Goal: Use online tool/utility: Utilize a website feature to perform a specific function

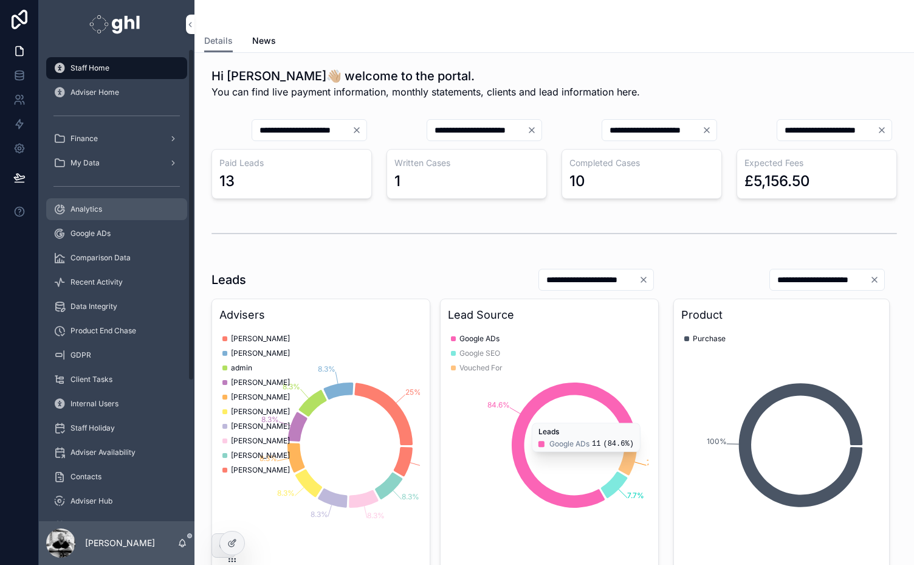
click at [74, 204] on div "Analytics" at bounding box center [116, 208] width 126 height 19
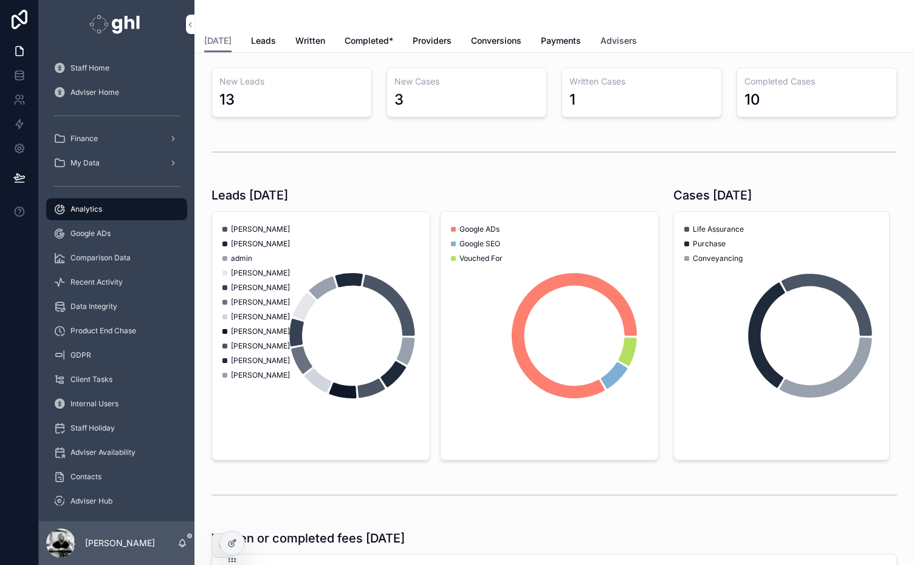
click at [609, 39] on span "Advisers" at bounding box center [619, 41] width 36 height 12
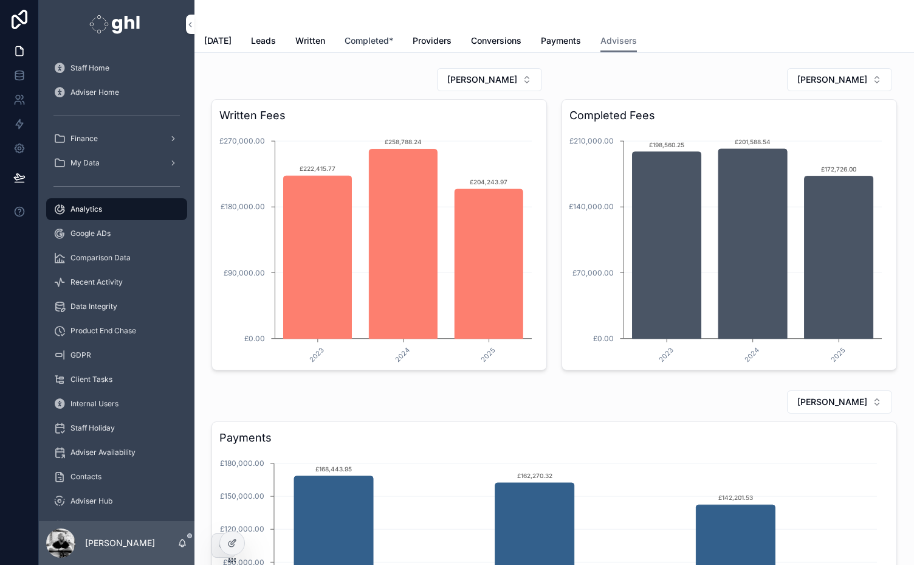
click at [356, 36] on span "Completed*" at bounding box center [369, 41] width 49 height 12
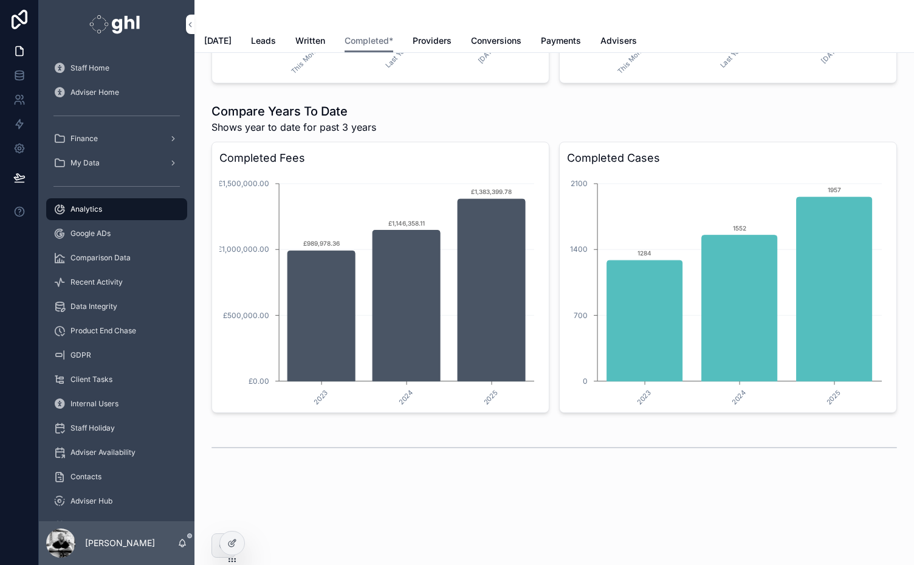
scroll to position [2213, 0]
click at [89, 232] on span "Google ADs" at bounding box center [91, 234] width 40 height 10
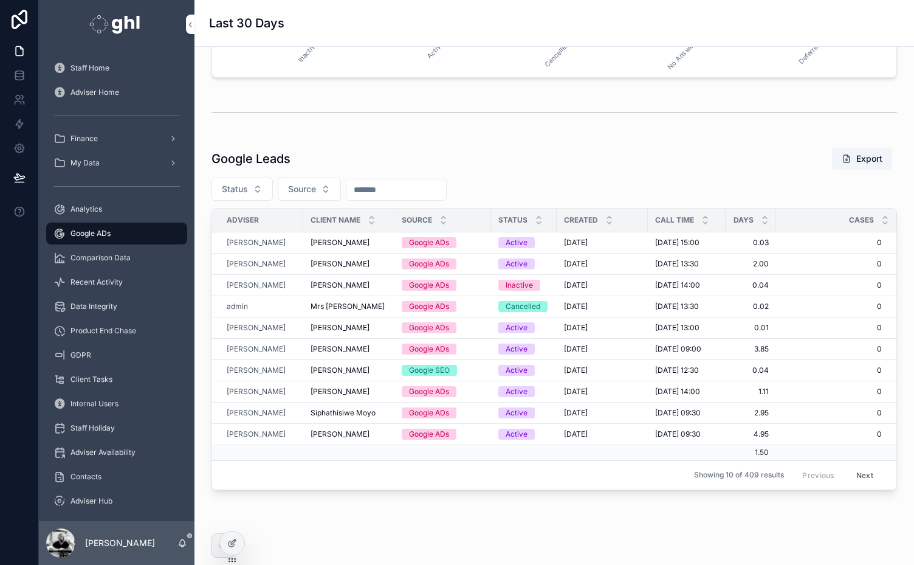
scroll to position [982, 0]
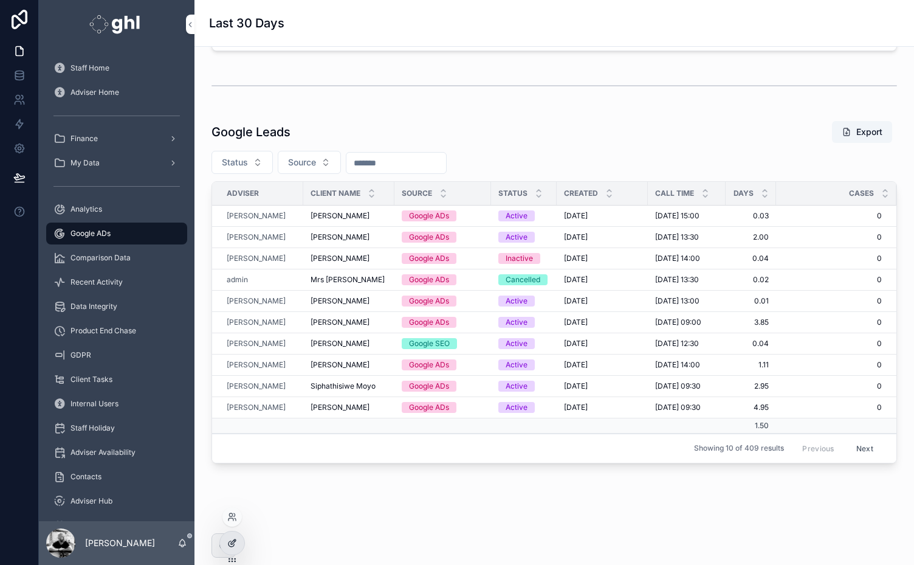
click at [231, 542] on icon at bounding box center [233, 541] width 5 height 5
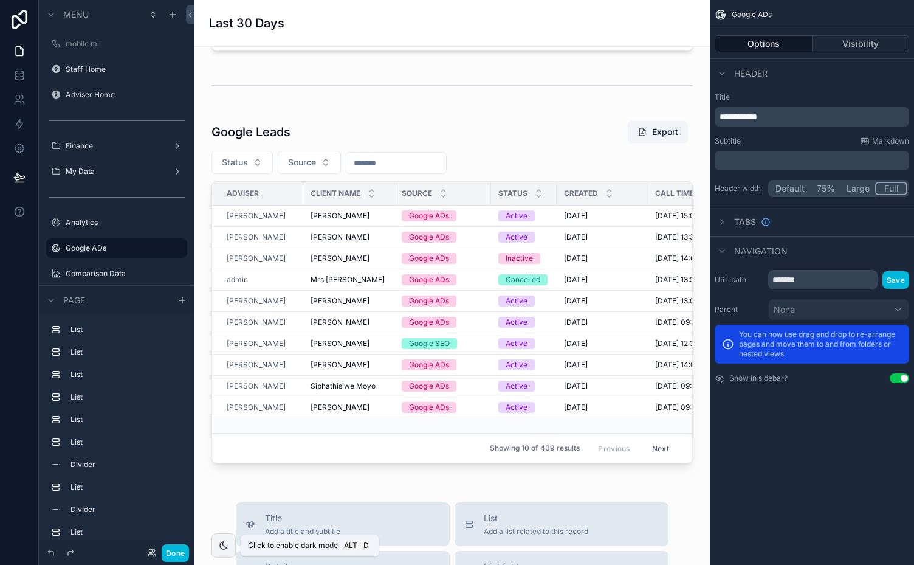
scroll to position [253, 0]
click at [536, 529] on div "List Add a list related to this record" at bounding box center [536, 524] width 105 height 24
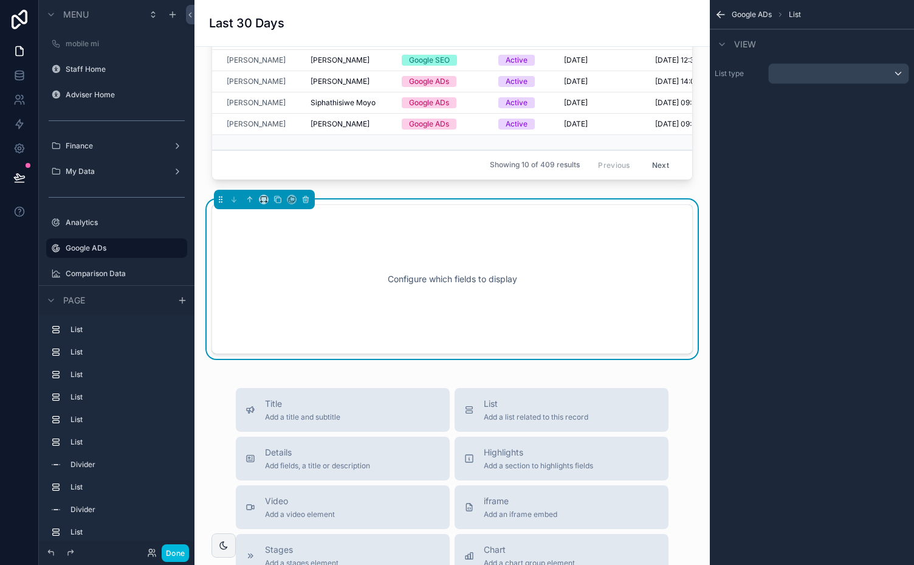
scroll to position [1266, 0]
click at [901, 69] on div "scrollable content" at bounding box center [839, 73] width 140 height 19
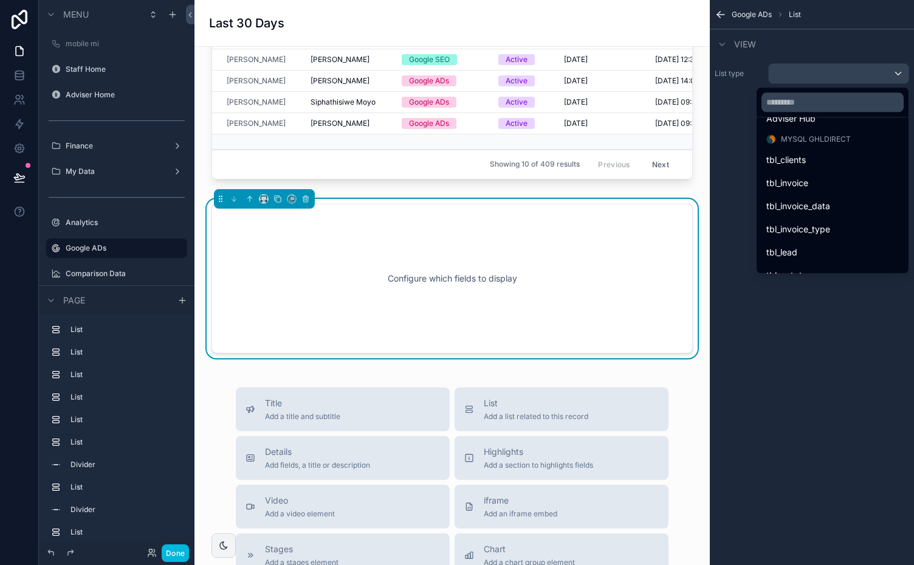
scroll to position [135, 0]
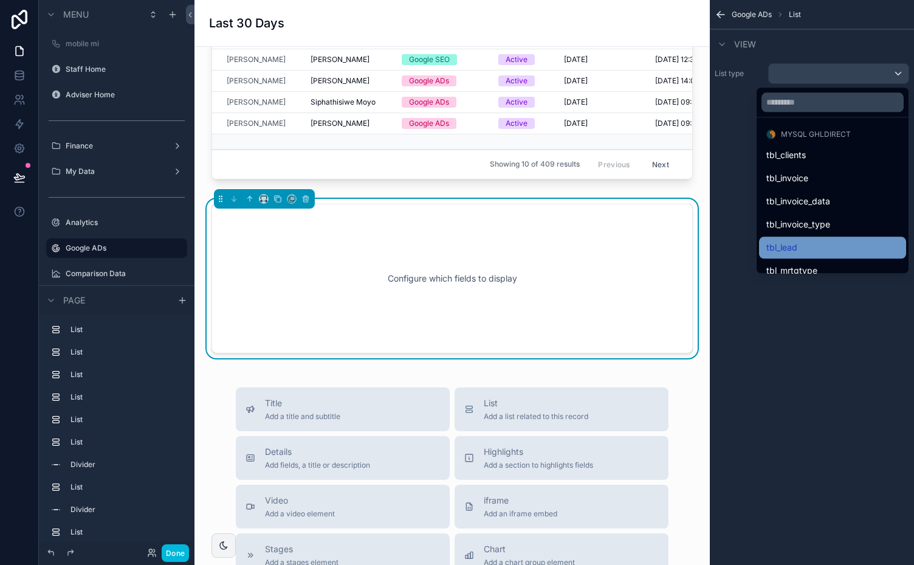
click at [774, 243] on span "tbl_lead" at bounding box center [782, 247] width 31 height 15
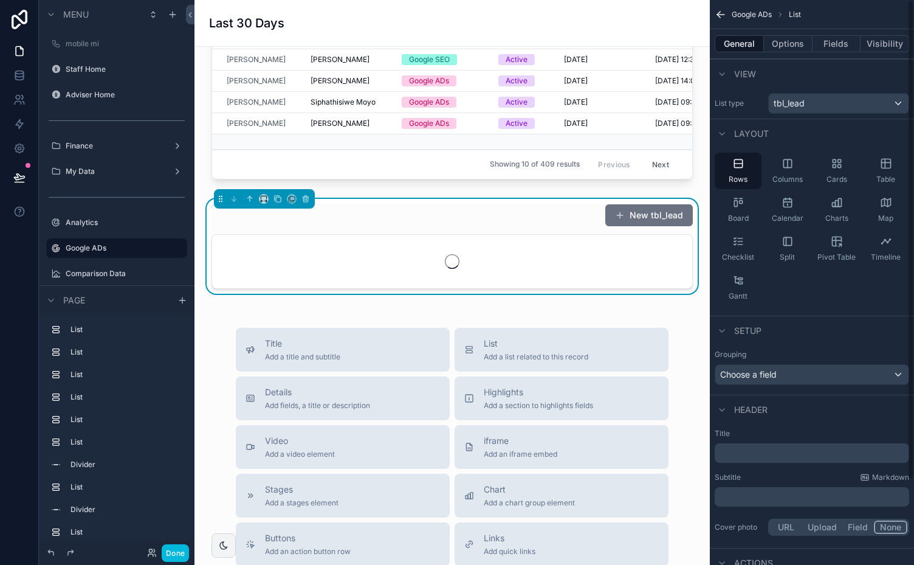
scroll to position [253, 0]
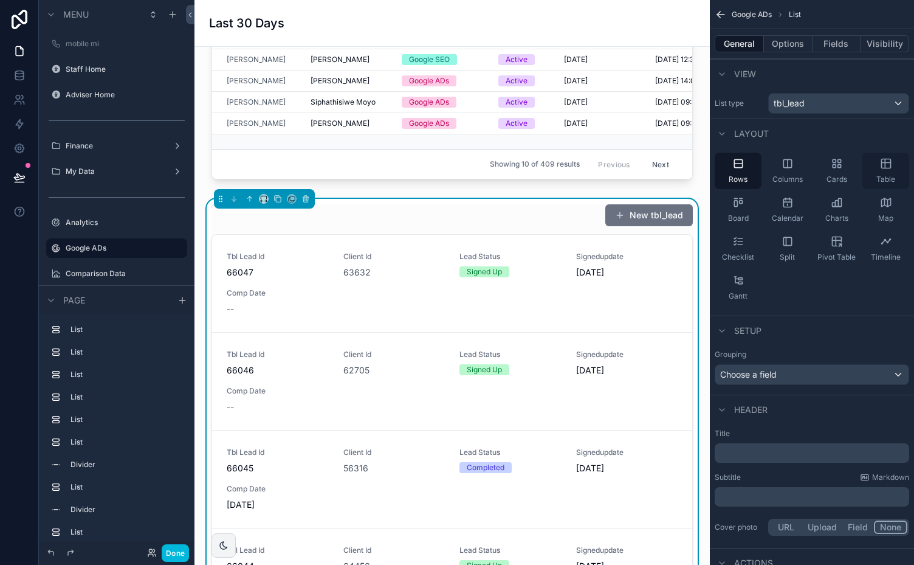
click at [885, 162] on icon "scrollable content" at bounding box center [885, 163] width 0 height 9
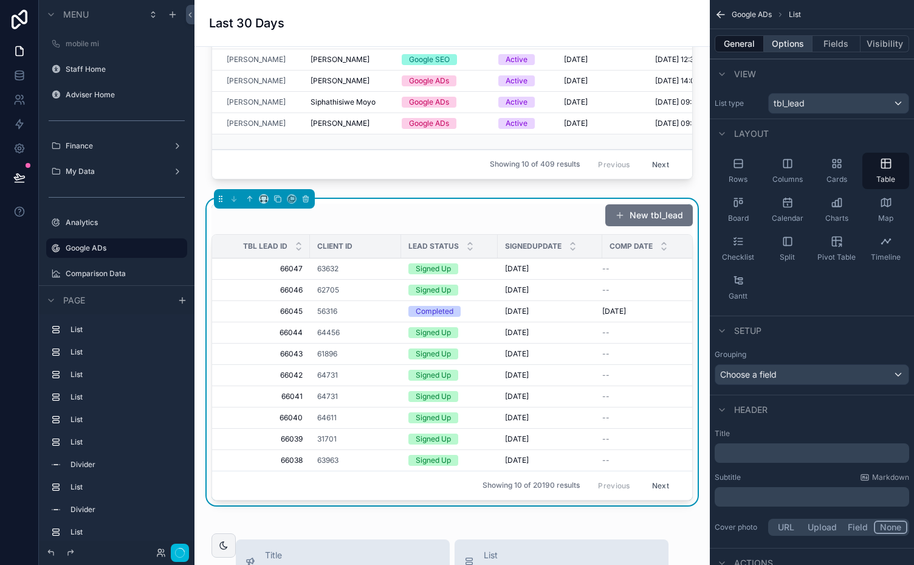
click at [782, 41] on button "Options" at bounding box center [788, 43] width 49 height 17
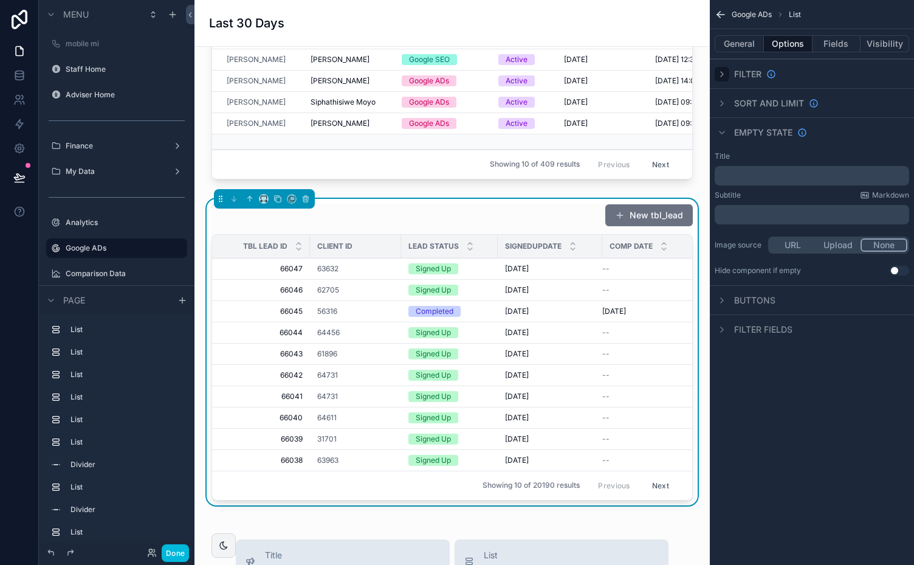
click at [721, 74] on icon "scrollable content" at bounding box center [722, 74] width 10 height 10
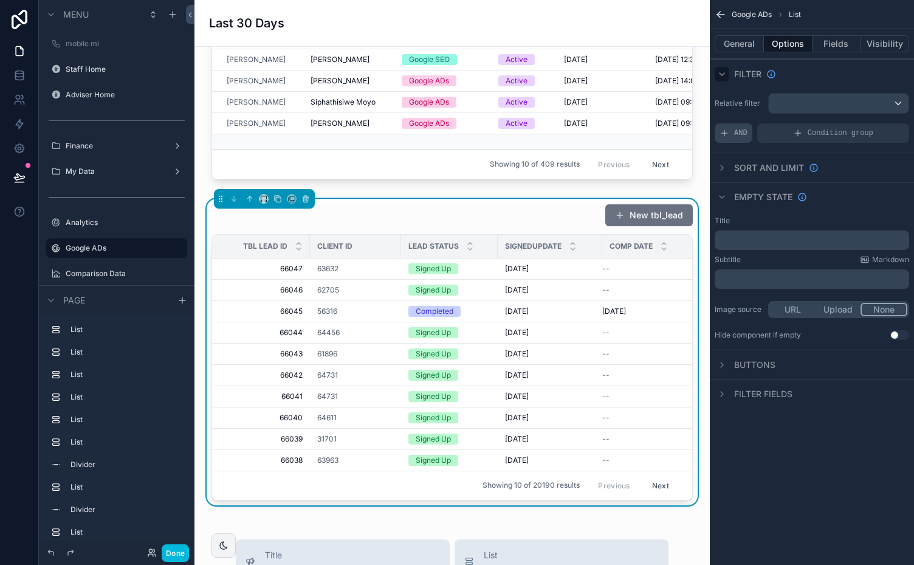
click at [734, 131] on span "AND" at bounding box center [740, 133] width 13 height 10
click at [881, 123] on icon "scrollable content" at bounding box center [878, 124] width 7 height 7
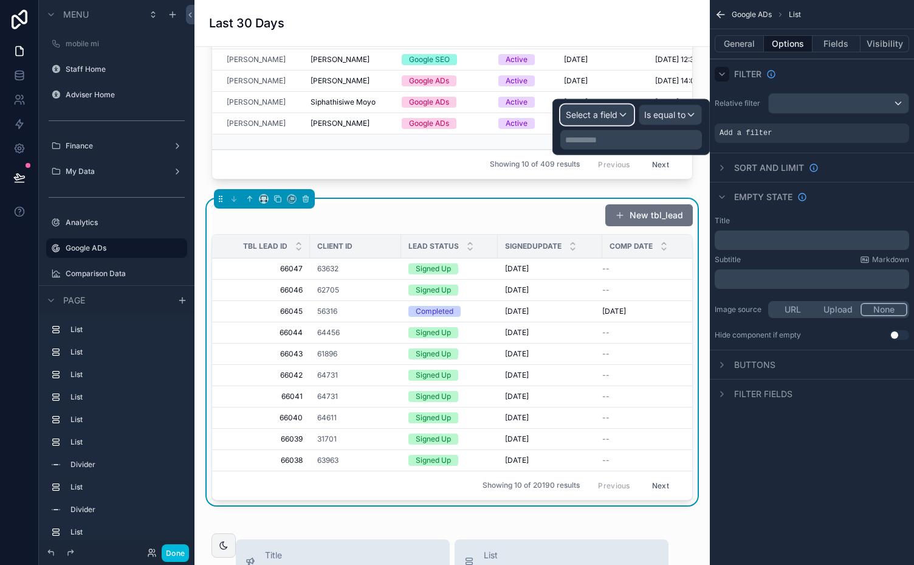
click at [622, 119] on div "Select a field" at bounding box center [597, 114] width 72 height 19
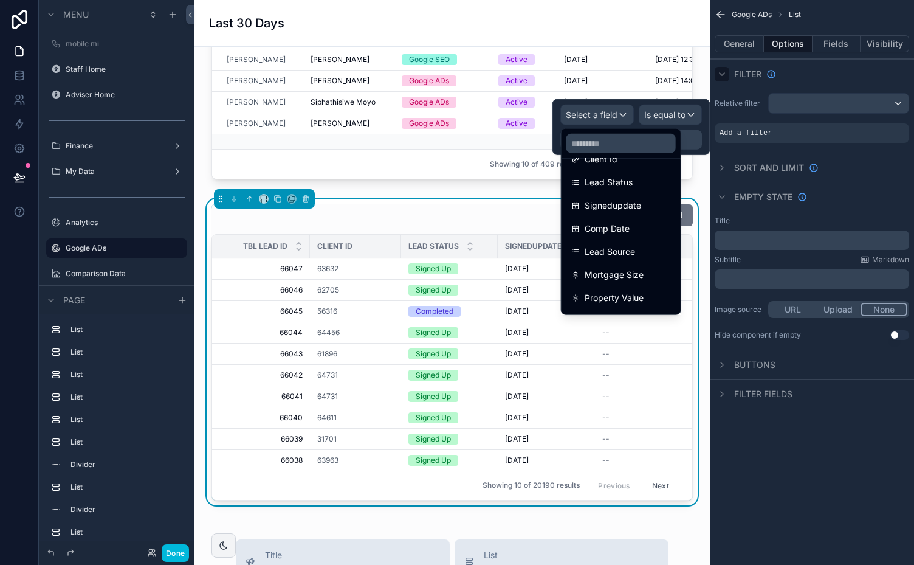
scroll to position [136, 0]
click at [626, 201] on span "Signedupdate" at bounding box center [613, 205] width 57 height 15
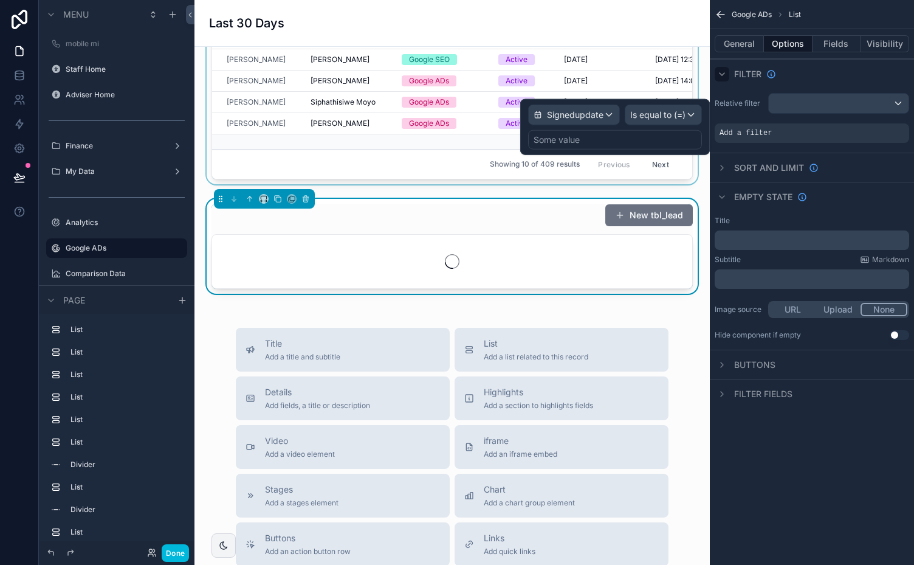
scroll to position [253, 0]
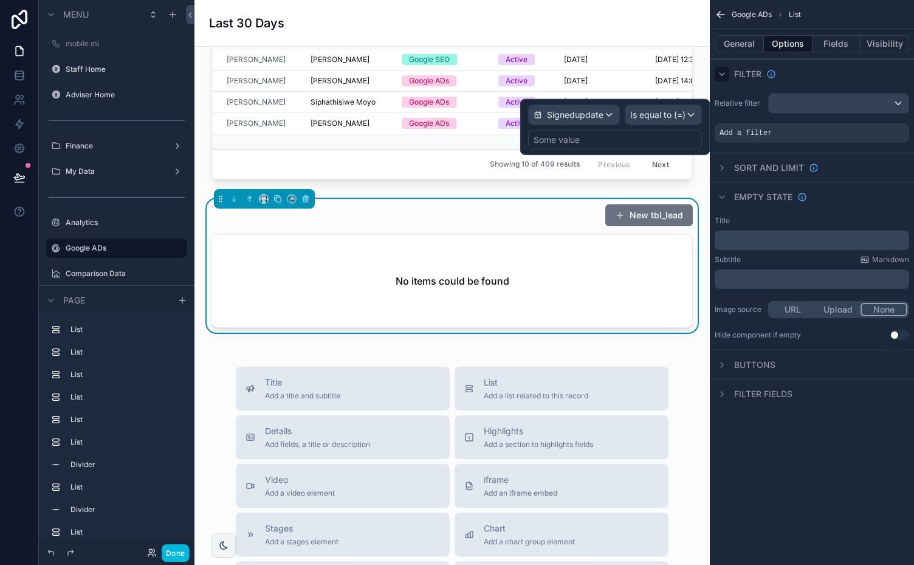
click at [647, 142] on div "Some value" at bounding box center [615, 139] width 174 height 19
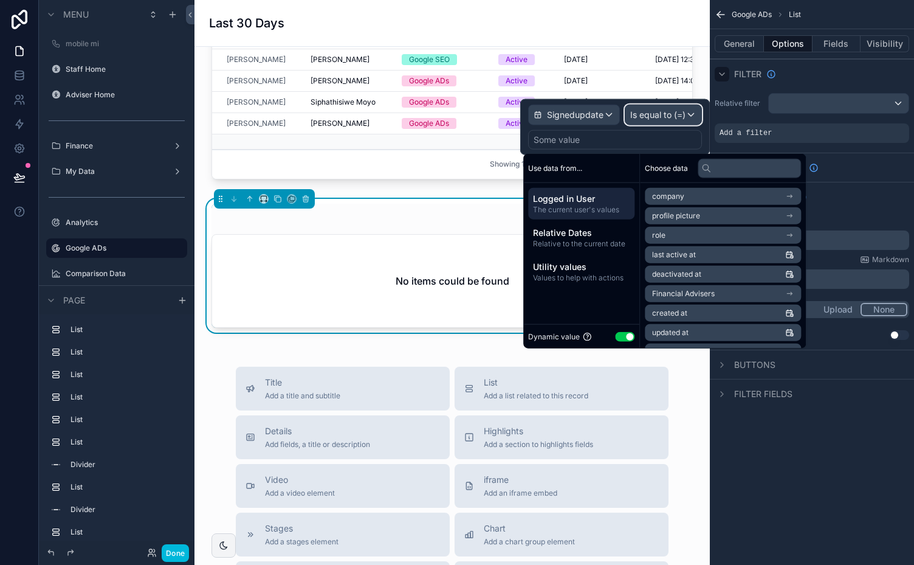
click at [676, 114] on span "Is equal to (=)" at bounding box center [657, 115] width 55 height 12
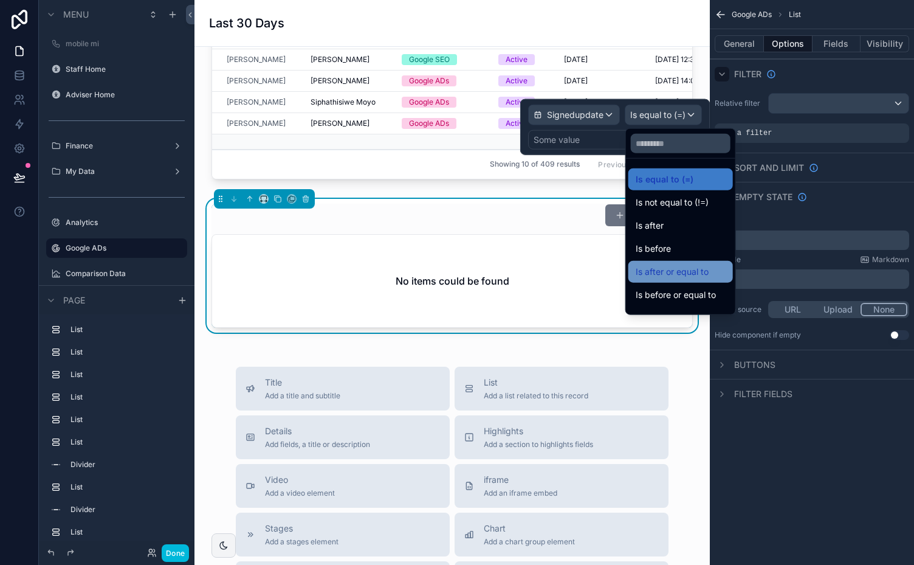
click at [676, 274] on span "Is after or equal to" at bounding box center [672, 271] width 73 height 15
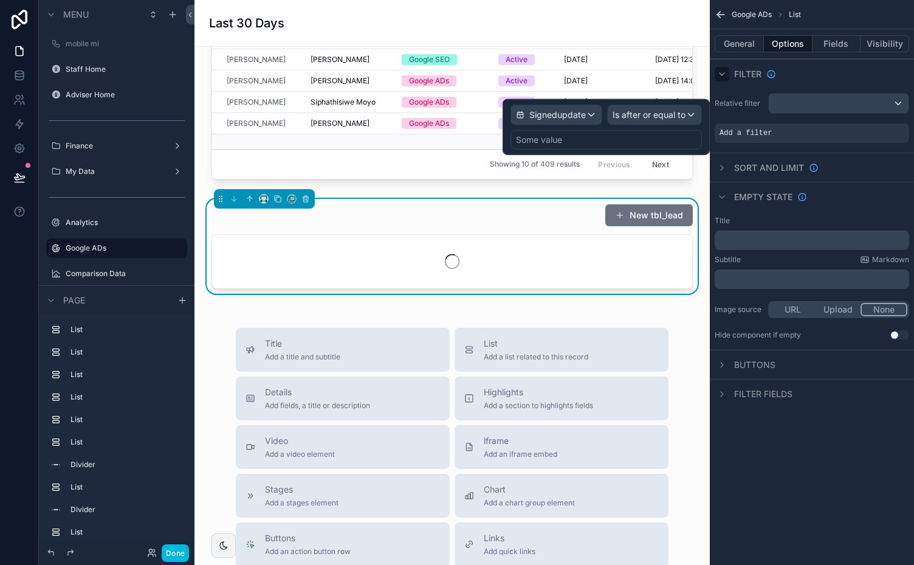
click at [597, 140] on div "Some value" at bounding box center [606, 139] width 191 height 19
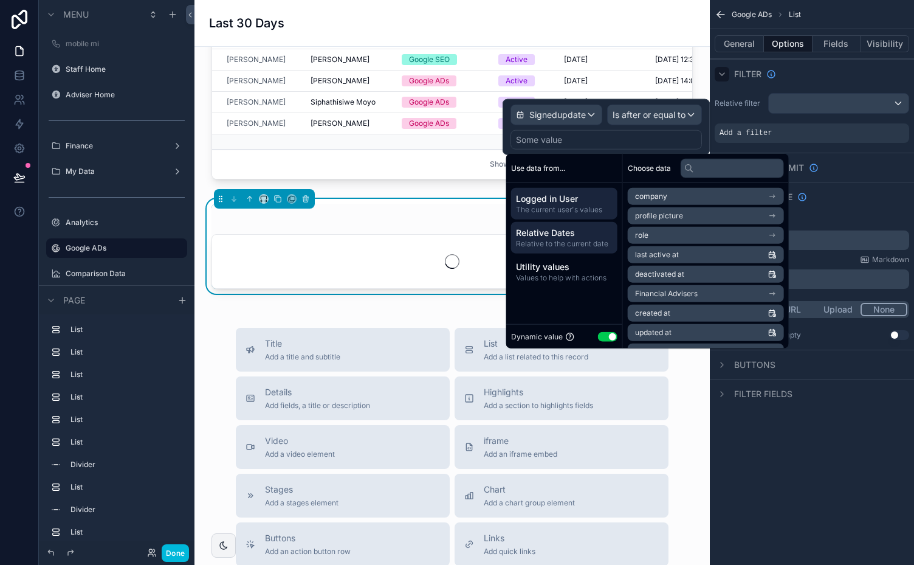
click at [534, 236] on span "Relative Dates" at bounding box center [564, 233] width 97 height 12
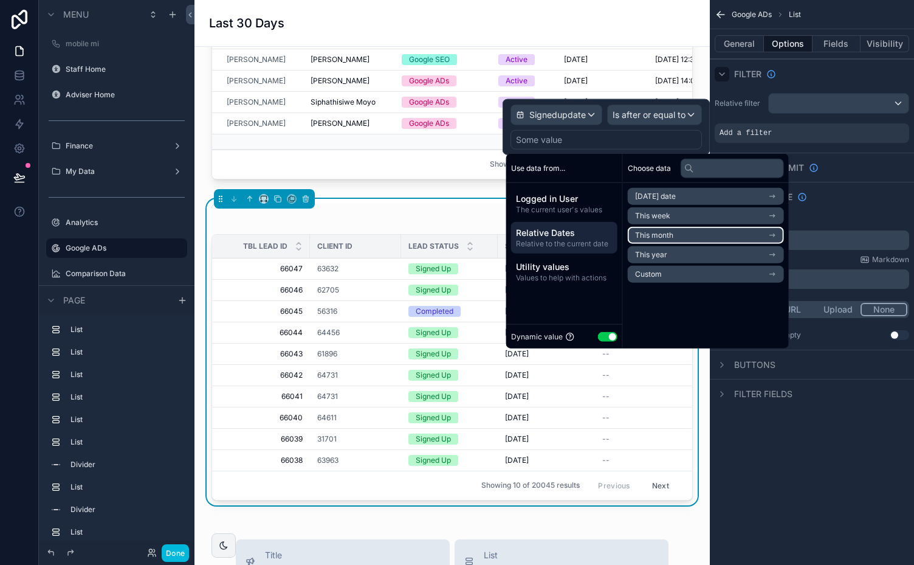
click at [719, 233] on li "This month" at bounding box center [706, 235] width 156 height 17
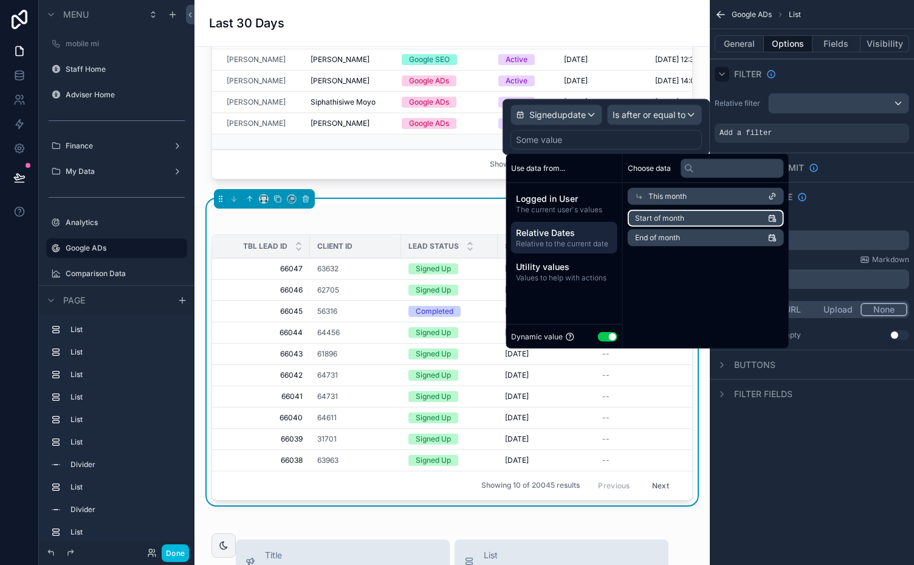
click at [708, 210] on li "Start of month" at bounding box center [706, 218] width 156 height 17
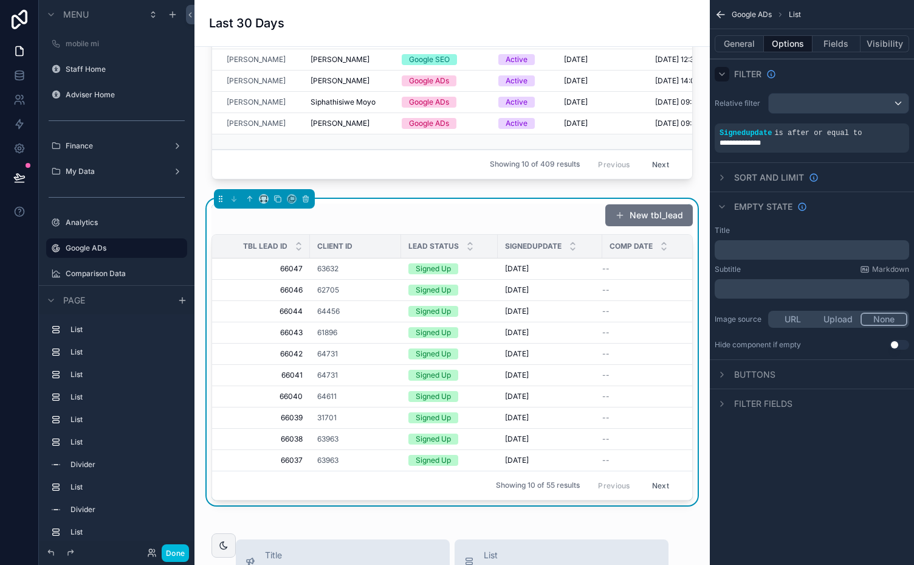
click at [806, 68] on div "Filter" at bounding box center [812, 73] width 204 height 29
click at [743, 41] on button "General" at bounding box center [739, 43] width 49 height 17
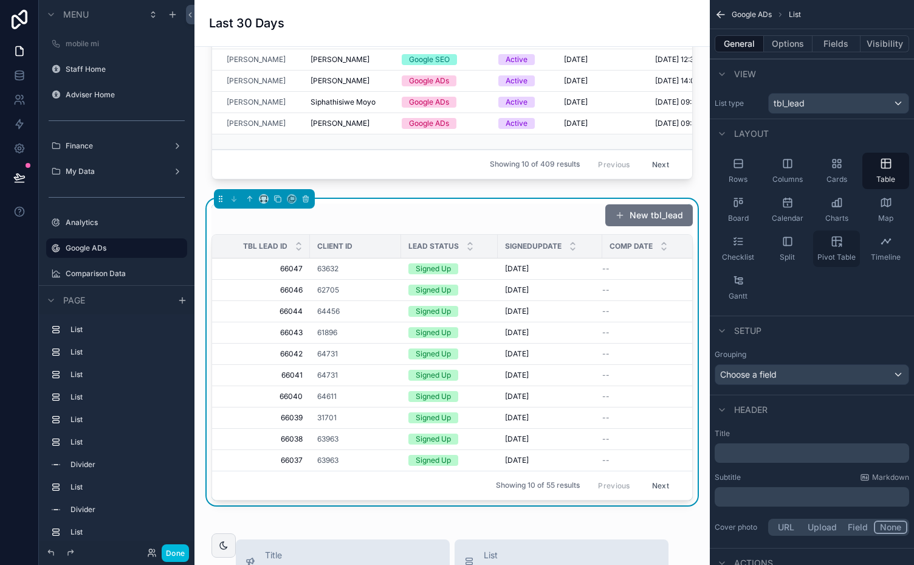
click at [837, 241] on icon "scrollable content" at bounding box center [837, 241] width 12 height 12
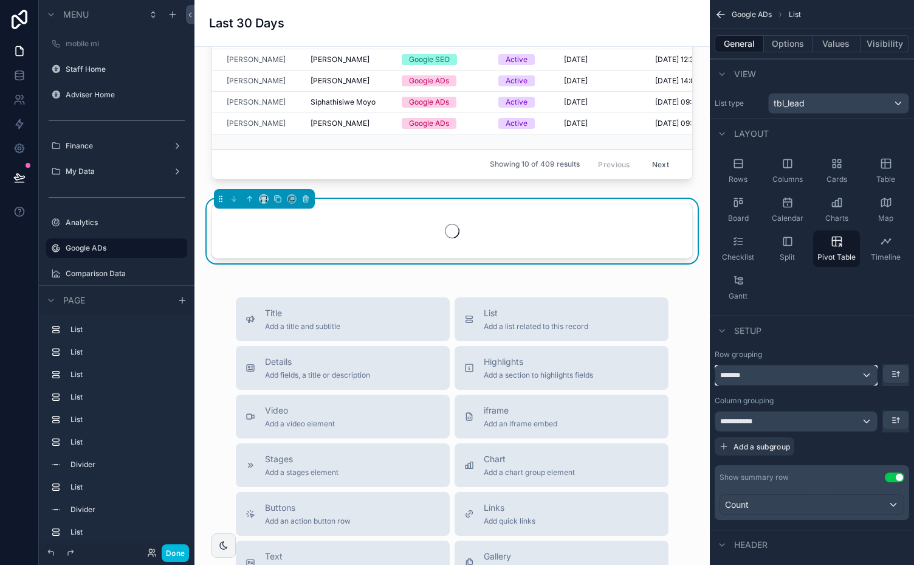
click at [868, 377] on div "*******" at bounding box center [796, 374] width 162 height 19
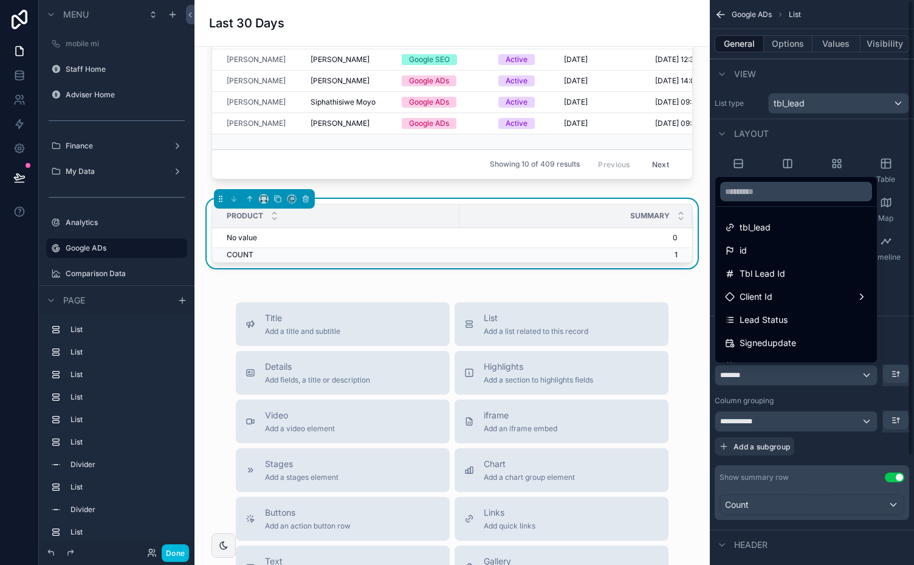
click at [840, 80] on div "scrollable content" at bounding box center [457, 282] width 914 height 565
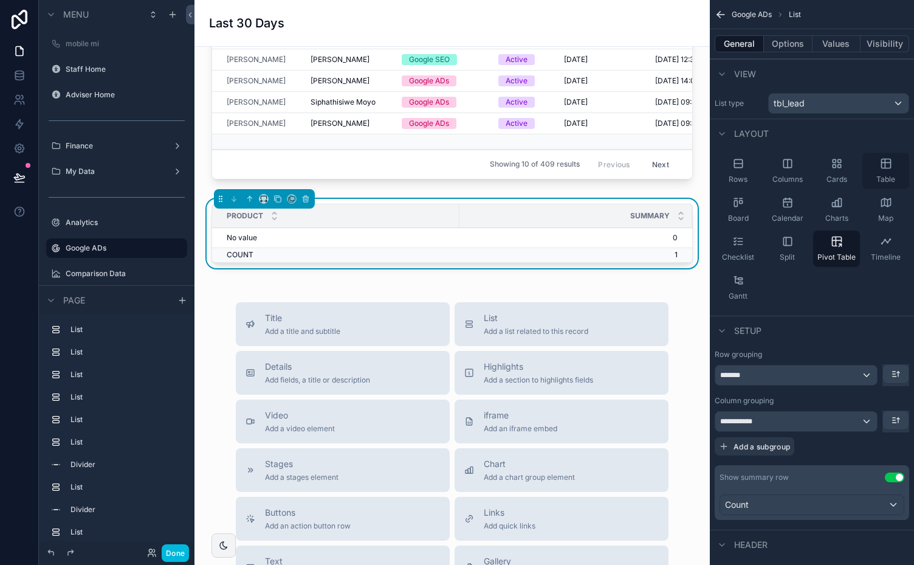
click at [889, 165] on icon "scrollable content" at bounding box center [886, 163] width 12 height 12
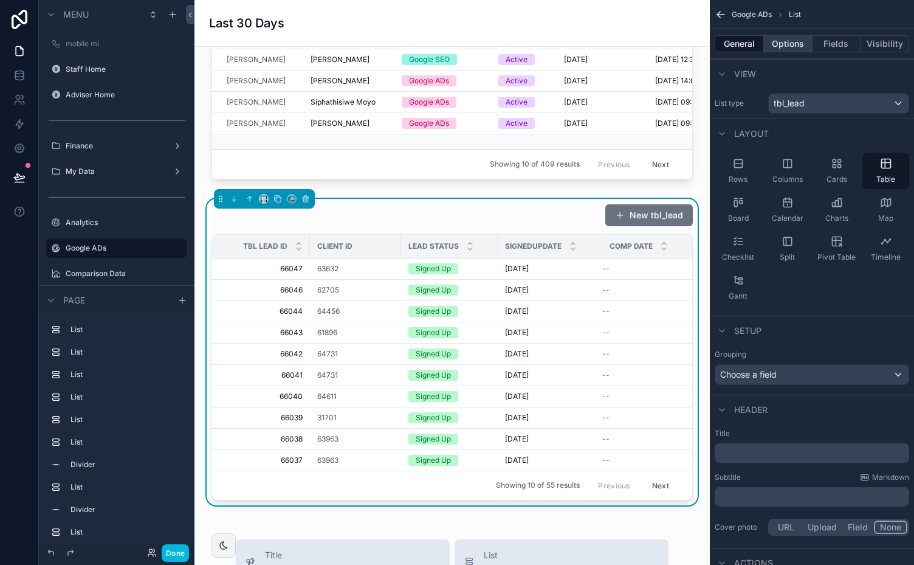
click at [787, 41] on button "Options" at bounding box center [788, 43] width 49 height 17
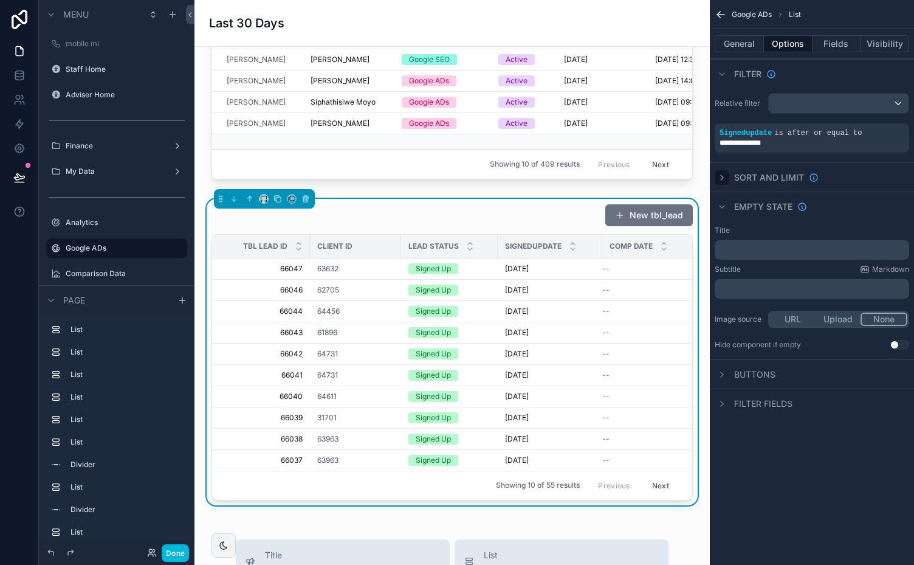
click at [719, 175] on icon "scrollable content" at bounding box center [722, 178] width 10 height 10
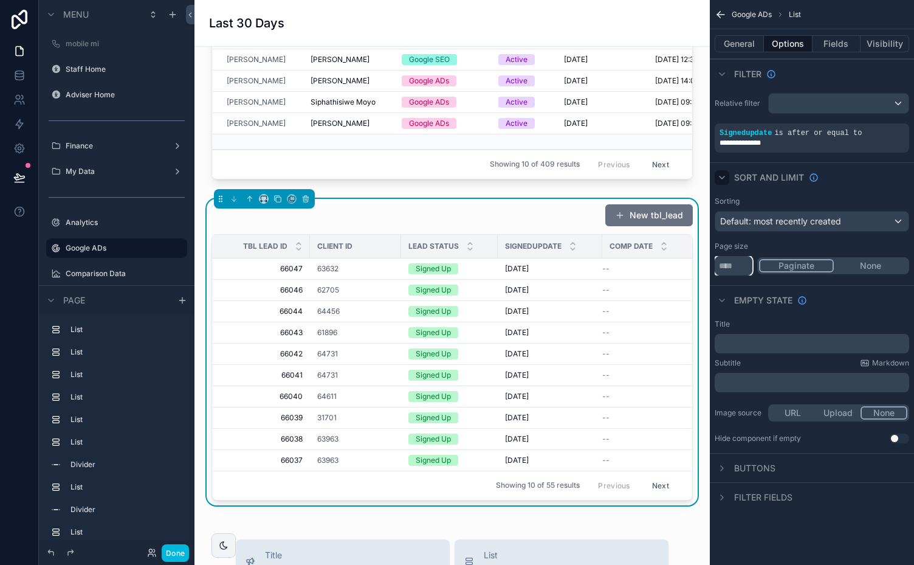
drag, startPoint x: 735, startPoint y: 271, endPoint x: 714, endPoint y: 272, distance: 21.4
click at [714, 272] on div "Sorting Default: most recently created Page size ** Paginate None" at bounding box center [812, 235] width 204 height 89
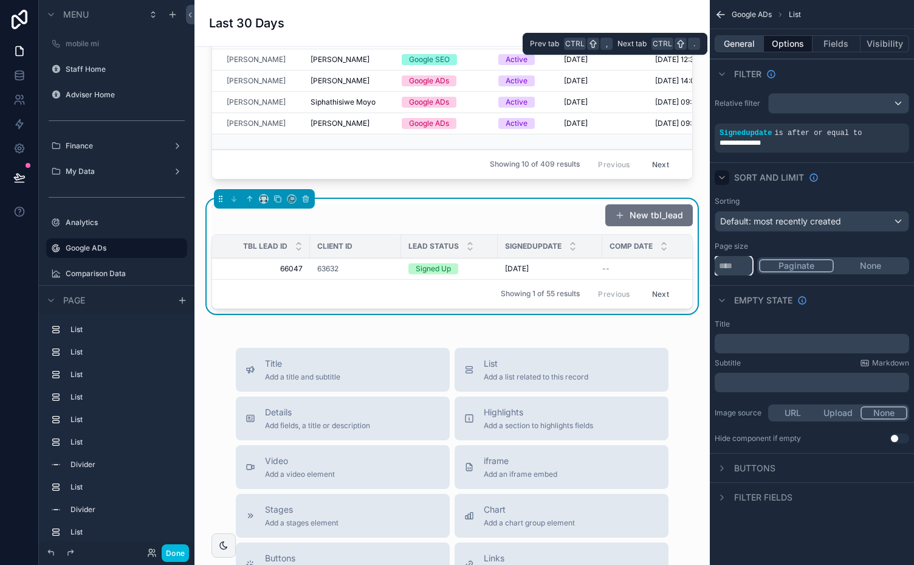
type input "*"
click at [738, 43] on button "General" at bounding box center [739, 43] width 49 height 17
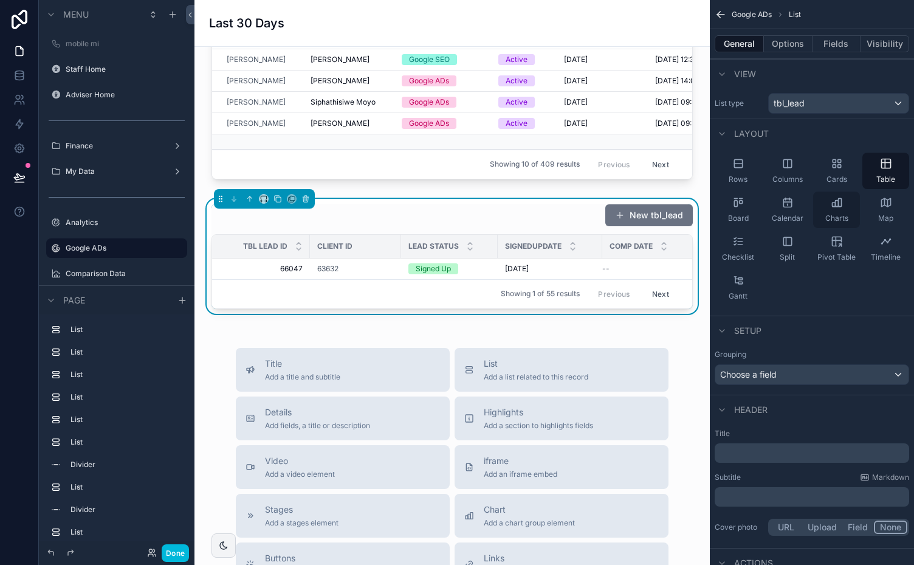
click at [835, 205] on icon "scrollable content" at bounding box center [836, 204] width 3 height 6
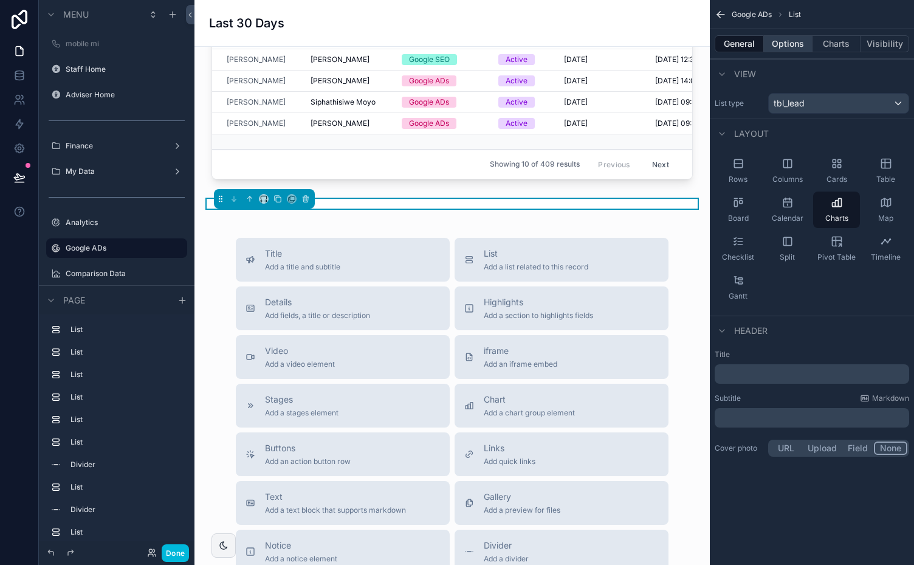
click at [797, 40] on button "Options" at bounding box center [788, 43] width 49 height 17
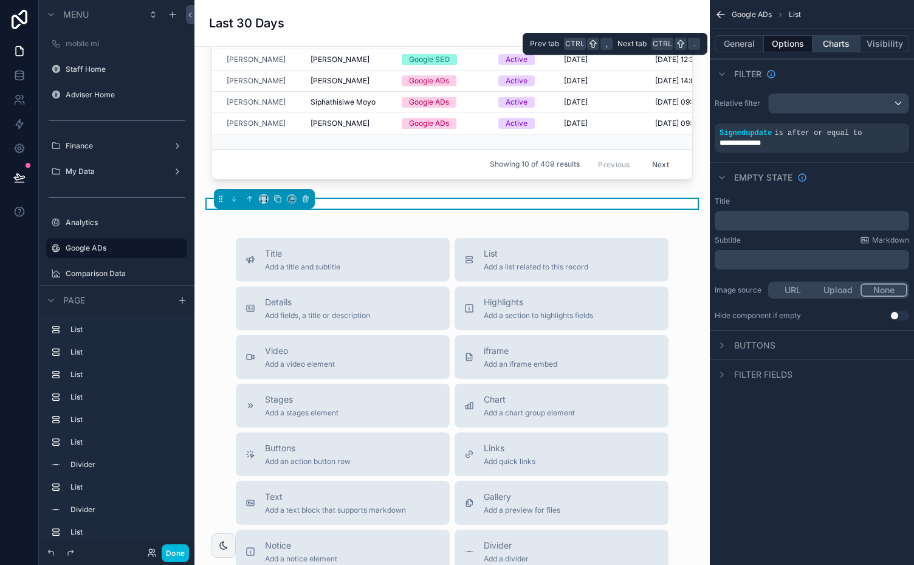
click at [832, 43] on button "Charts" at bounding box center [837, 43] width 49 height 17
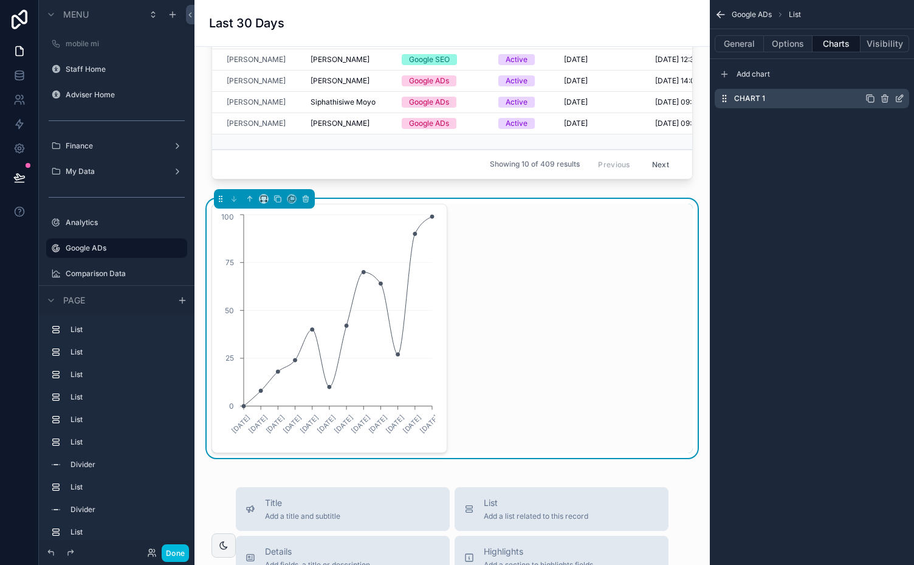
click at [900, 96] on icon "scrollable content" at bounding box center [900, 97] width 5 height 5
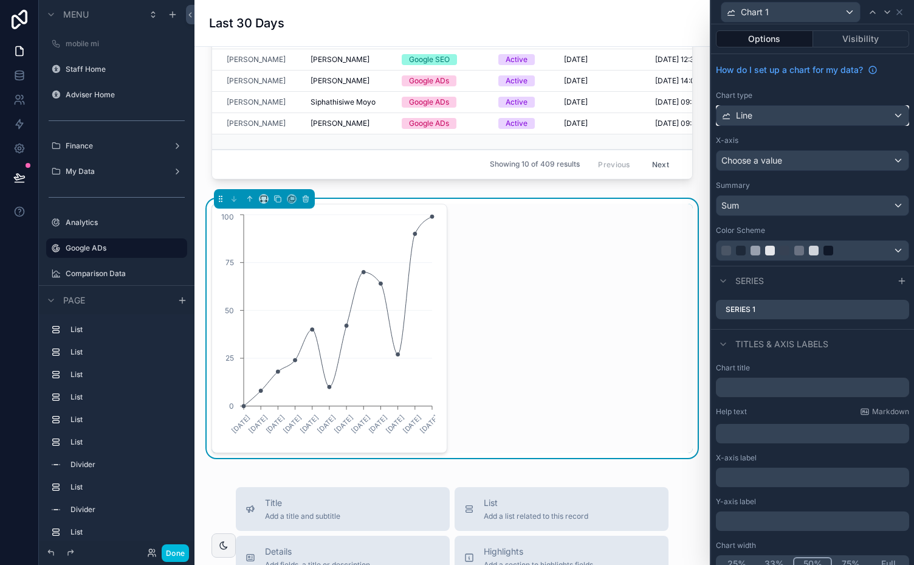
click at [856, 115] on div "Line" at bounding box center [813, 115] width 192 height 19
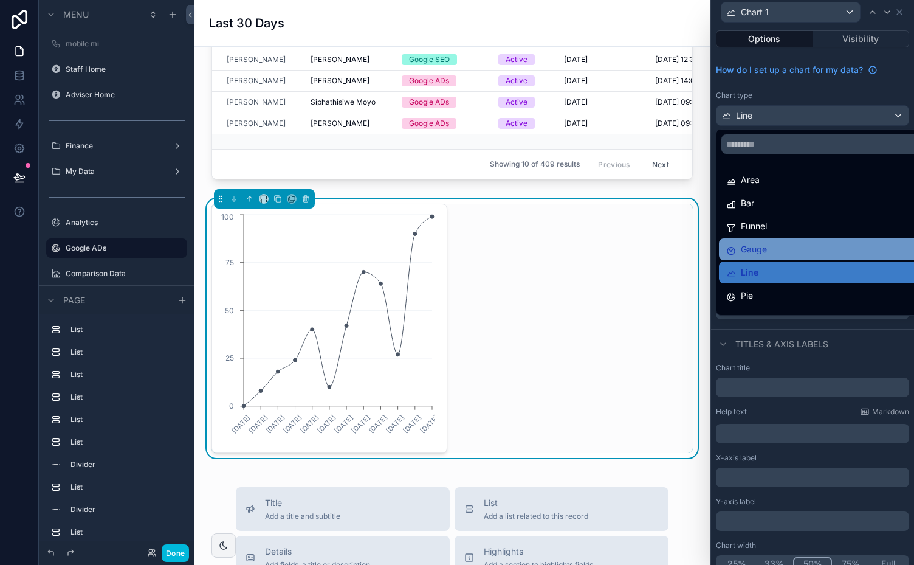
click at [770, 248] on div "Gauge" at bounding box center [821, 249] width 191 height 15
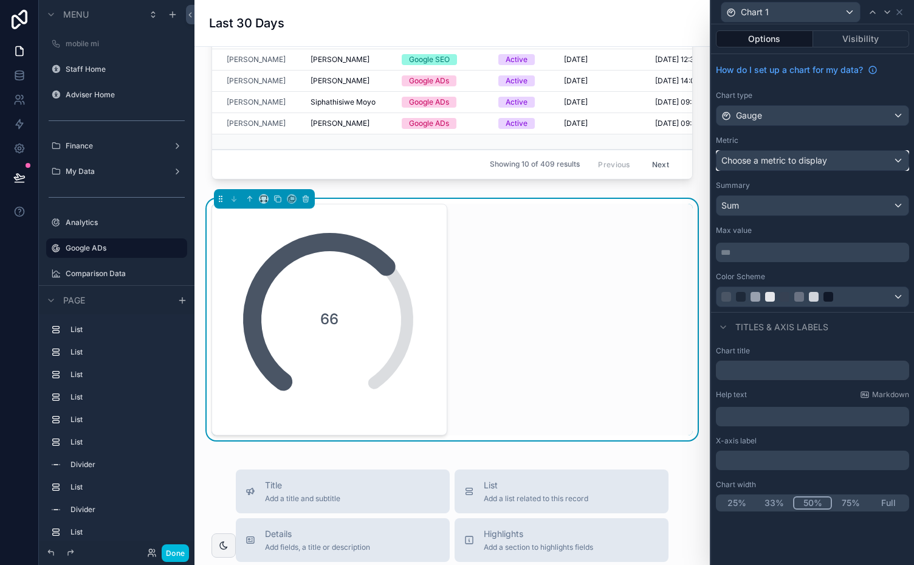
click at [832, 160] on div "Choose a metric to display" at bounding box center [813, 160] width 192 height 19
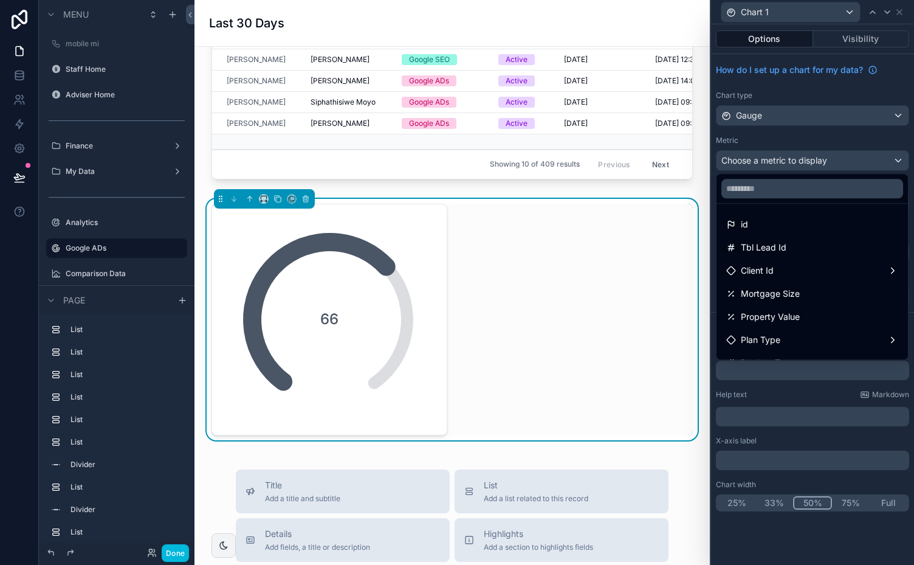
click at [823, 133] on div at bounding box center [812, 282] width 203 height 565
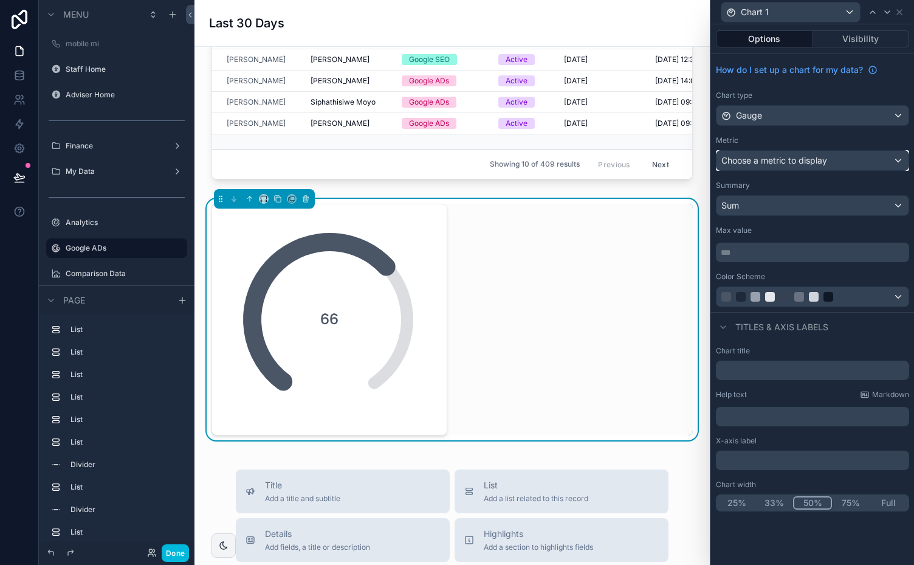
click at [840, 157] on div "Choose a metric to display" at bounding box center [813, 160] width 192 height 19
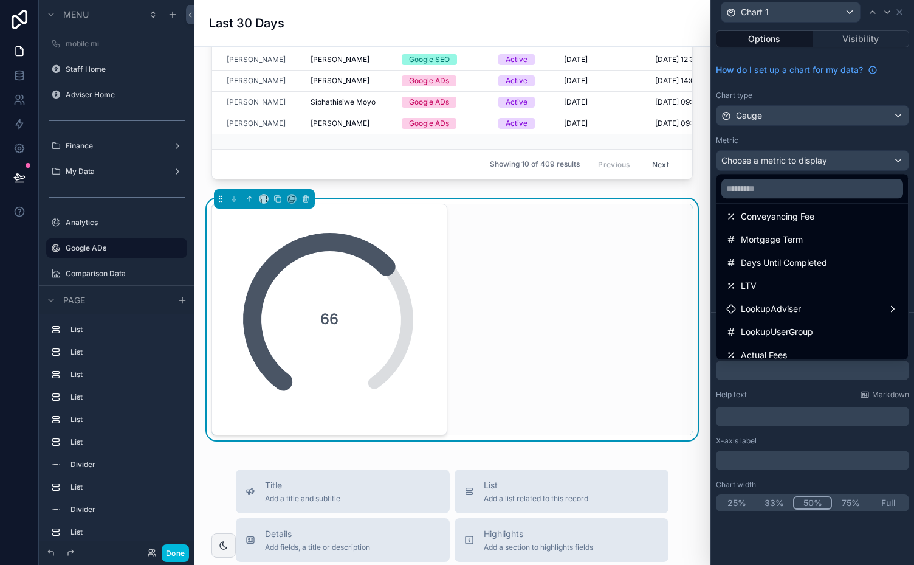
scroll to position [433, 0]
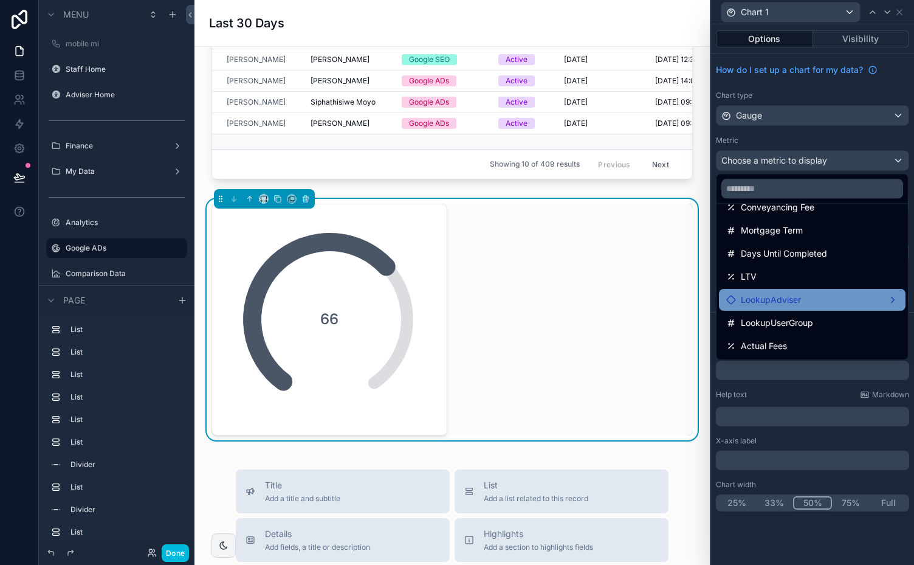
click at [878, 298] on div "LookupAdviser" at bounding box center [812, 299] width 172 height 15
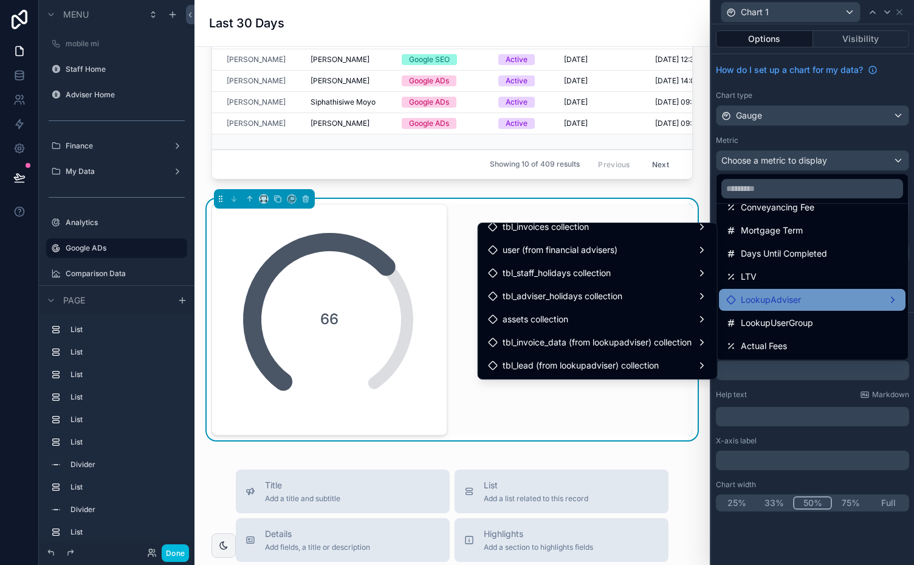
scroll to position [0, 0]
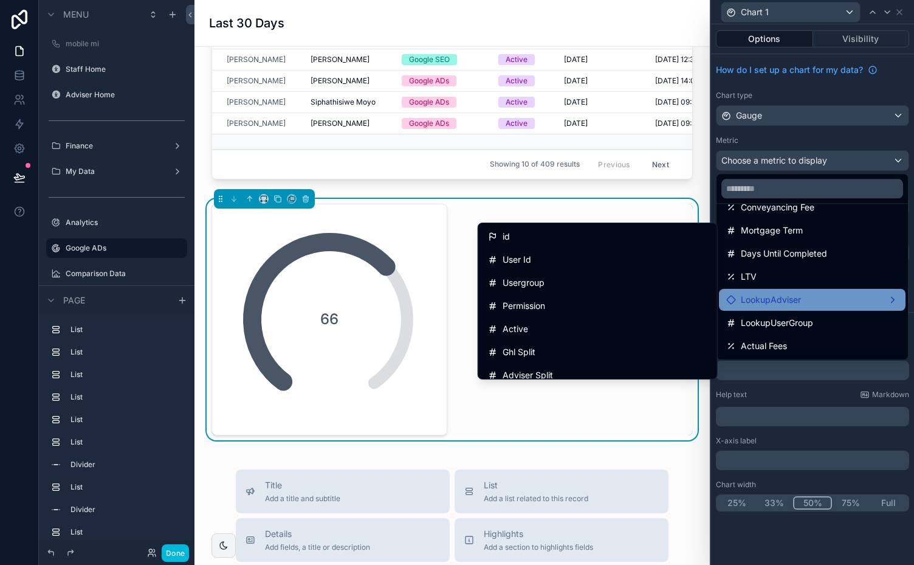
click at [863, 137] on div at bounding box center [812, 282] width 203 height 565
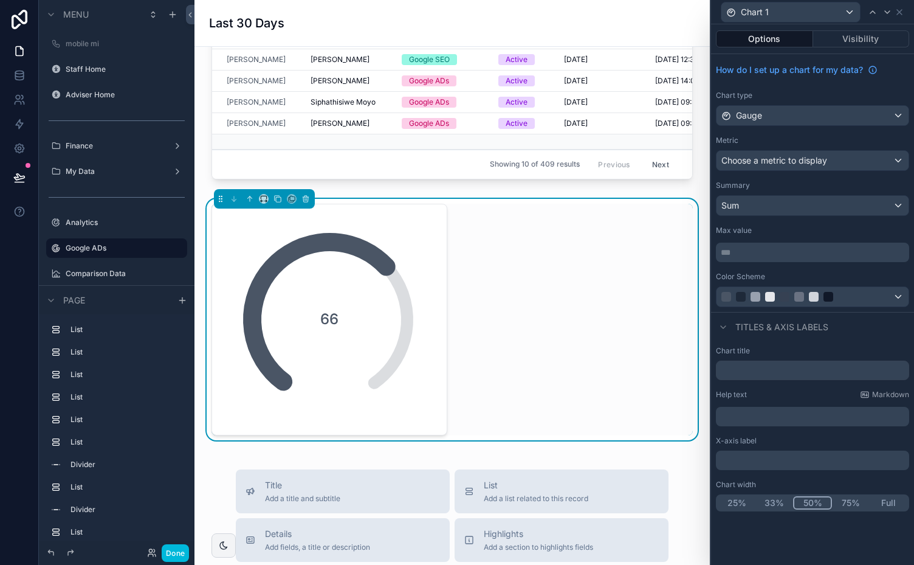
click at [902, 103] on div "Chart type Gauge" at bounding box center [812, 108] width 193 height 35
click at [898, 111] on div "Gauge" at bounding box center [813, 115] width 192 height 19
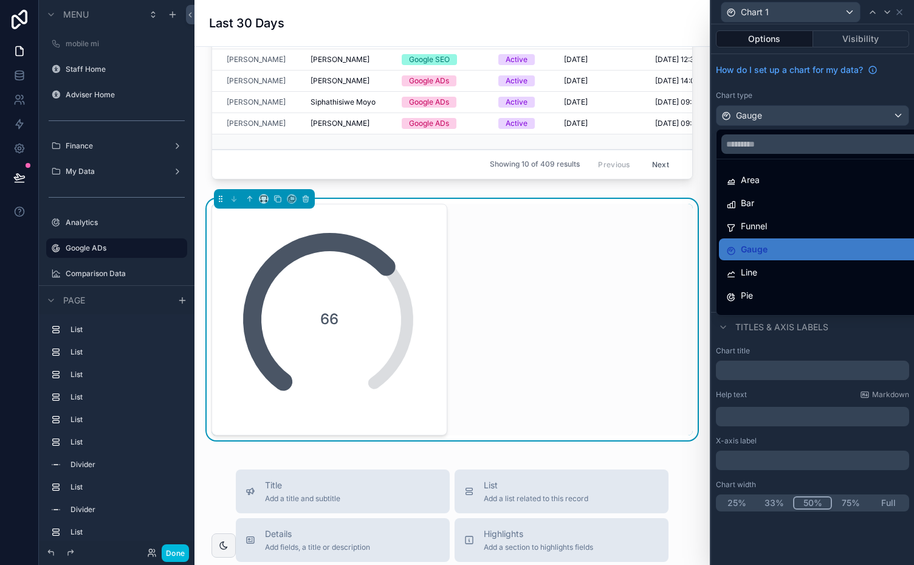
click at [847, 91] on div at bounding box center [812, 282] width 203 height 565
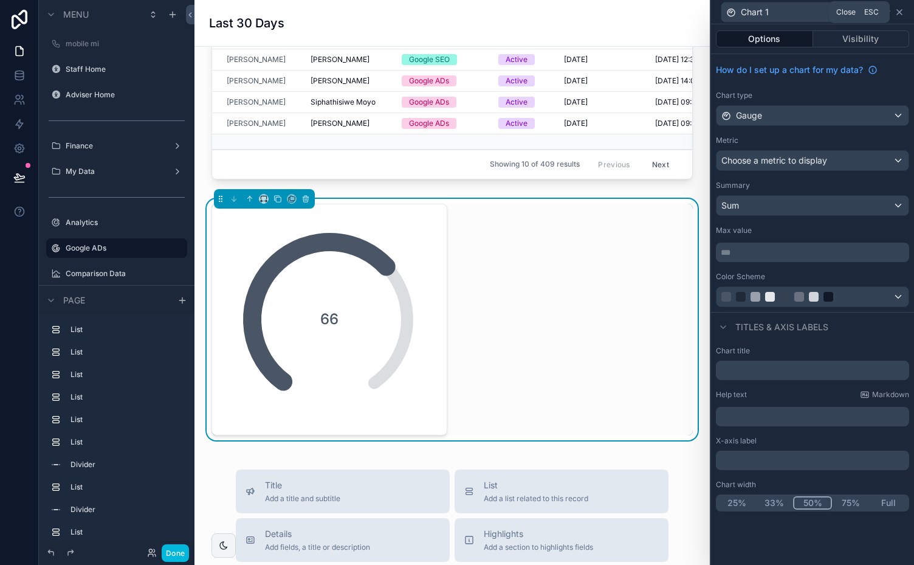
click at [902, 12] on icon at bounding box center [900, 12] width 10 height 10
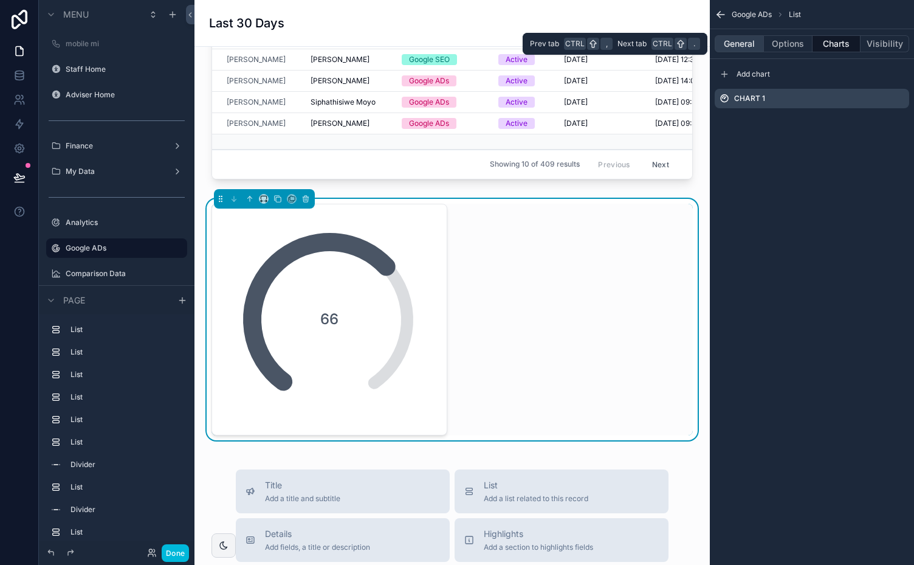
click at [750, 45] on button "General" at bounding box center [739, 43] width 49 height 17
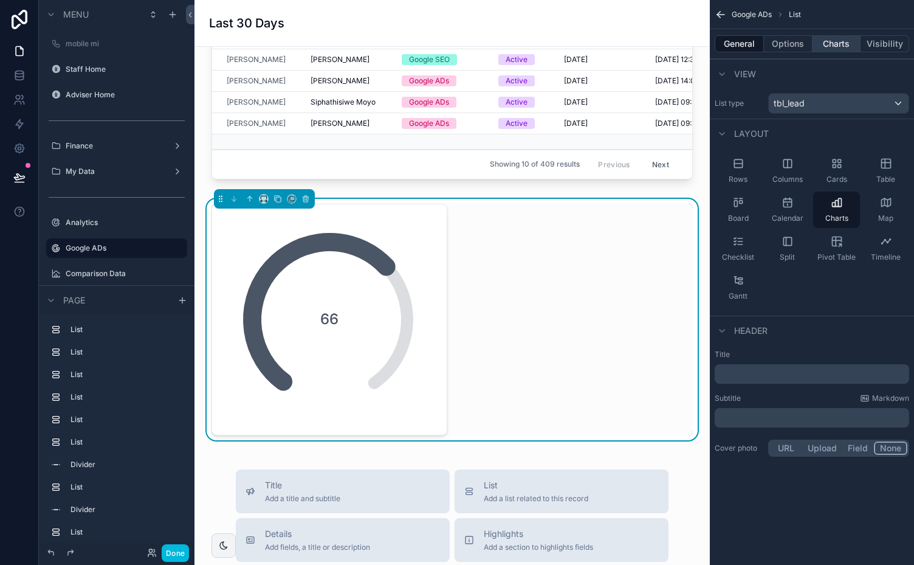
click at [836, 50] on button "Charts" at bounding box center [837, 43] width 49 height 17
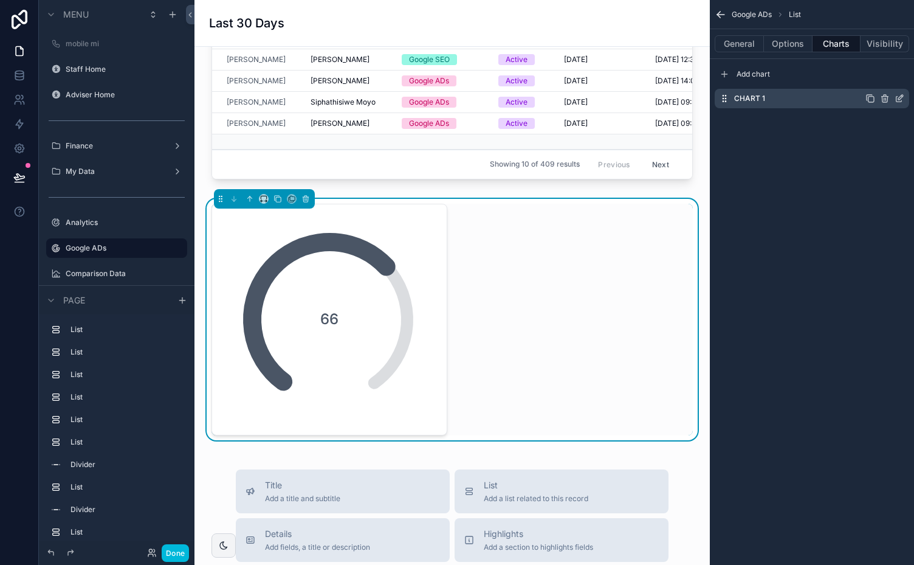
click at [901, 97] on icon "scrollable content" at bounding box center [900, 97] width 5 height 5
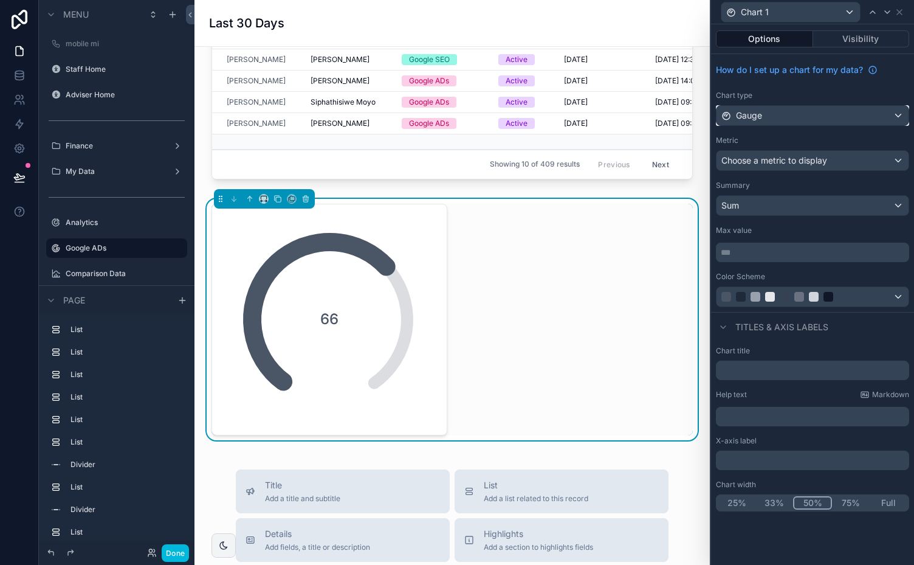
click at [894, 116] on div "Gauge" at bounding box center [813, 115] width 192 height 19
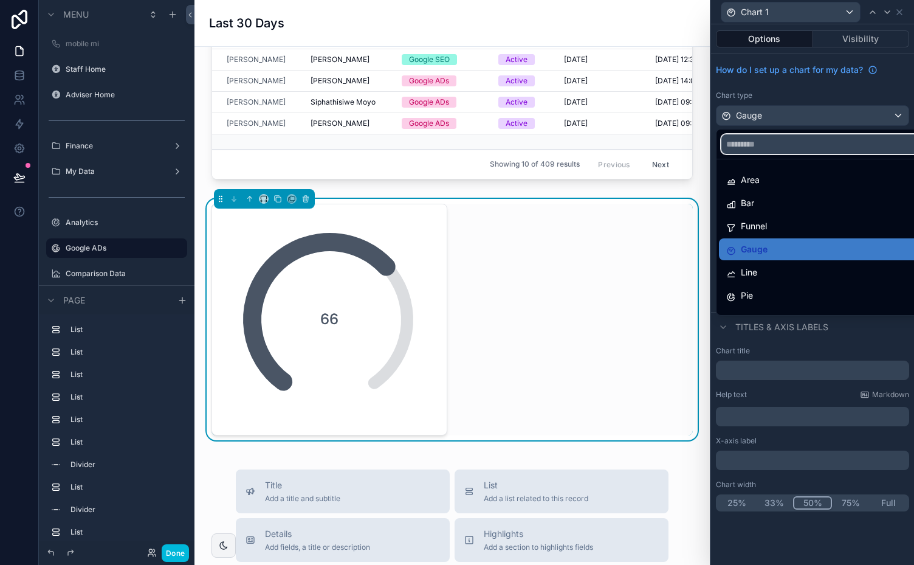
click at [799, 143] on input "text" at bounding box center [827, 143] width 211 height 19
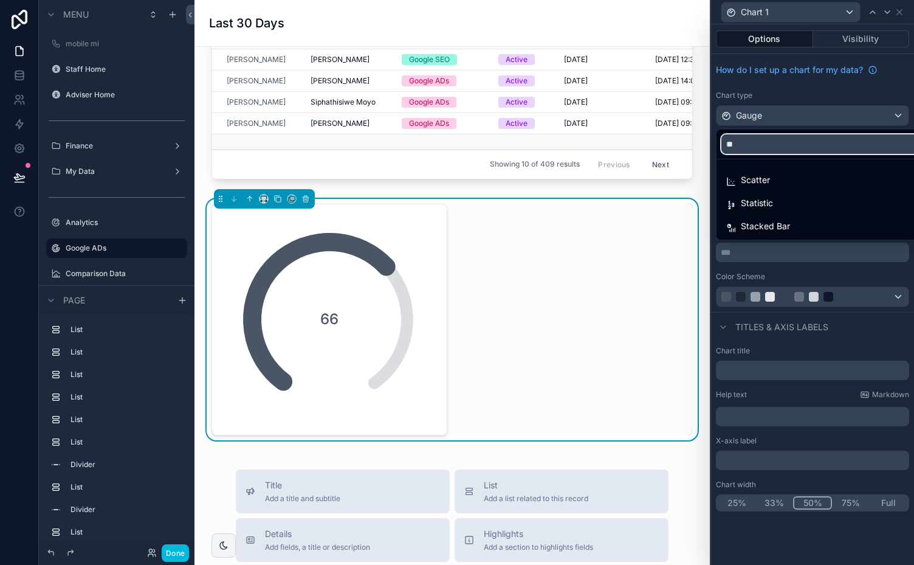
type input "***"
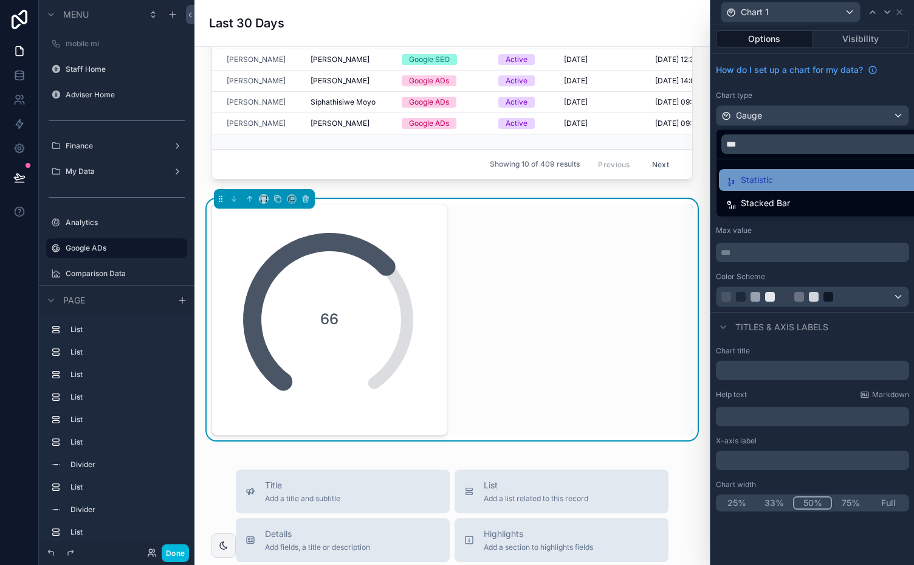
click at [750, 178] on span "Statistic" at bounding box center [757, 180] width 32 height 15
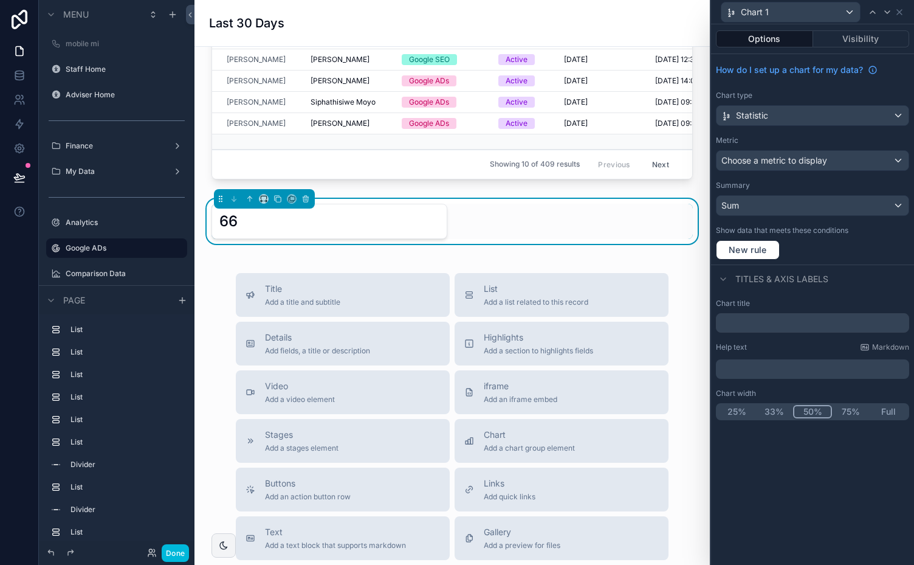
scroll to position [253, 0]
click at [878, 159] on div "Choose a metric to display" at bounding box center [813, 160] width 192 height 19
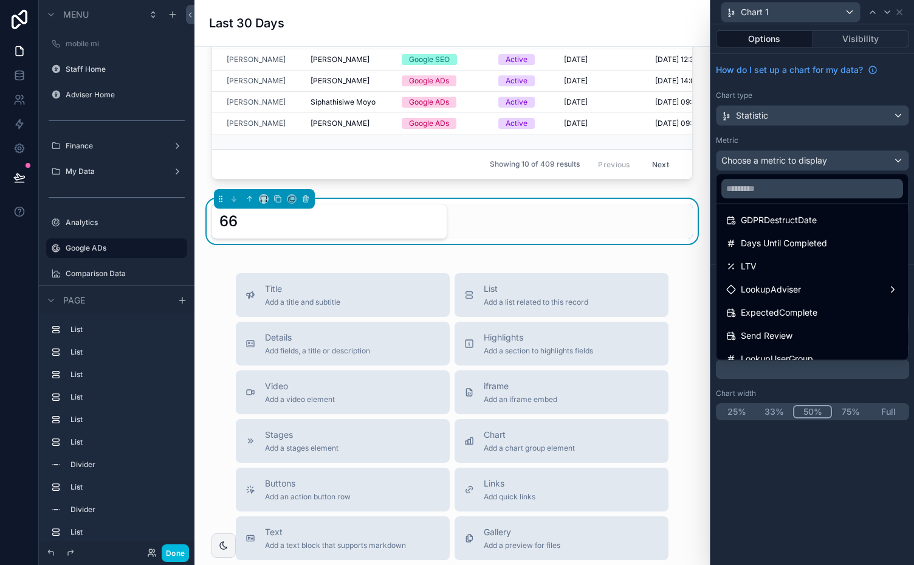
scroll to position [586, 0]
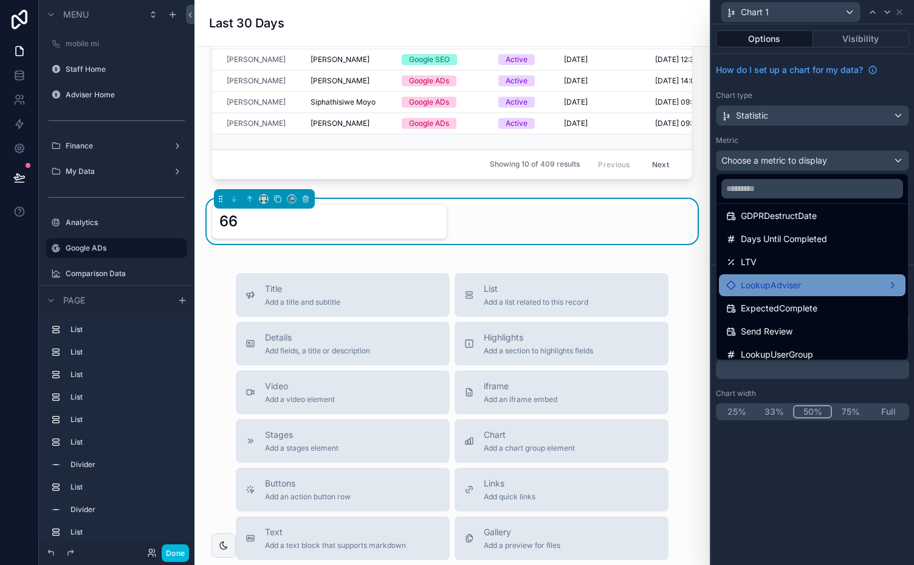
click at [886, 286] on div "LookupAdviser" at bounding box center [812, 285] width 172 height 15
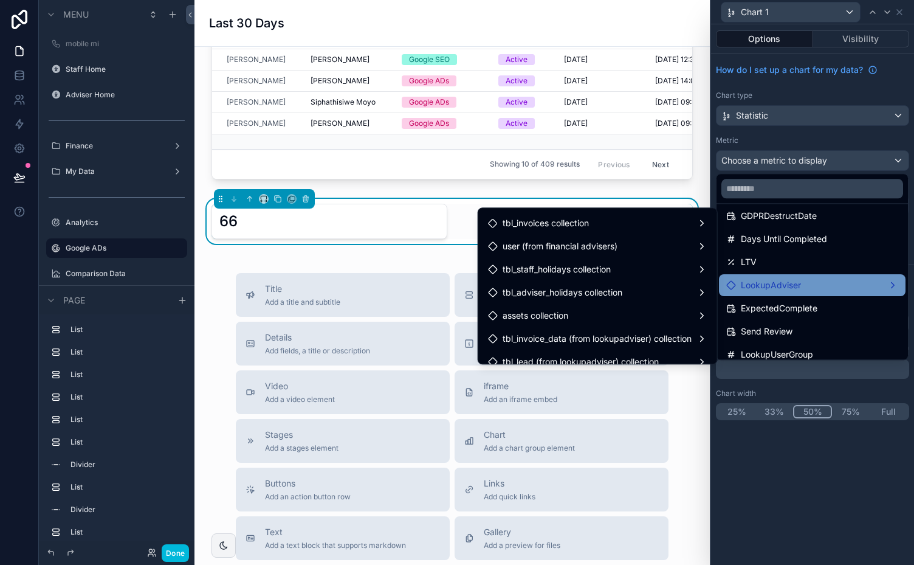
scroll to position [462, 0]
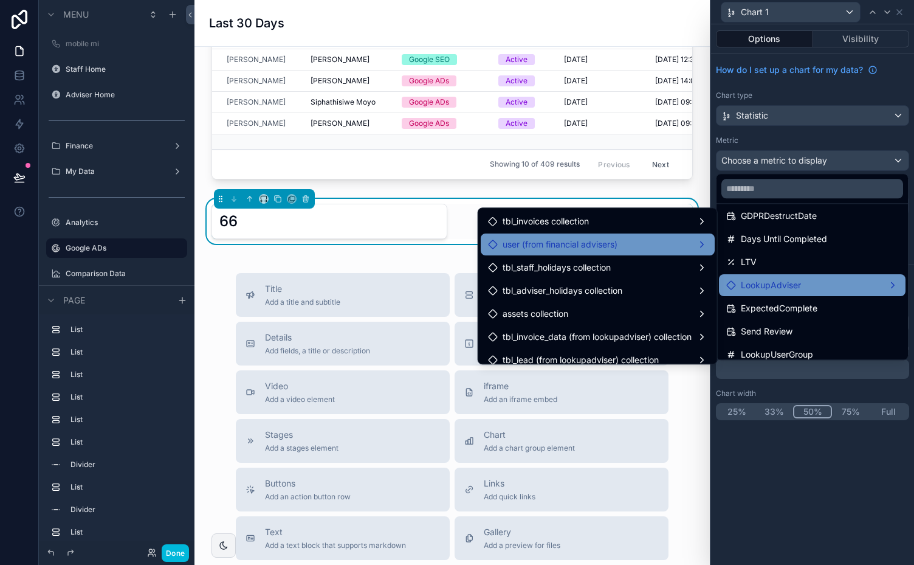
click at [692, 243] on div "user (from financial advisers)" at bounding box center [597, 244] width 219 height 15
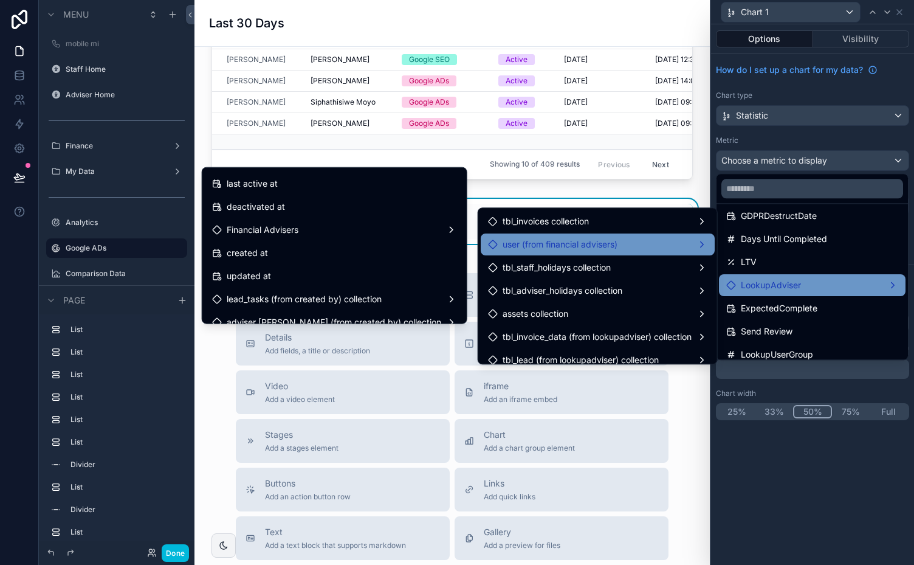
scroll to position [88, 0]
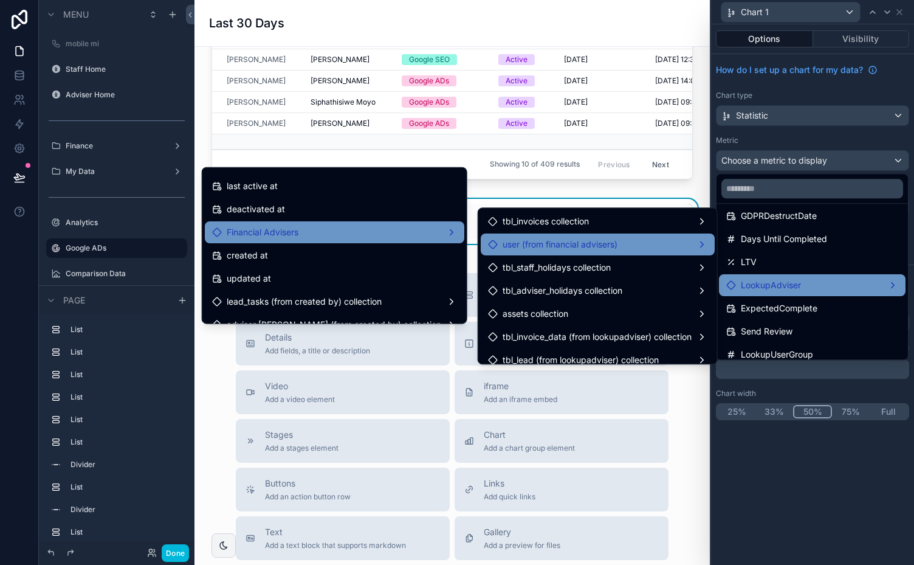
click at [441, 230] on div "Financial Advisers" at bounding box center [334, 232] width 245 height 15
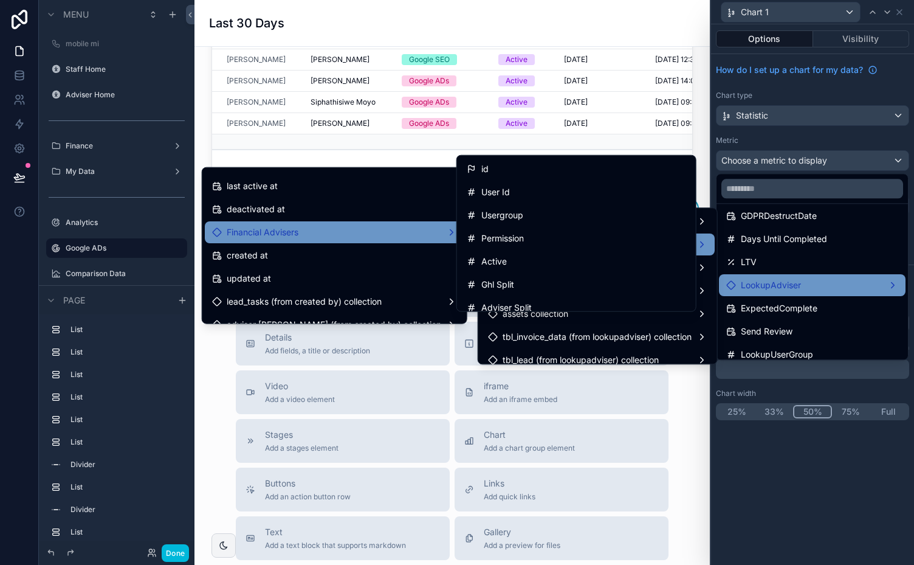
click at [810, 136] on div at bounding box center [812, 282] width 203 height 565
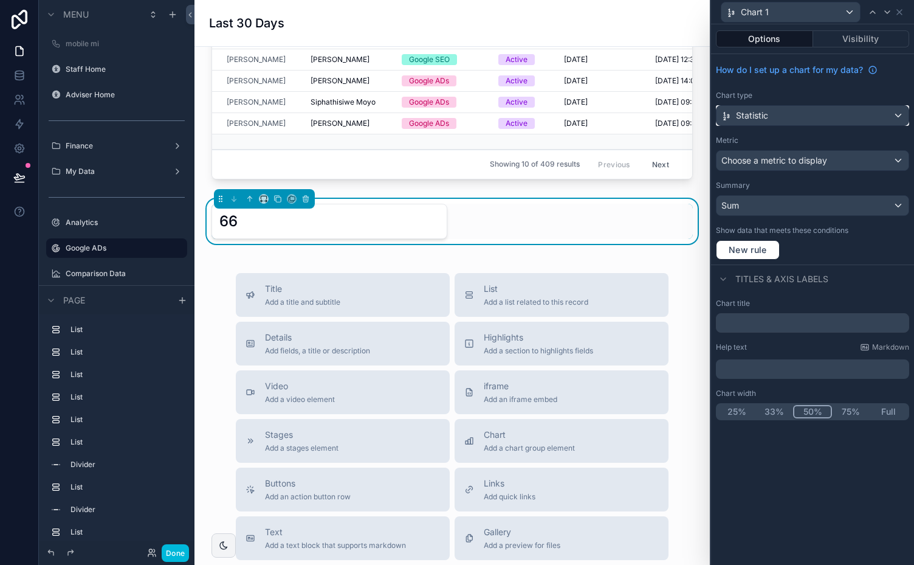
click at [895, 116] on div "Statistic" at bounding box center [813, 115] width 192 height 19
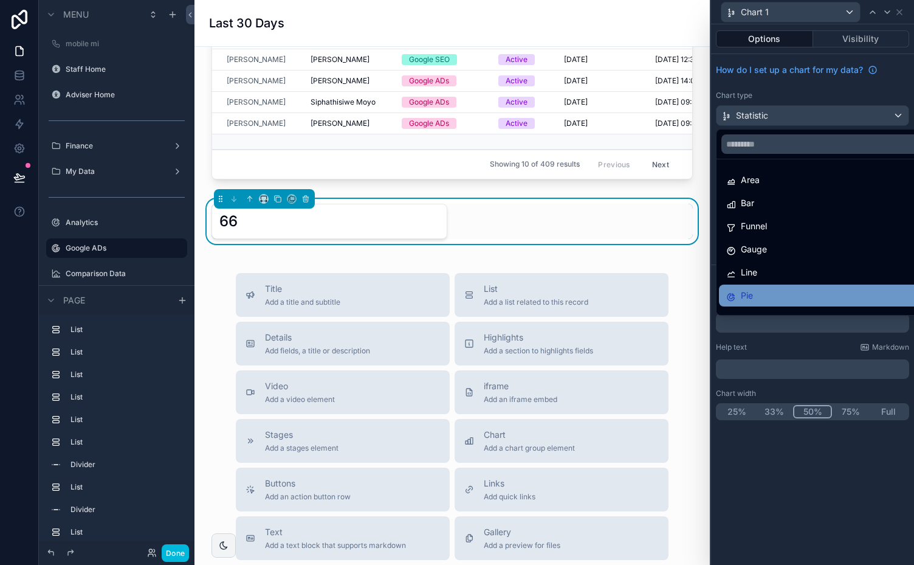
click at [760, 295] on div "Pie" at bounding box center [826, 295] width 201 height 15
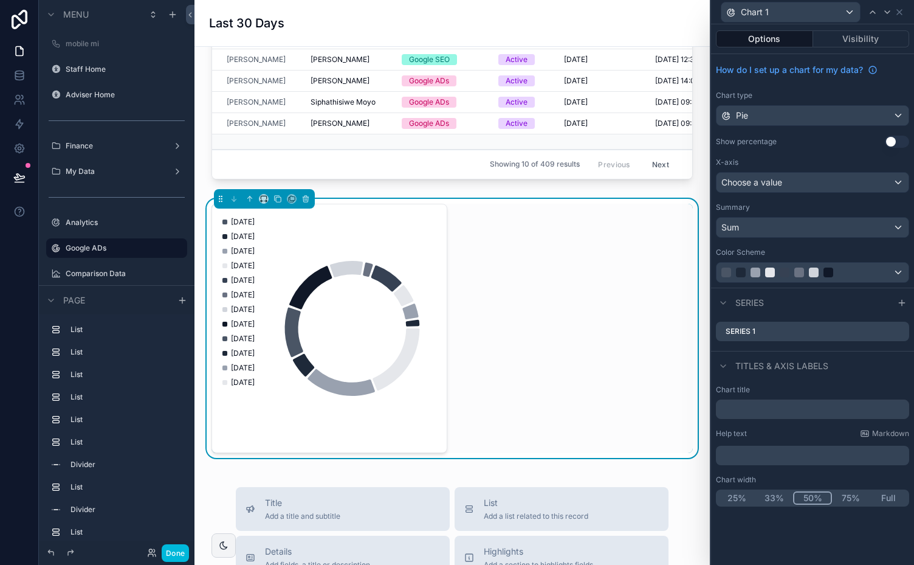
scroll to position [253, 0]
click at [891, 179] on div "Choose a value" at bounding box center [813, 182] width 192 height 19
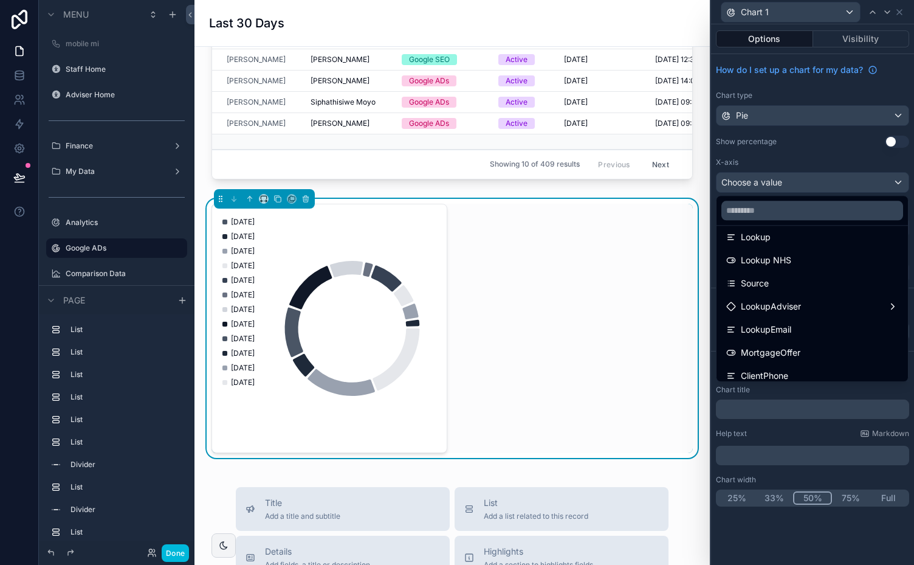
scroll to position [559, 0]
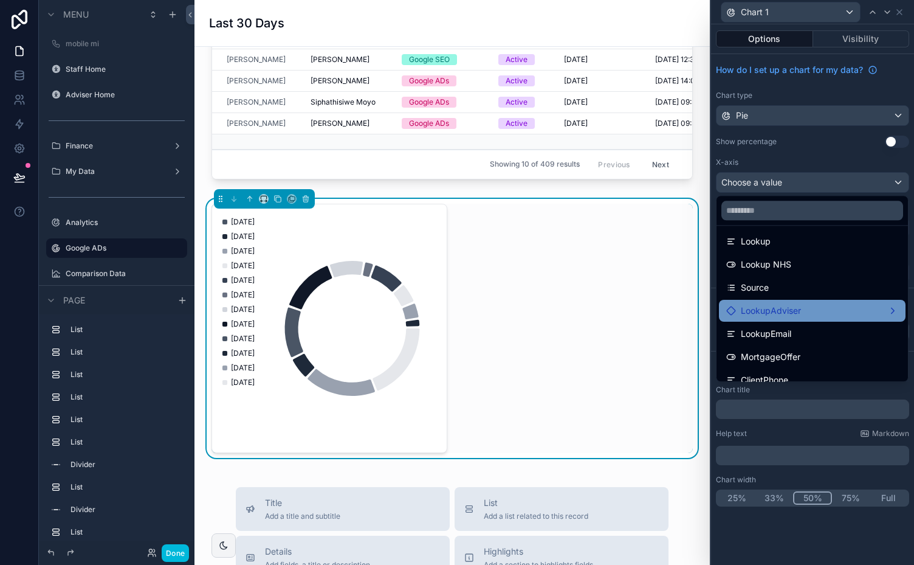
click at [881, 310] on div "LookupAdviser" at bounding box center [812, 310] width 172 height 15
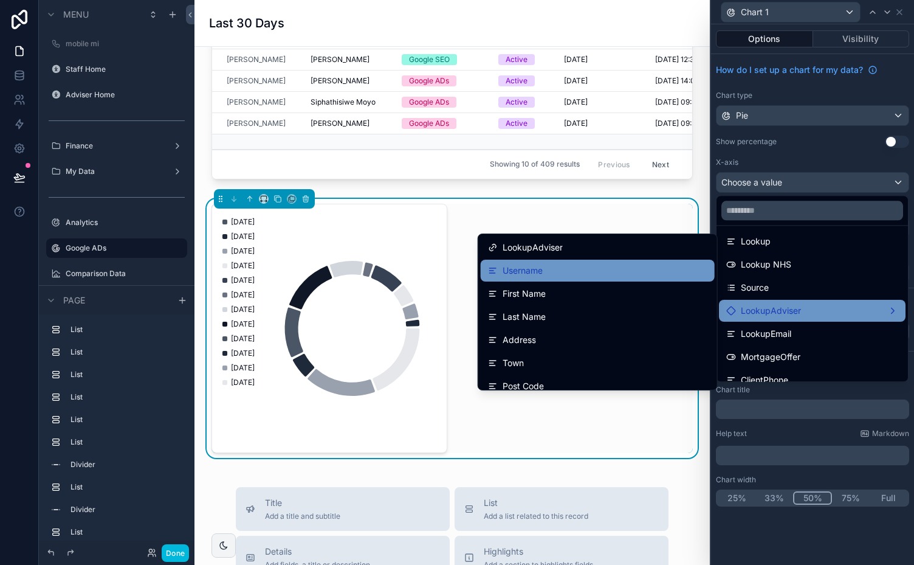
click at [618, 266] on div "Username" at bounding box center [597, 270] width 219 height 15
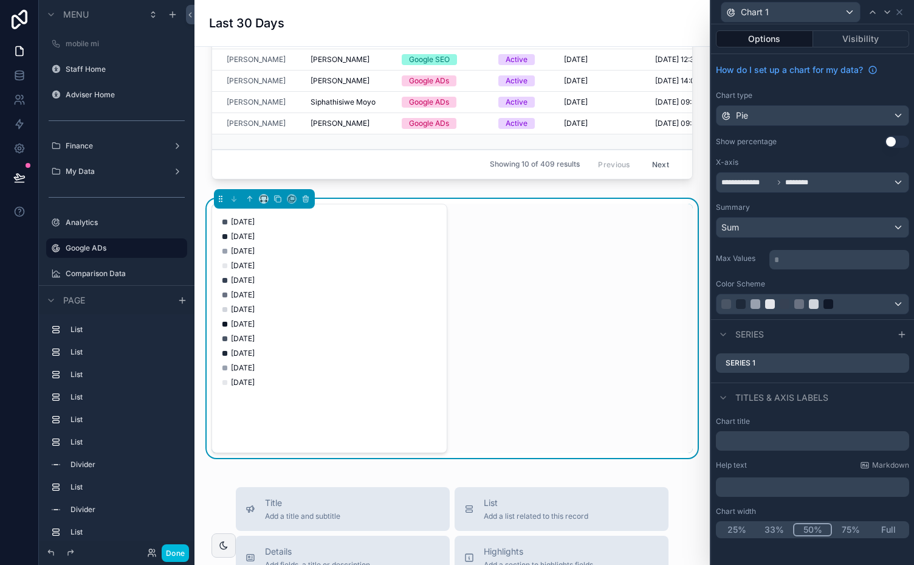
scroll to position [253, 0]
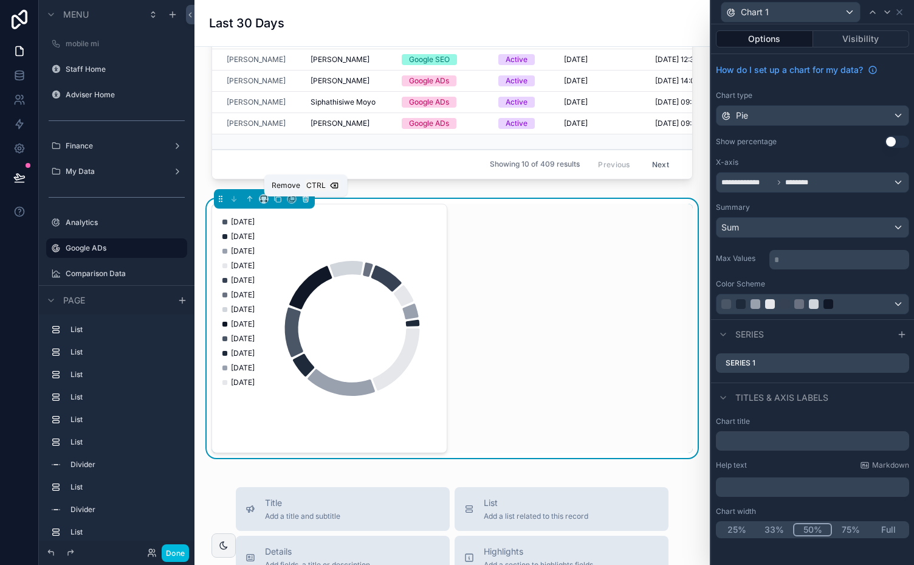
click at [306, 202] on icon "scrollable content" at bounding box center [306, 199] width 9 height 9
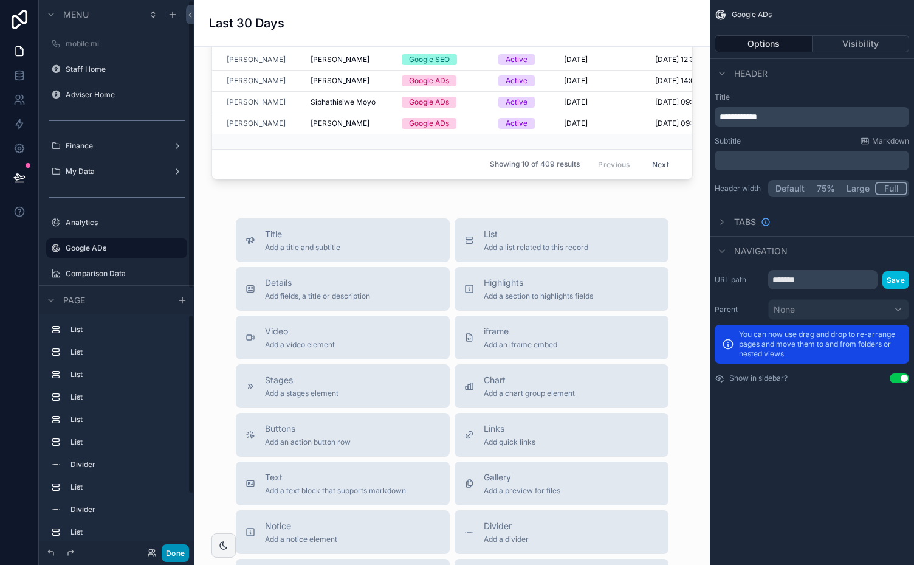
click at [178, 551] on button "Done" at bounding box center [175, 553] width 27 height 18
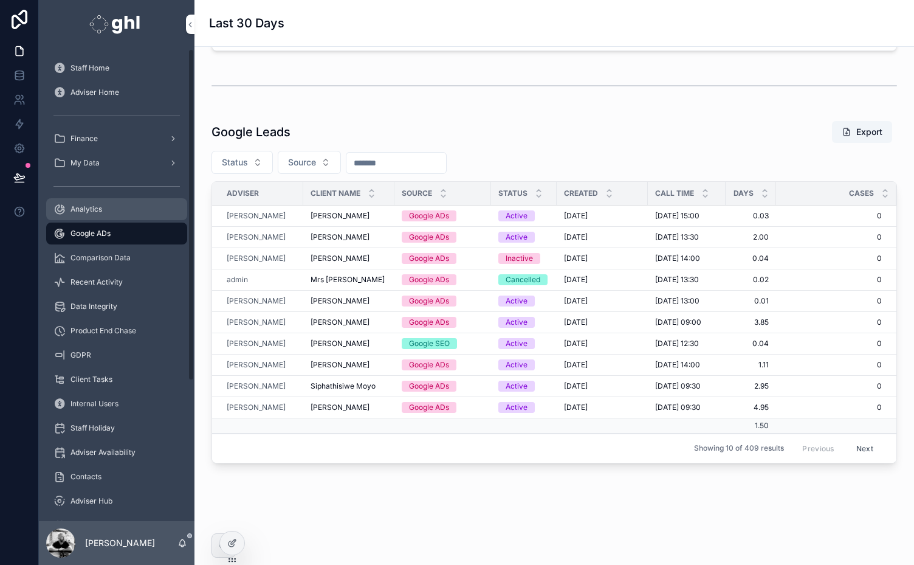
click at [94, 204] on div "Analytics" at bounding box center [116, 208] width 126 height 19
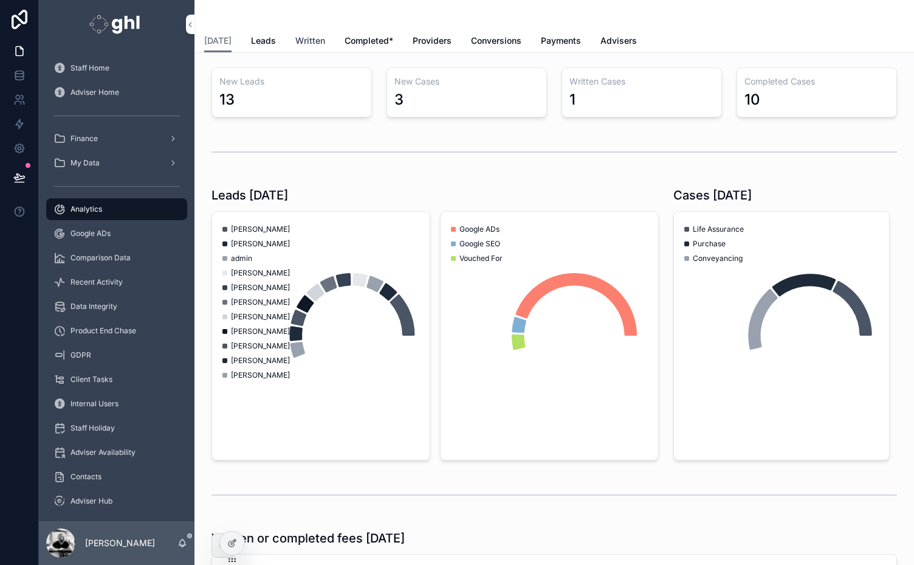
click at [306, 38] on span "Written" at bounding box center [310, 41] width 30 height 12
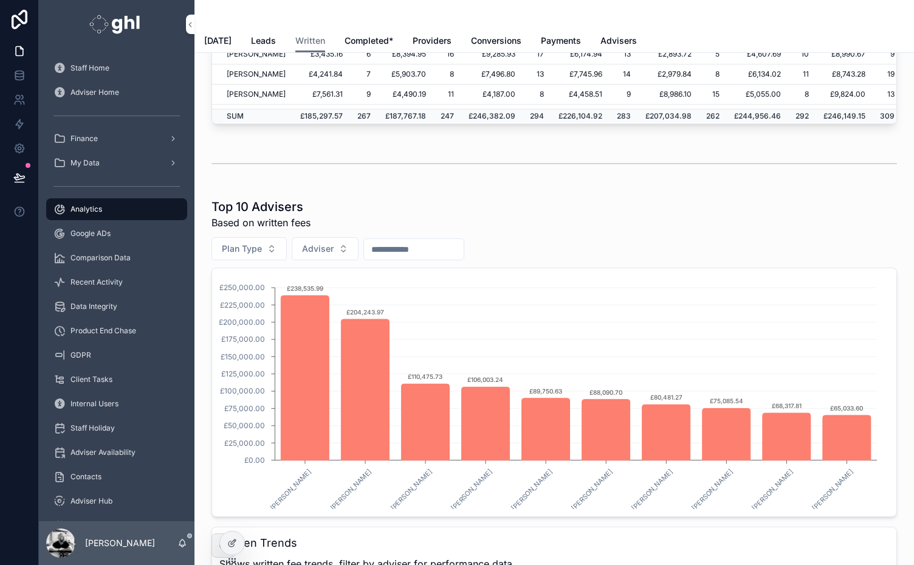
scroll to position [503, 0]
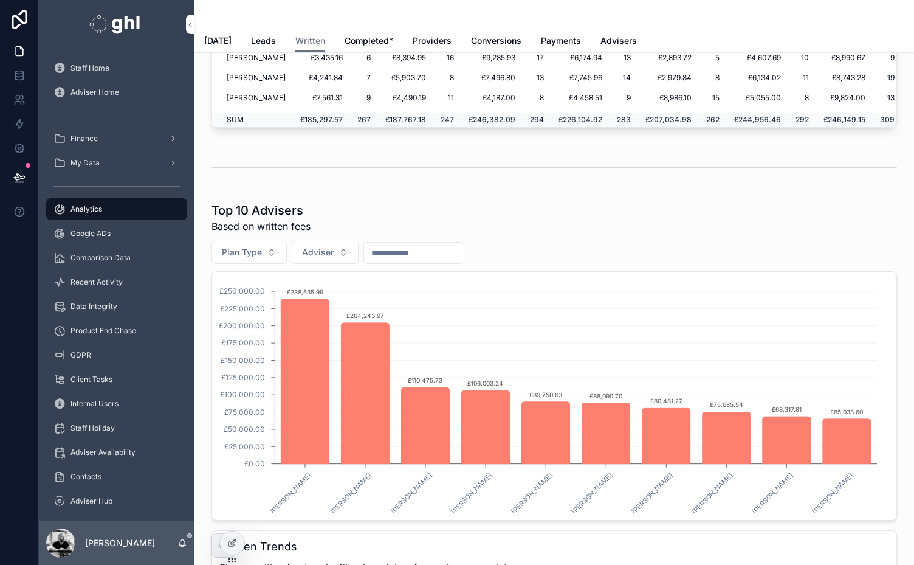
click at [430, 255] on input "scrollable content" at bounding box center [414, 252] width 100 height 17
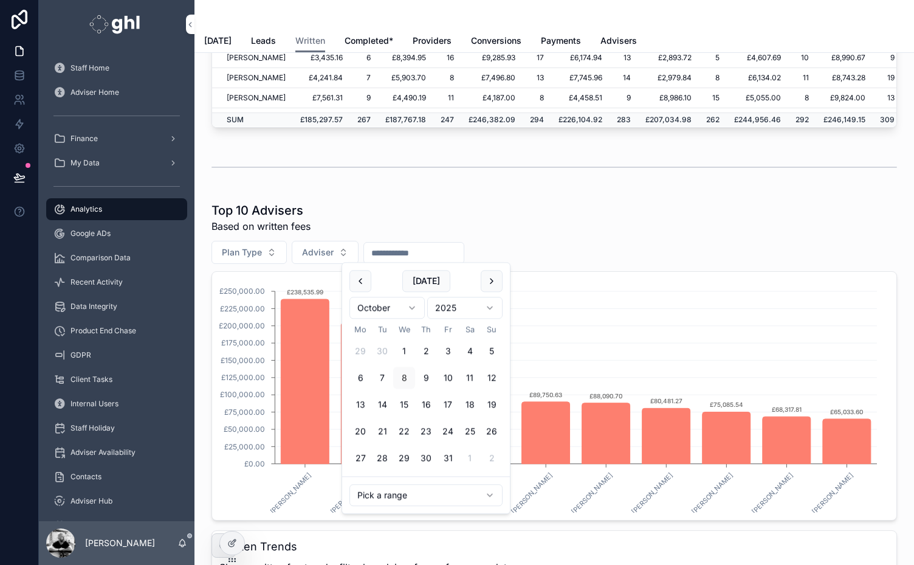
click at [426, 488] on html "Staff Home Adviser Home Finance My Data Analytics Google ADs Comparison Data Re…" at bounding box center [457, 282] width 914 height 565
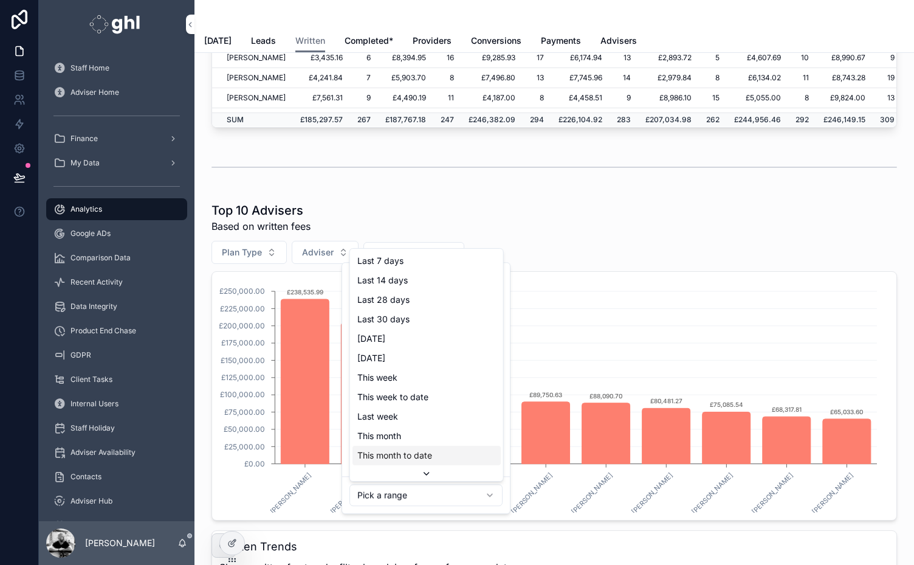
scroll to position [19, 0]
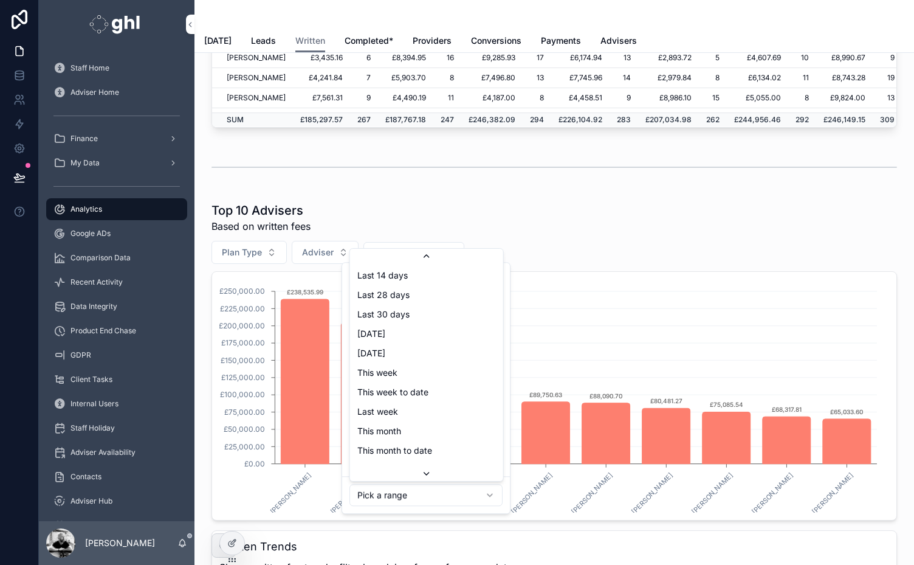
type input "**********"
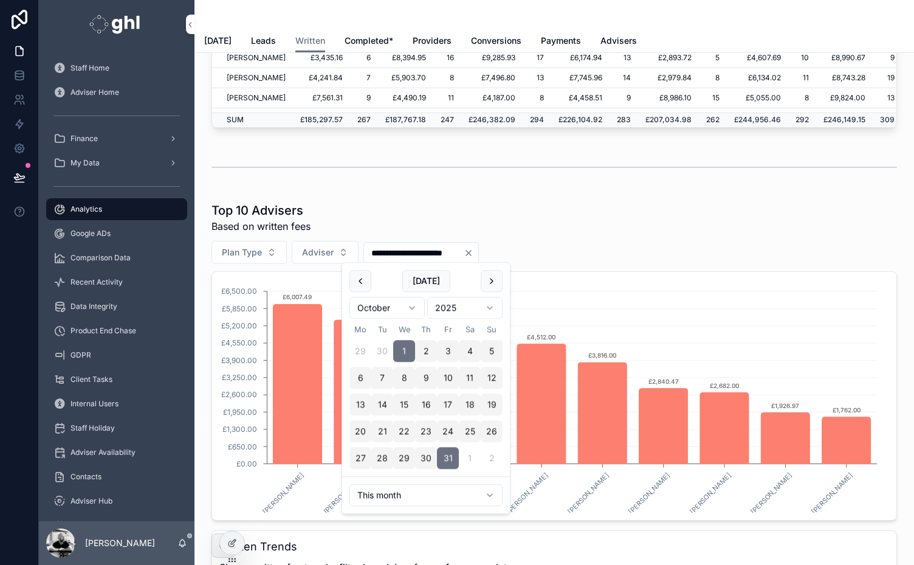
click at [670, 182] on div "scrollable content" at bounding box center [554, 167] width 700 height 40
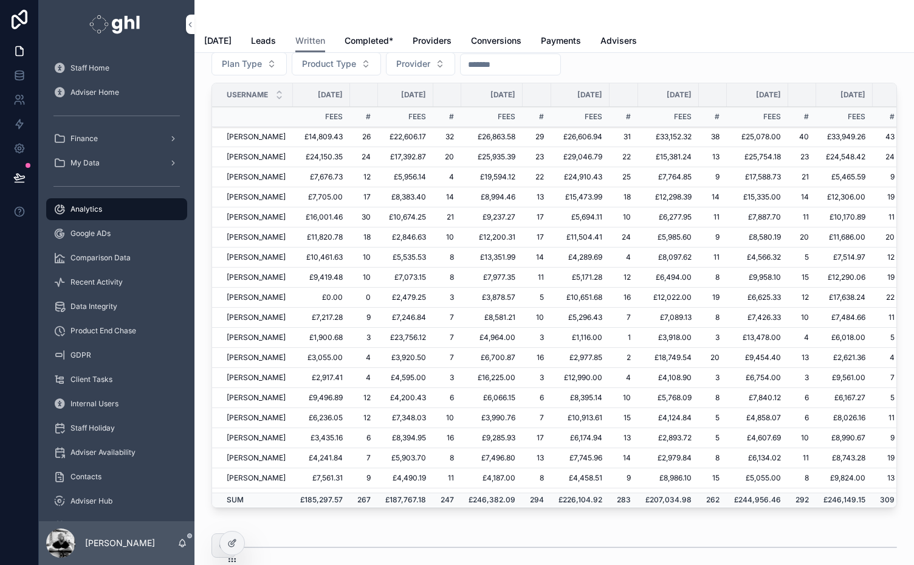
scroll to position [0, 457]
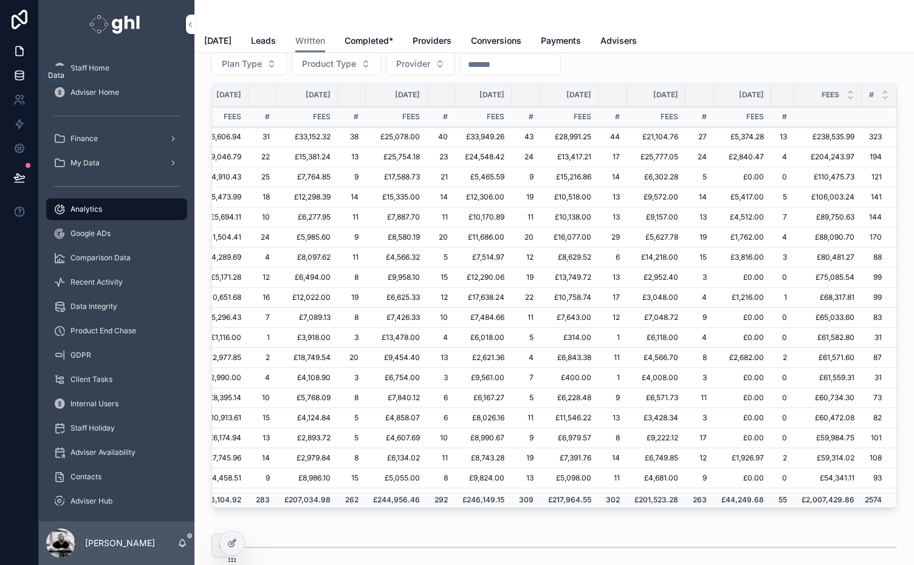
click at [21, 81] on link at bounding box center [19, 75] width 38 height 24
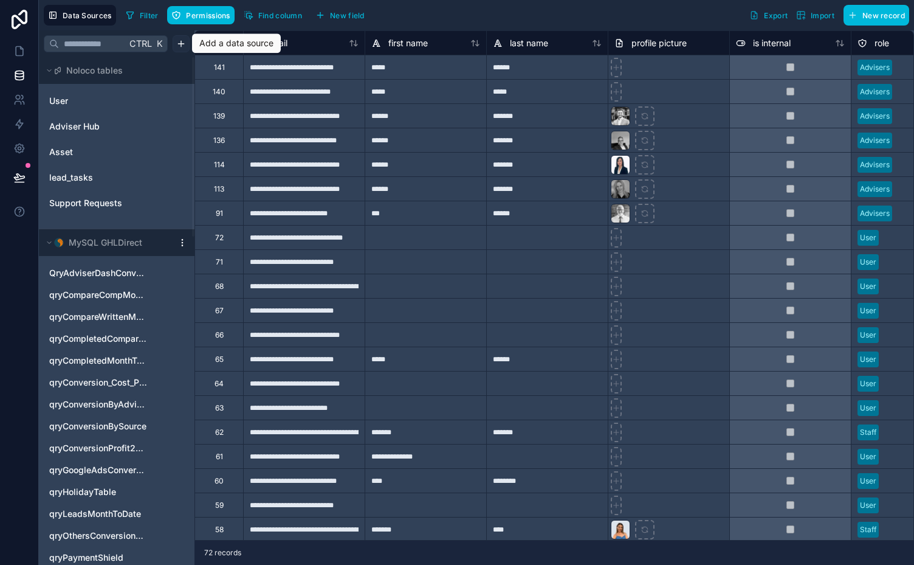
click at [181, 40] on html "Data Sources Filter Permissions Find column New field Export Import New record …" at bounding box center [457, 282] width 914 height 565
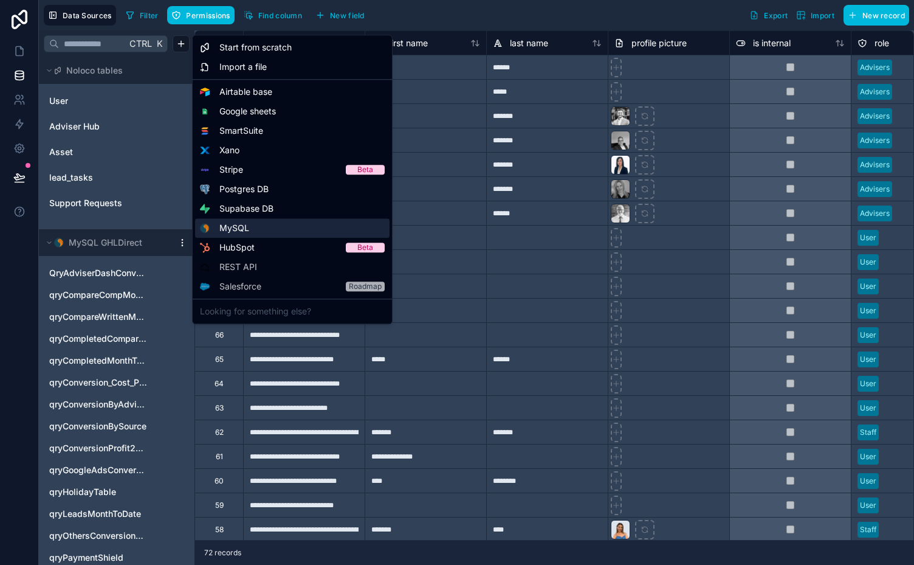
click at [240, 227] on span "MySQL" at bounding box center [234, 228] width 30 height 12
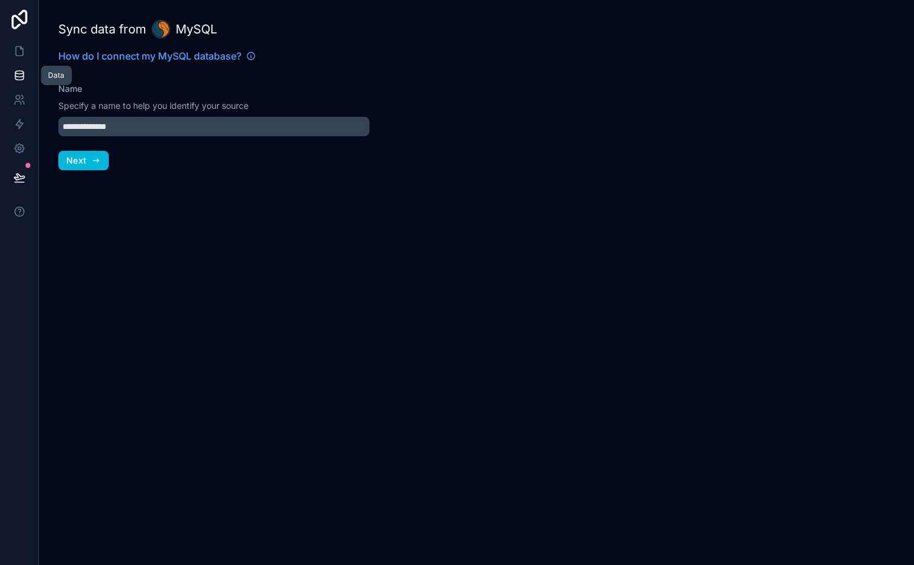
click at [12, 75] on link at bounding box center [19, 75] width 38 height 24
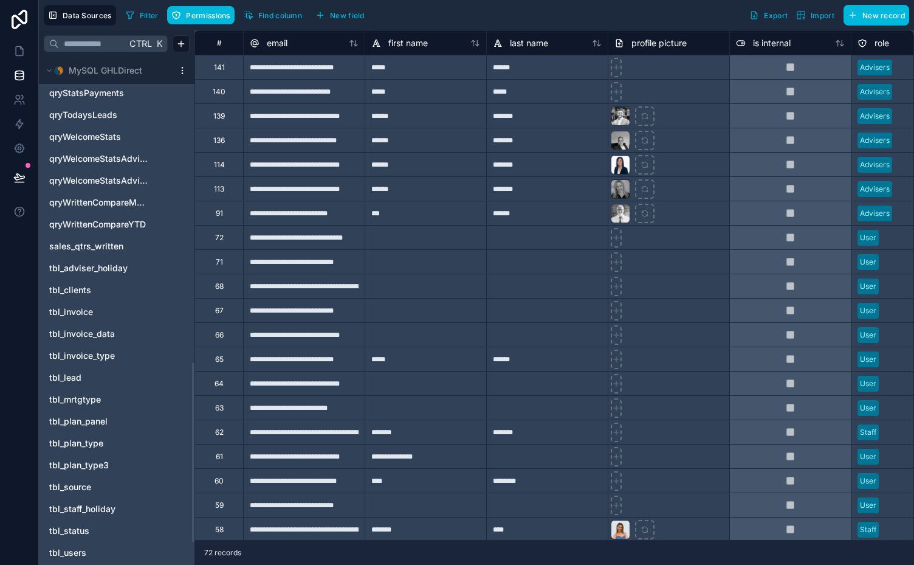
scroll to position [931, 0]
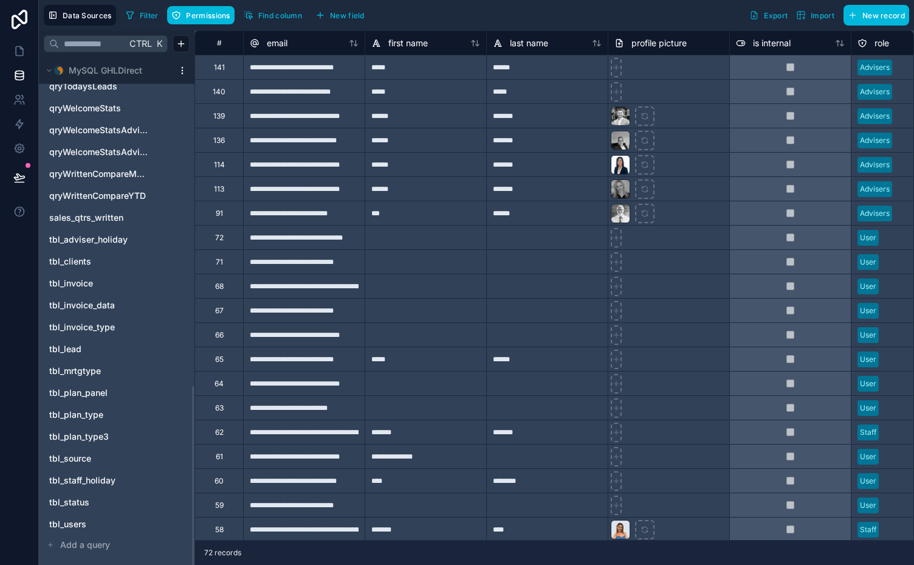
drag, startPoint x: 193, startPoint y: 215, endPoint x: 190, endPoint y: 576, distance: 360.5
click at [192, 564] on div at bounding box center [193, 475] width 2 height 179
click at [78, 540] on span "Add a query" at bounding box center [85, 545] width 50 height 12
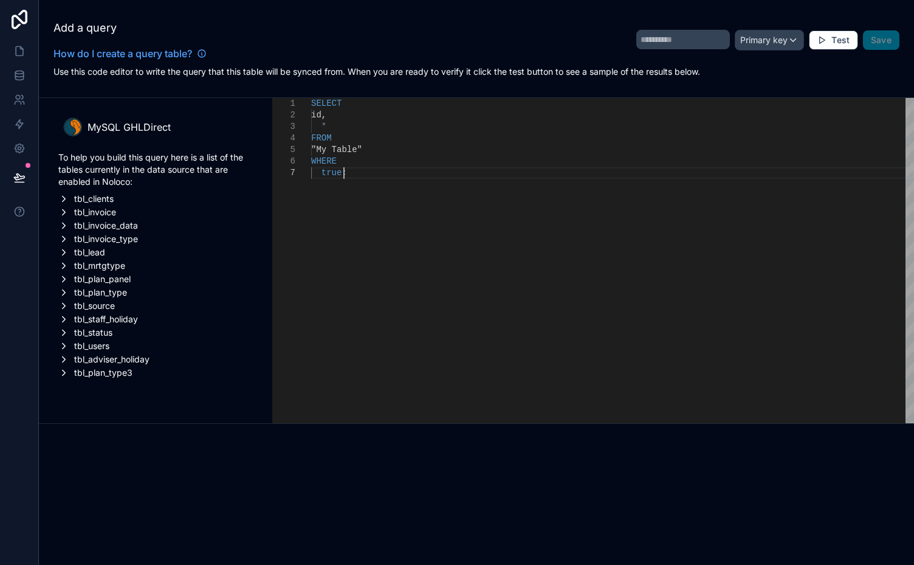
scroll to position [0, 32]
click at [308, 69] on div "**********" at bounding box center [476, 212] width 875 height 424
type textarea "**********"
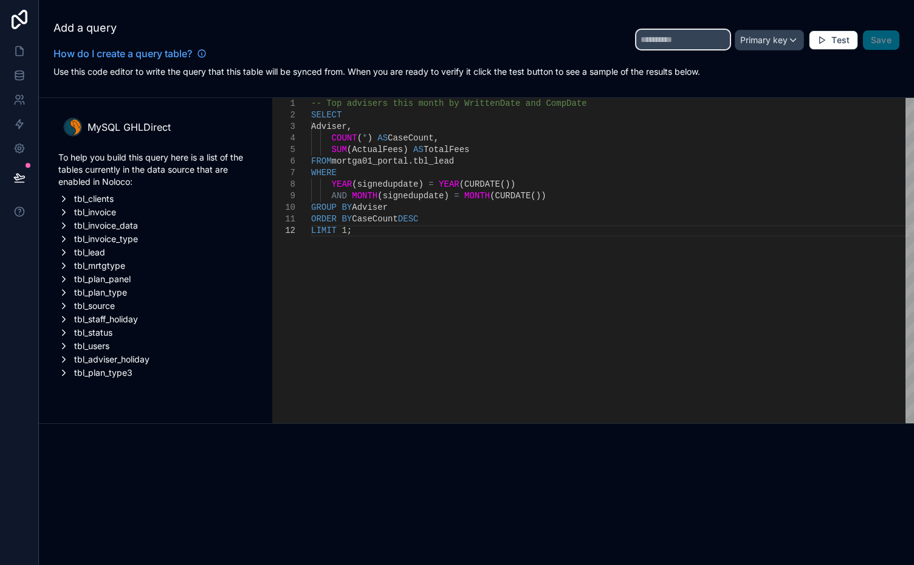
click at [661, 43] on input "text" at bounding box center [683, 39] width 94 height 19
type input "*******"
click at [836, 37] on span "Test" at bounding box center [841, 40] width 18 height 11
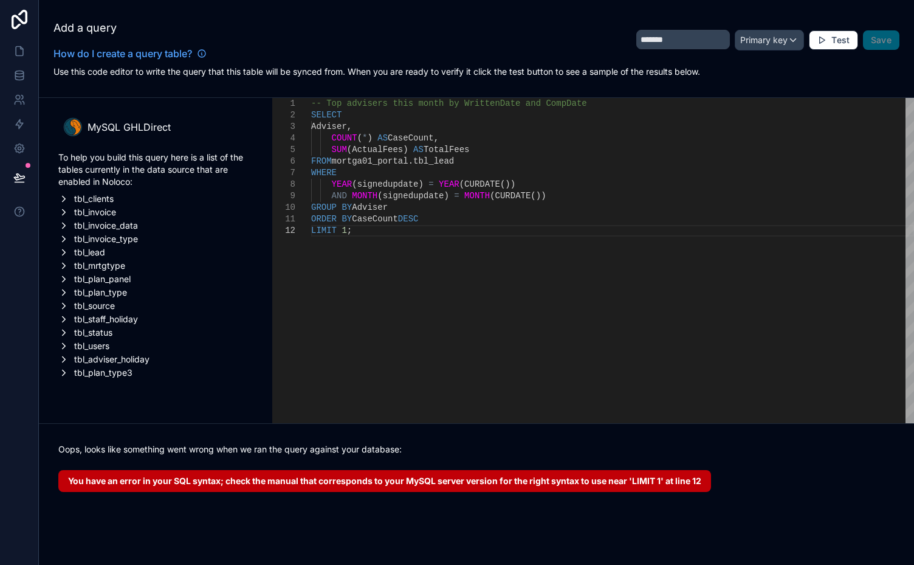
click at [440, 151] on span "TotalFees" at bounding box center [447, 150] width 46 height 10
paste textarea "Editor content;Press Alt+F1 for Accessibility Options."
type textarea "**********"
click at [840, 30] on button "Test" at bounding box center [833, 39] width 49 height 19
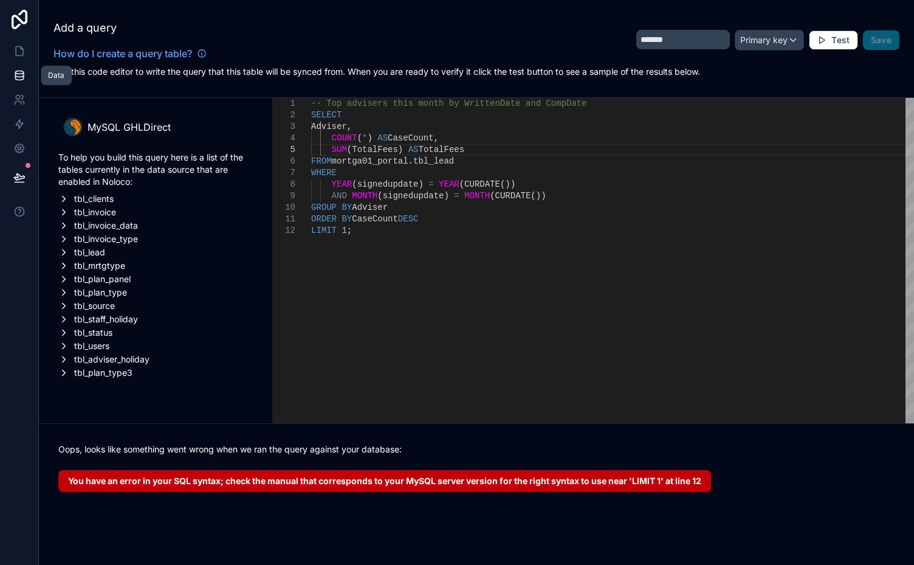
click at [18, 72] on icon at bounding box center [19, 75] width 12 height 12
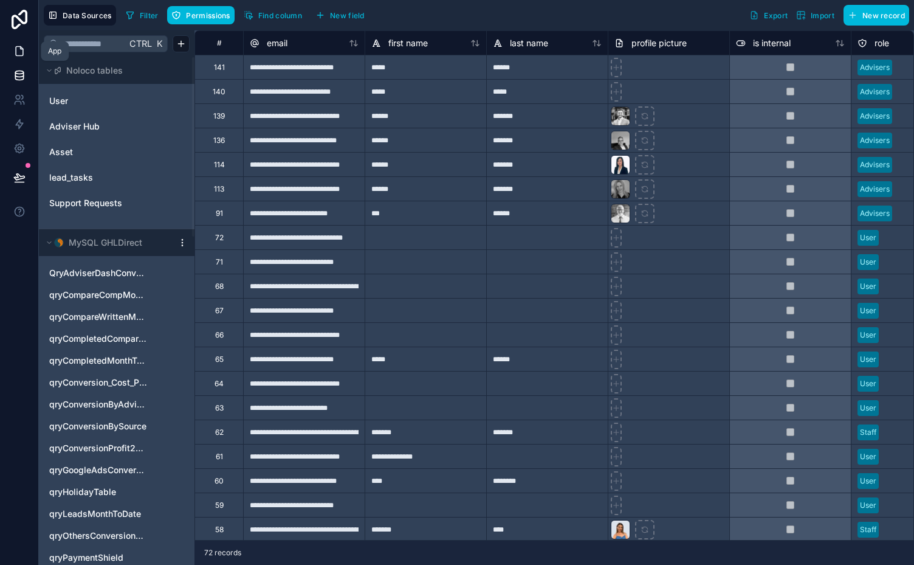
click at [17, 51] on icon at bounding box center [19, 51] width 12 height 12
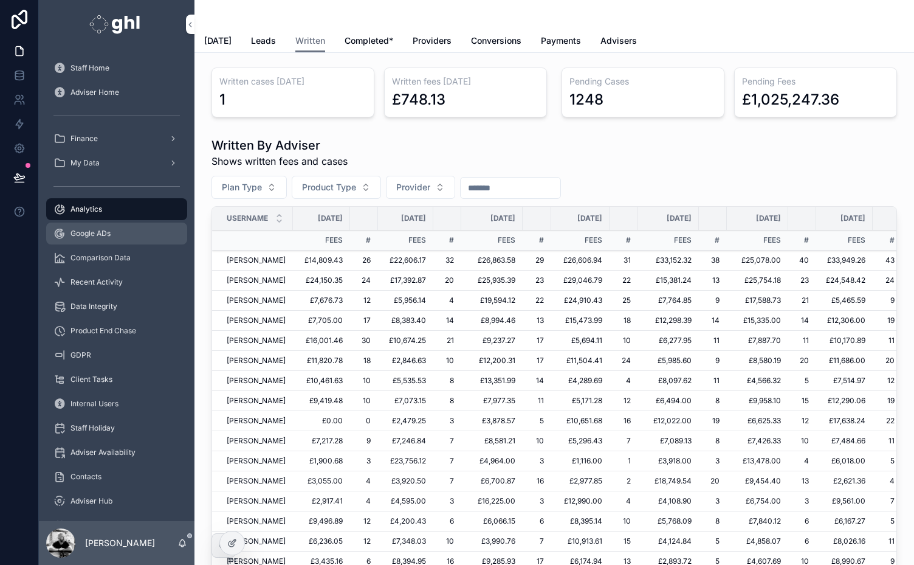
click at [101, 232] on span "Google ADs" at bounding box center [91, 234] width 40 height 10
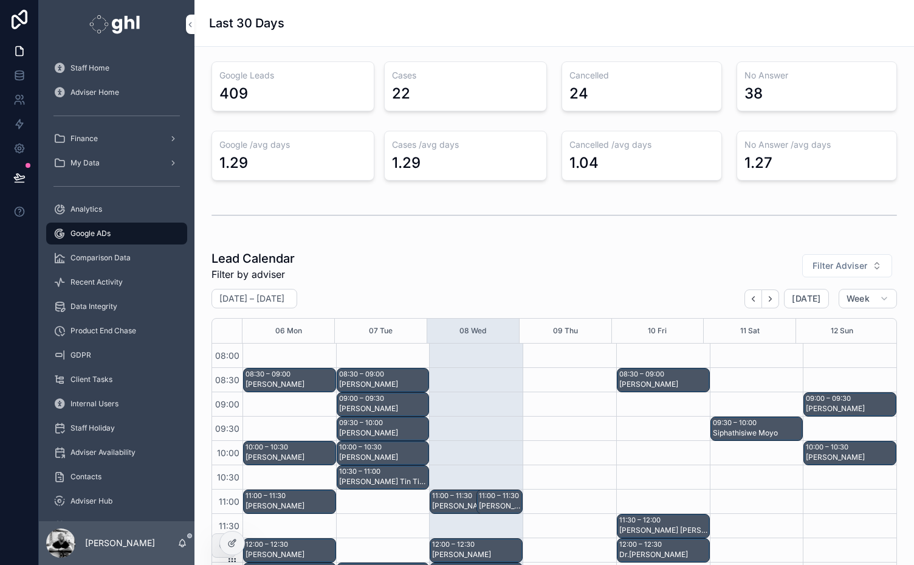
scroll to position [253, 0]
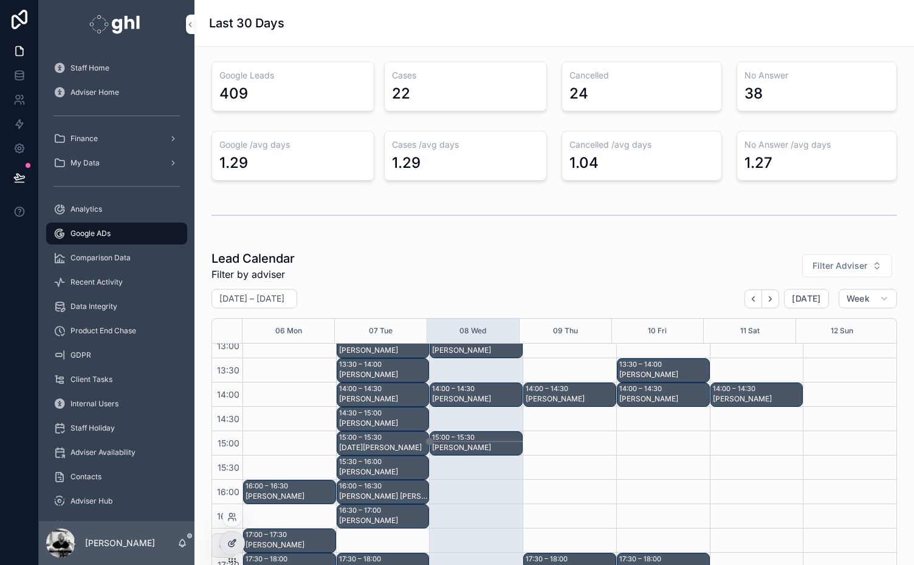
click at [236, 543] on icon at bounding box center [232, 543] width 10 height 10
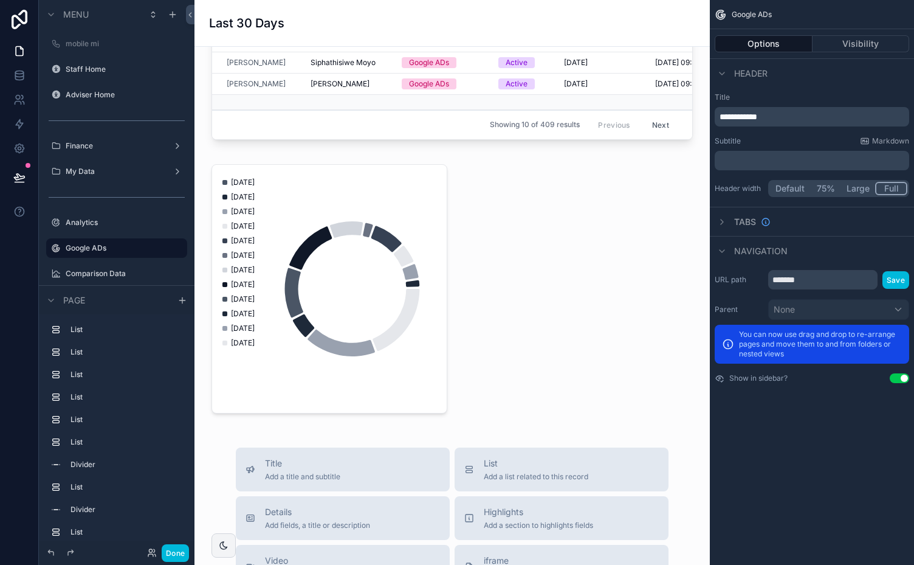
scroll to position [1285, 0]
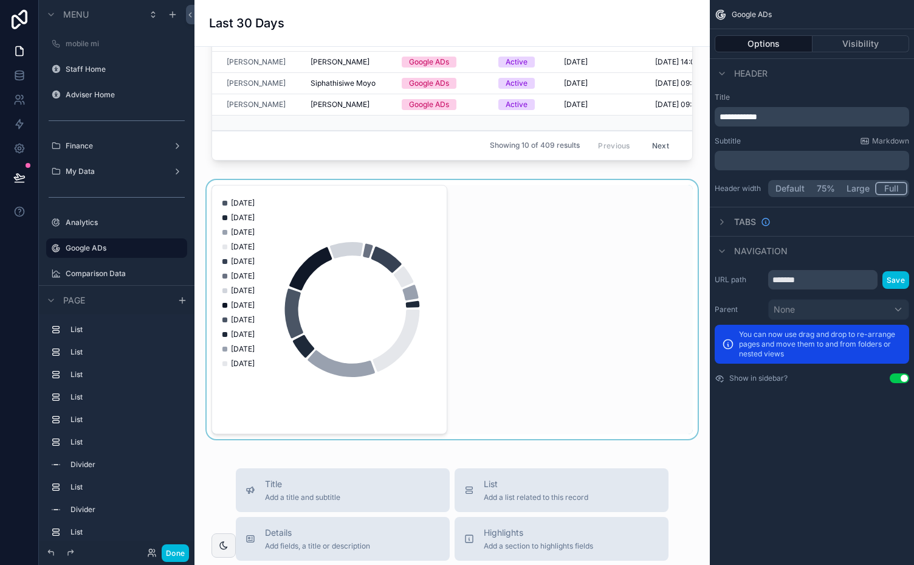
click at [413, 286] on div "scrollable content" at bounding box center [452, 309] width 496 height 259
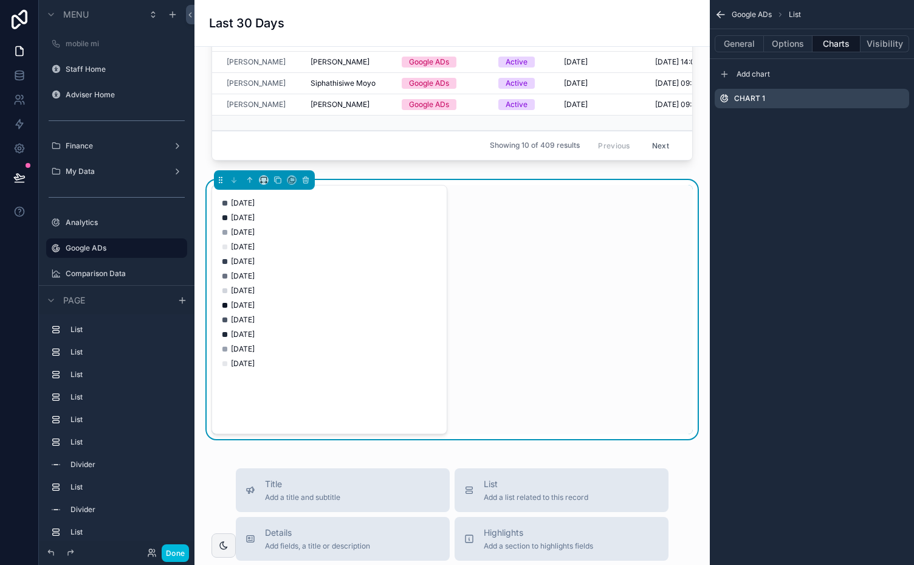
scroll to position [253, 0]
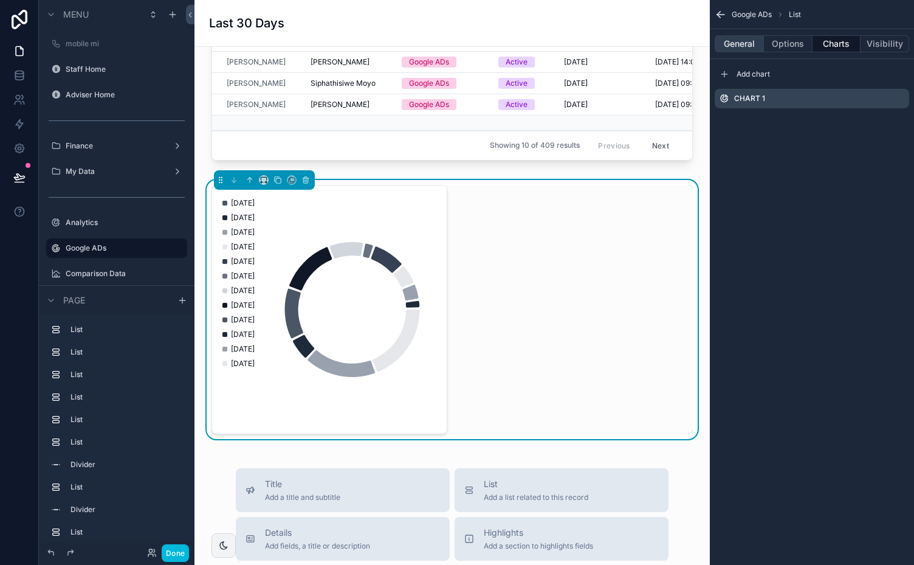
click at [732, 44] on button "General" at bounding box center [739, 43] width 49 height 17
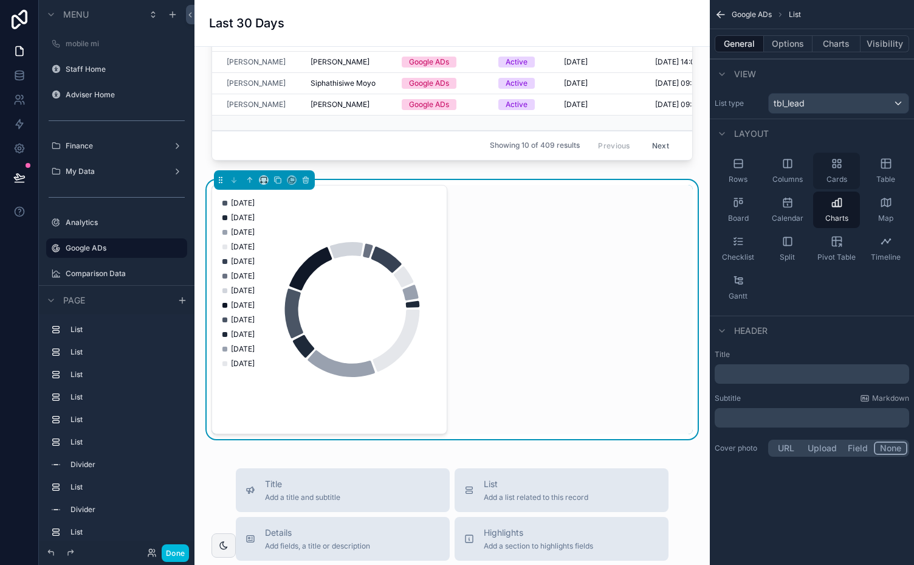
click at [839, 171] on div "Cards" at bounding box center [836, 171] width 47 height 36
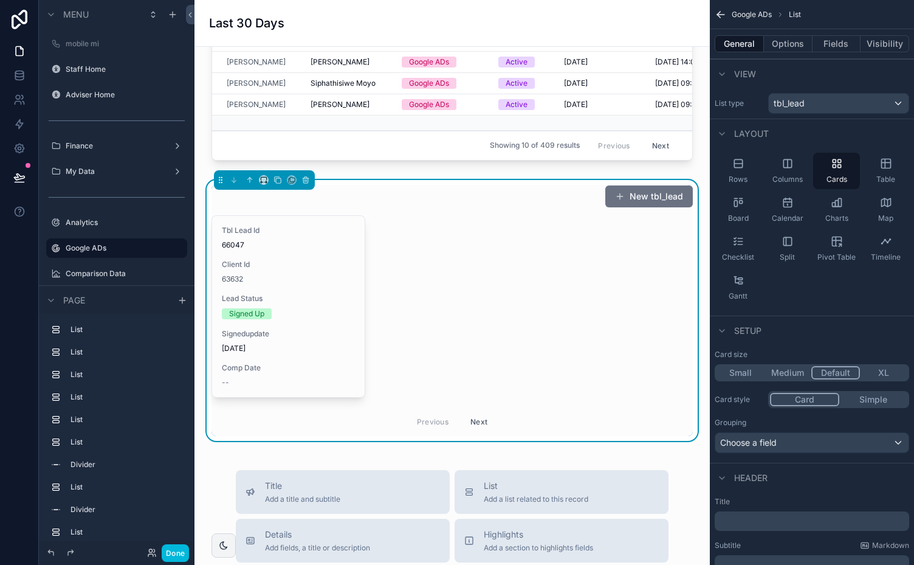
click at [740, 371] on button "Small" at bounding box center [740, 372] width 47 height 13
click at [834, 370] on button "Default" at bounding box center [836, 372] width 47 height 13
click at [833, 43] on button "Fields" at bounding box center [837, 43] width 49 height 17
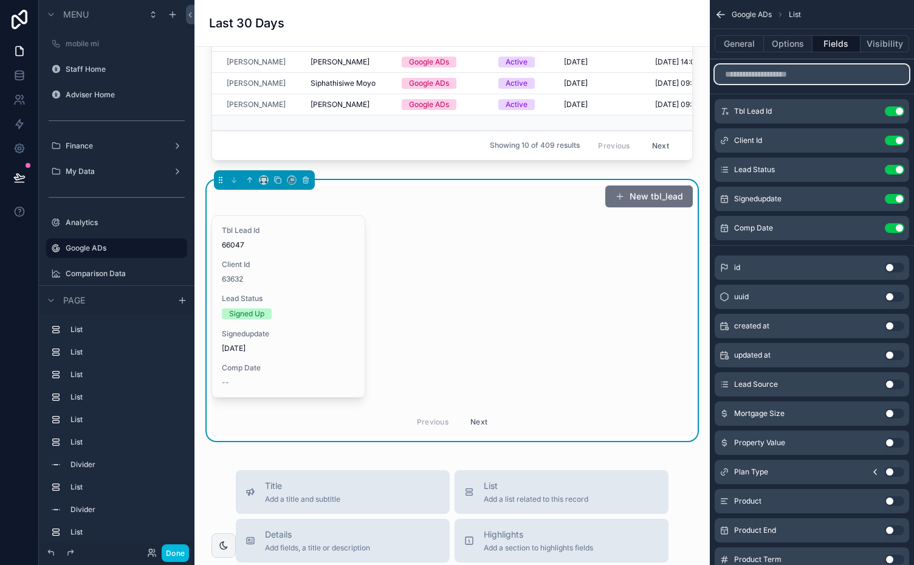
click at [822, 72] on input "scrollable content" at bounding box center [812, 73] width 195 height 19
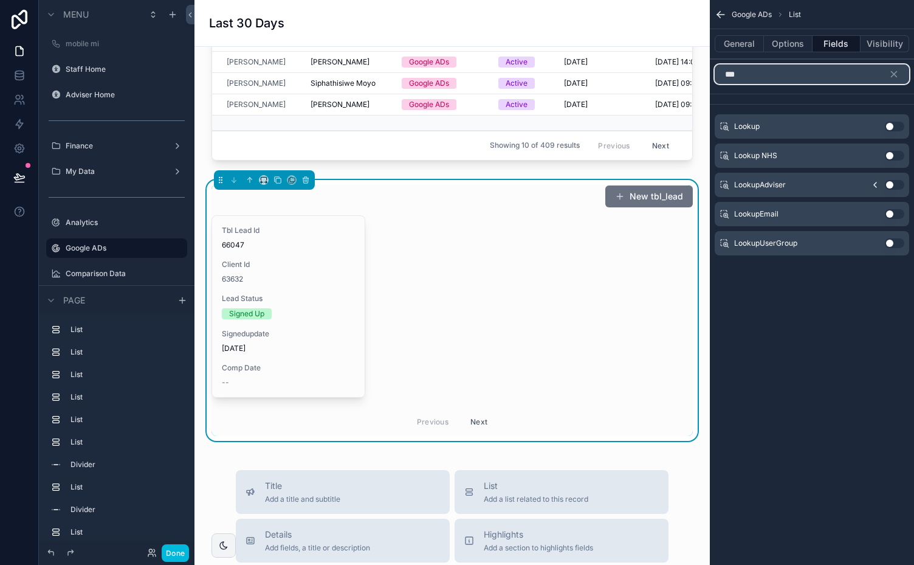
type input "***"
click at [896, 182] on button "Use setting" at bounding box center [894, 185] width 19 height 10
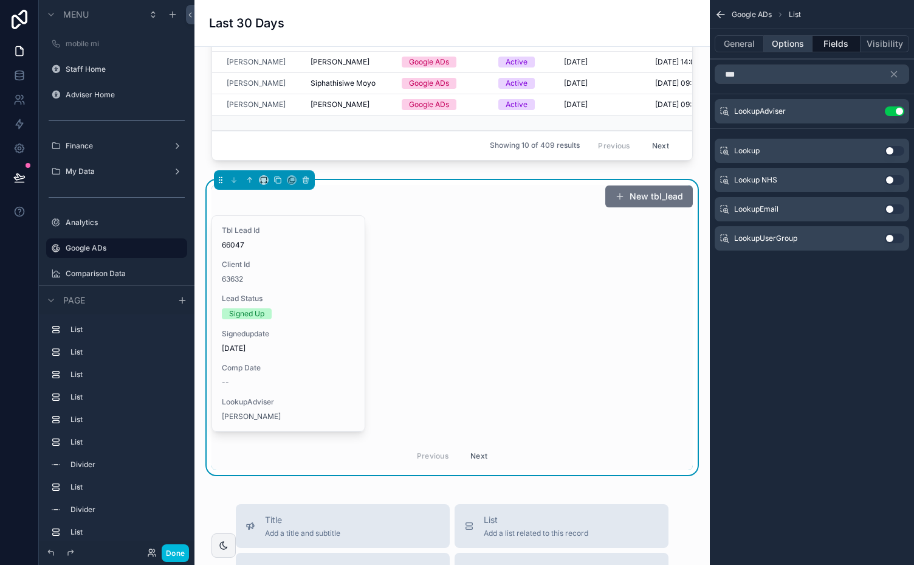
click at [789, 43] on button "Options" at bounding box center [788, 43] width 49 height 17
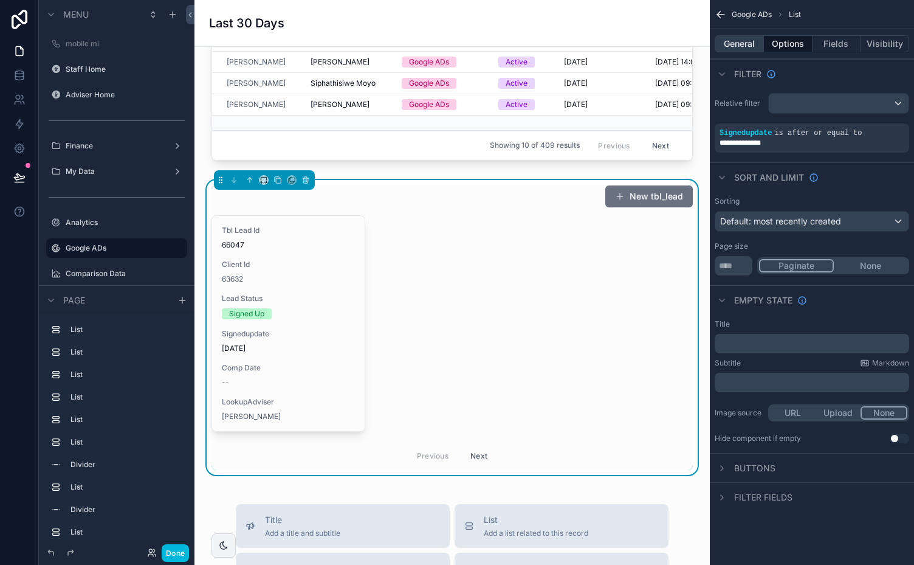
click at [733, 39] on button "General" at bounding box center [739, 43] width 49 height 17
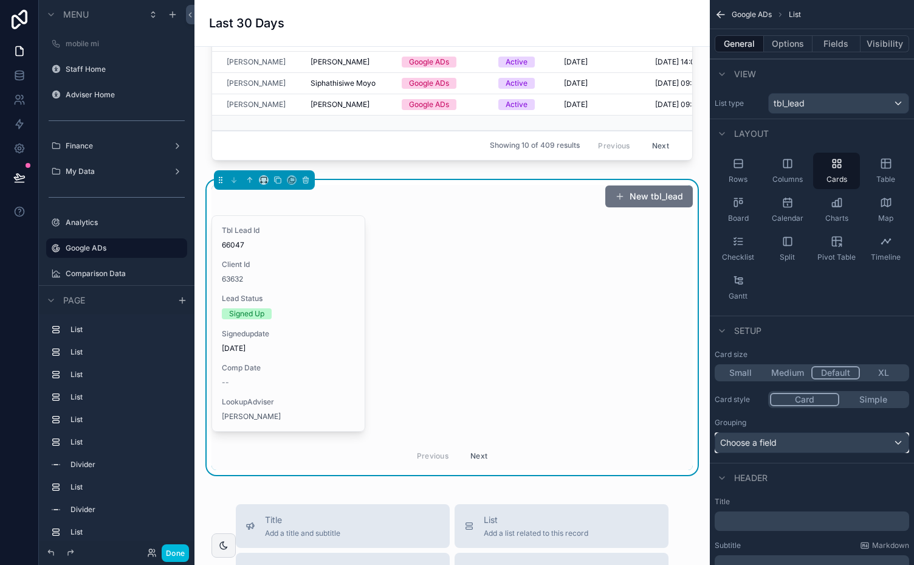
click at [891, 442] on div "Choose a field" at bounding box center [811, 442] width 193 height 19
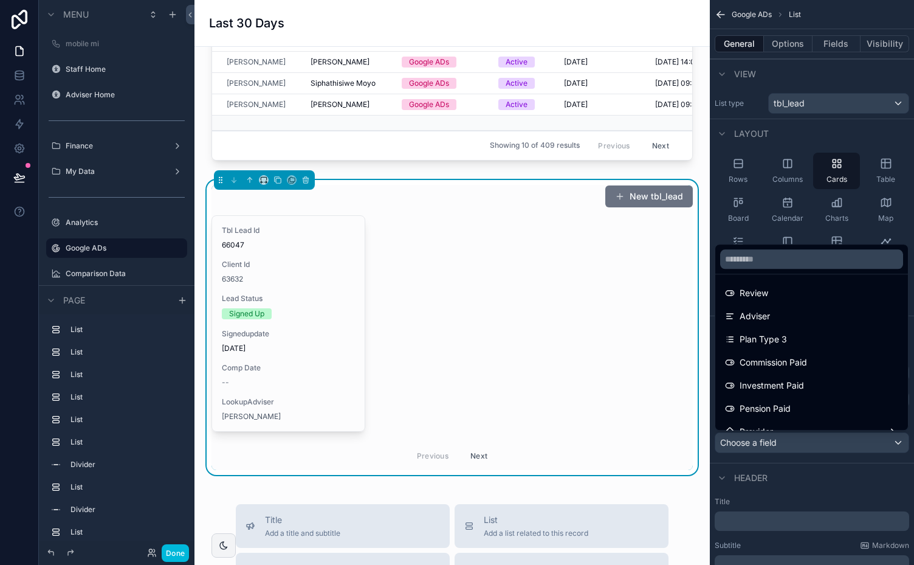
scroll to position [1010, 0]
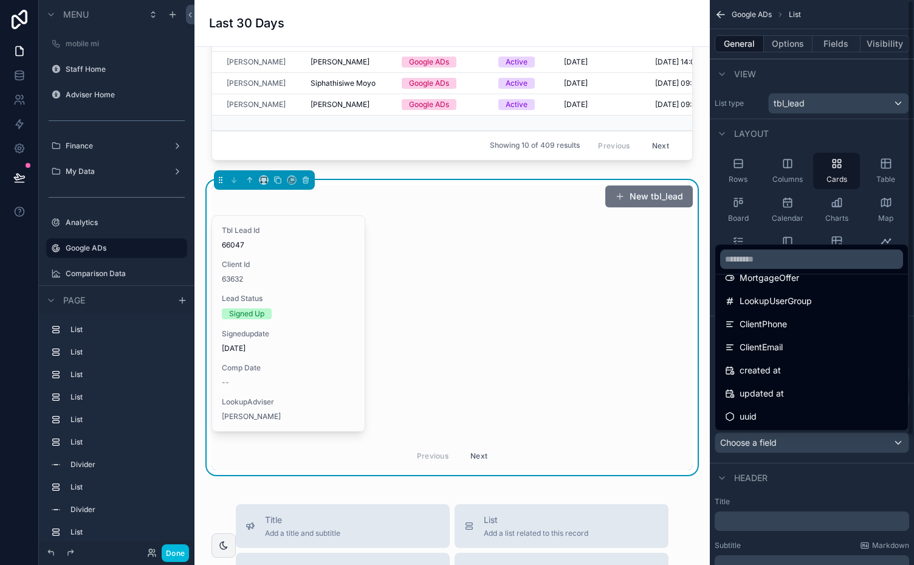
click at [861, 473] on div "scrollable content" at bounding box center [457, 282] width 914 height 565
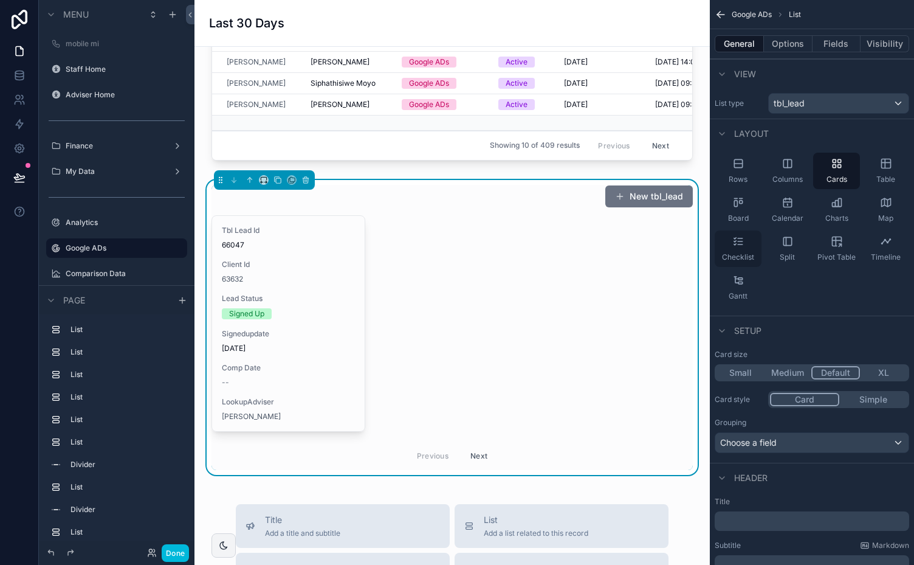
click at [739, 242] on icon "scrollable content" at bounding box center [739, 241] width 12 height 12
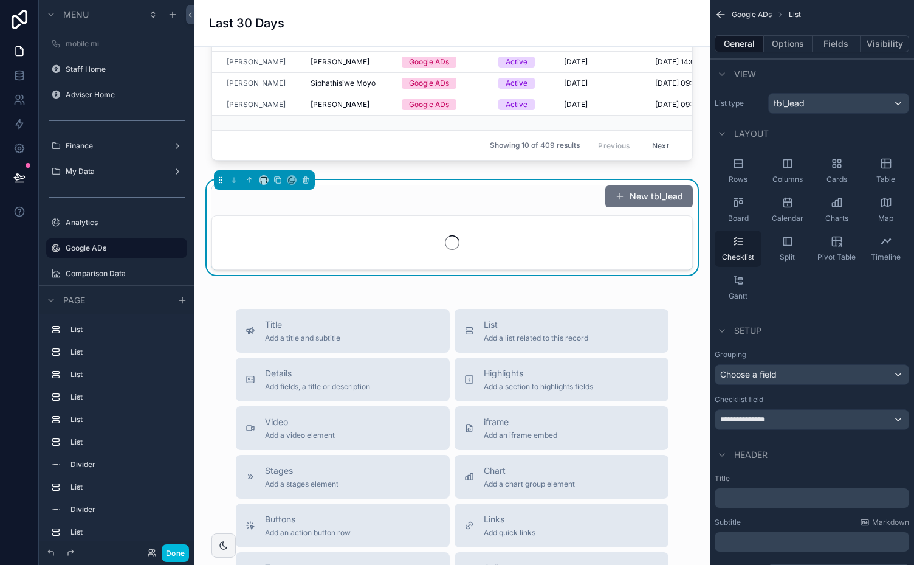
scroll to position [253, 0]
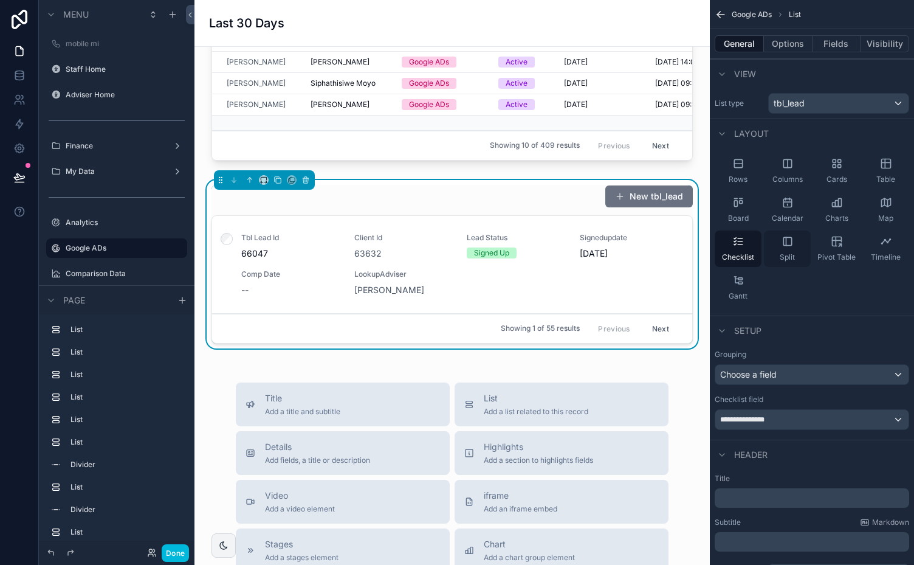
click at [782, 241] on icon "scrollable content" at bounding box center [788, 241] width 12 height 12
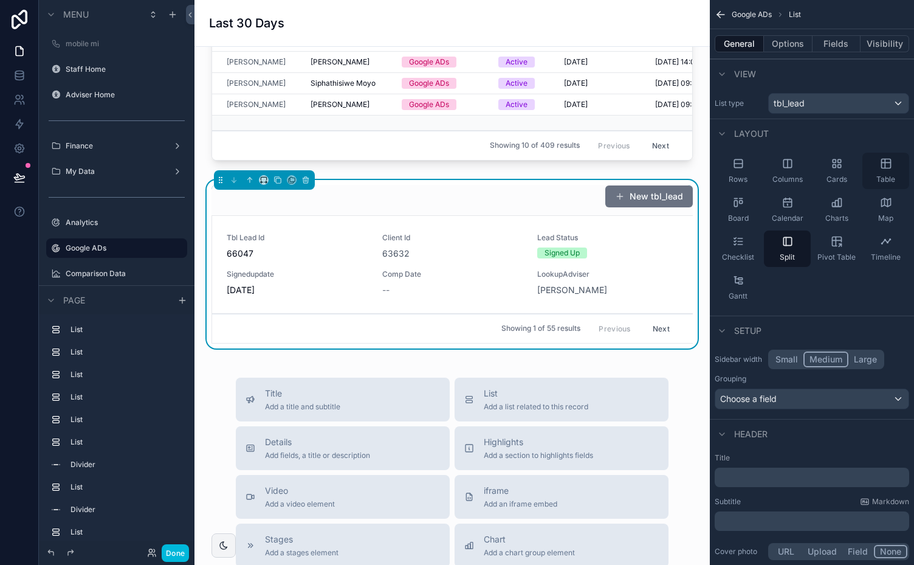
click at [879, 174] on span "Table" at bounding box center [886, 179] width 19 height 10
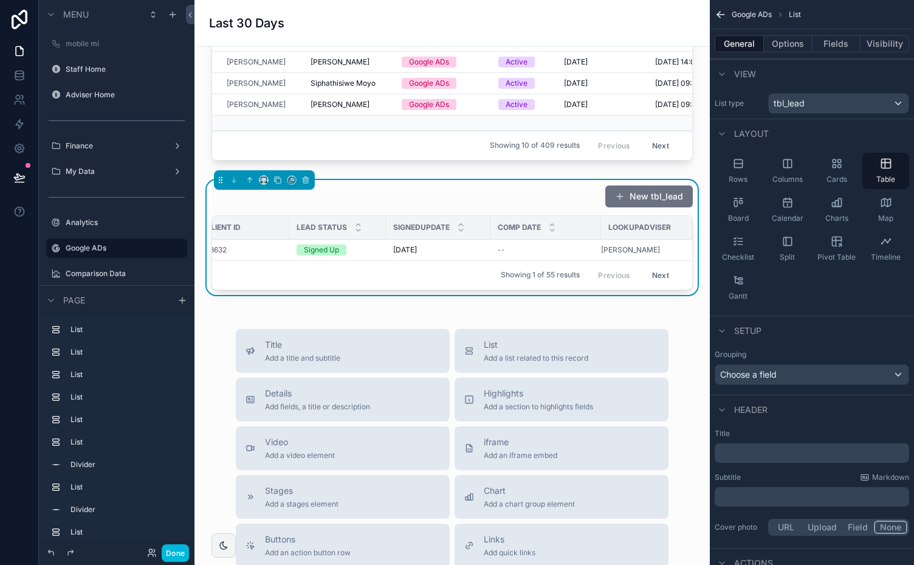
scroll to position [0, 0]
click at [828, 41] on button "Fields" at bounding box center [837, 43] width 49 height 17
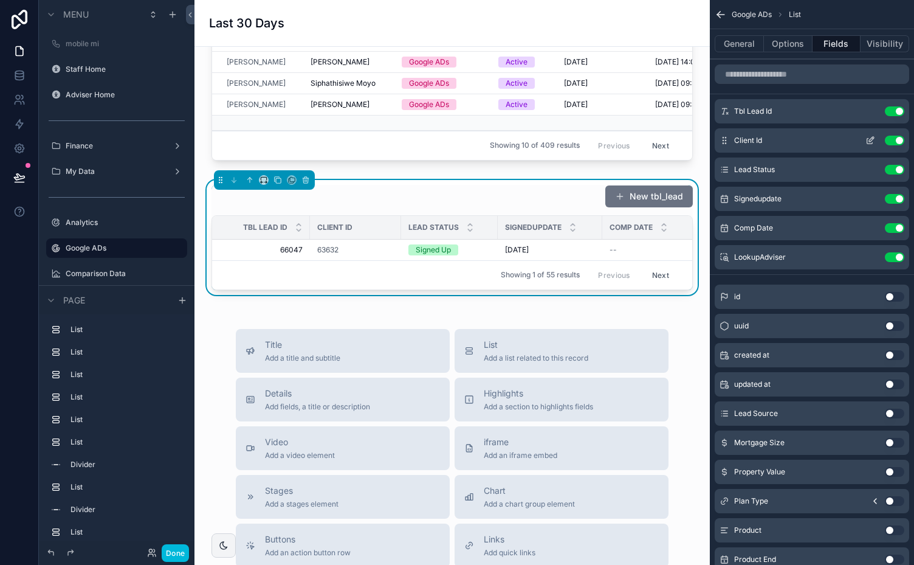
click at [891, 139] on button "Use setting" at bounding box center [894, 141] width 19 height 10
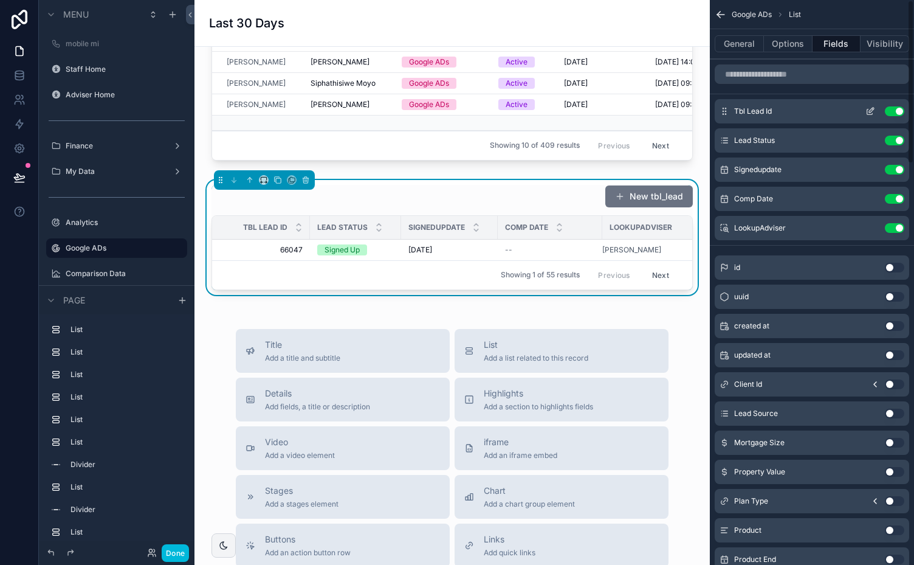
scroll to position [253, 0]
click at [892, 108] on button "Use setting" at bounding box center [894, 111] width 19 height 10
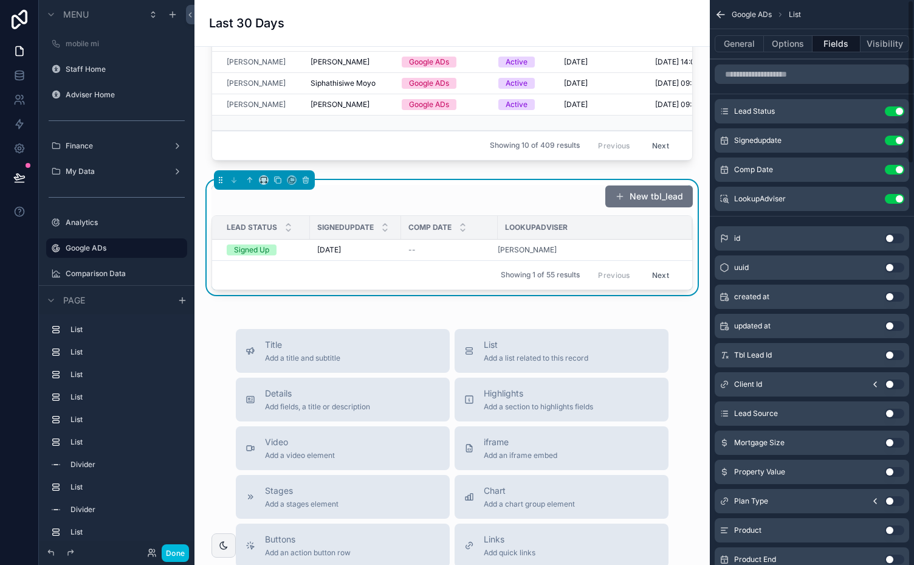
click at [892, 108] on button "Use setting" at bounding box center [894, 111] width 19 height 10
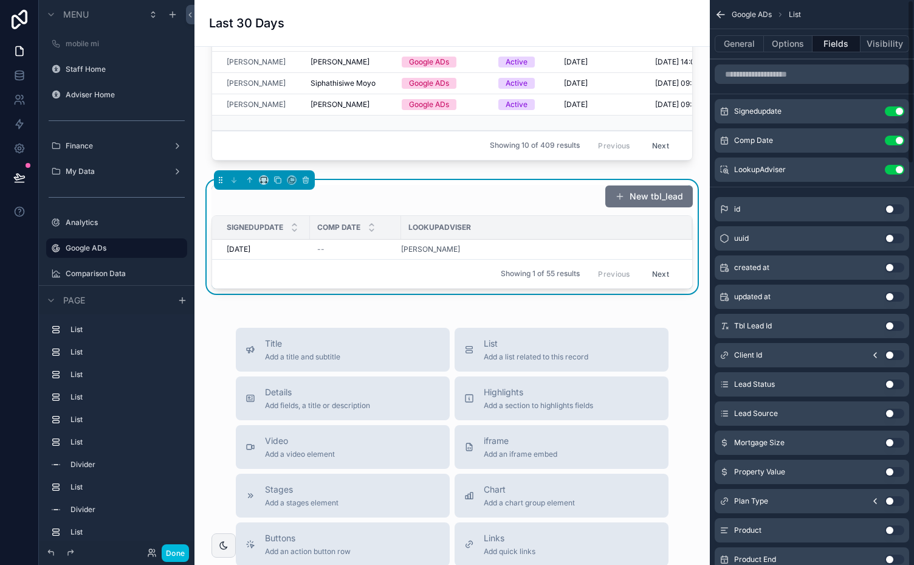
click at [892, 108] on button "Use setting" at bounding box center [894, 111] width 19 height 10
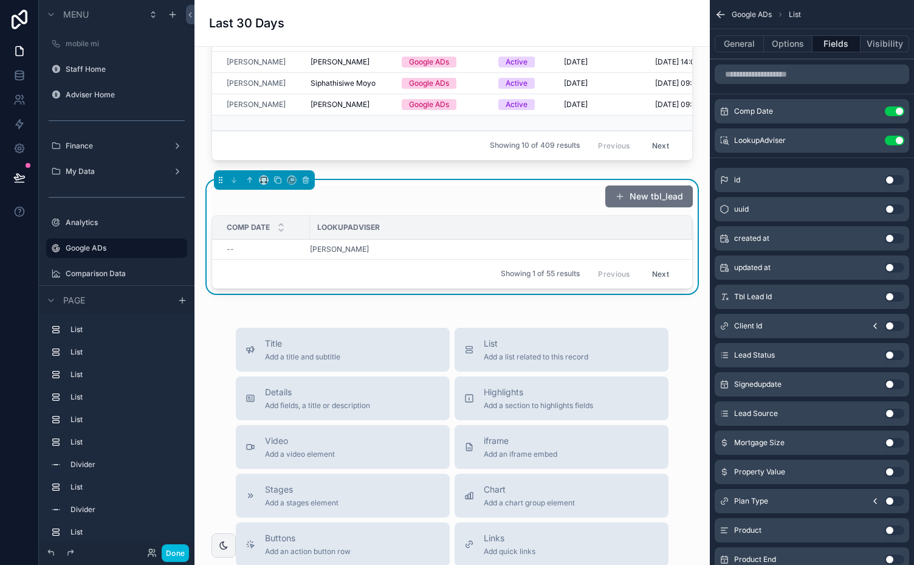
click at [892, 108] on button "Use setting" at bounding box center [894, 111] width 19 height 10
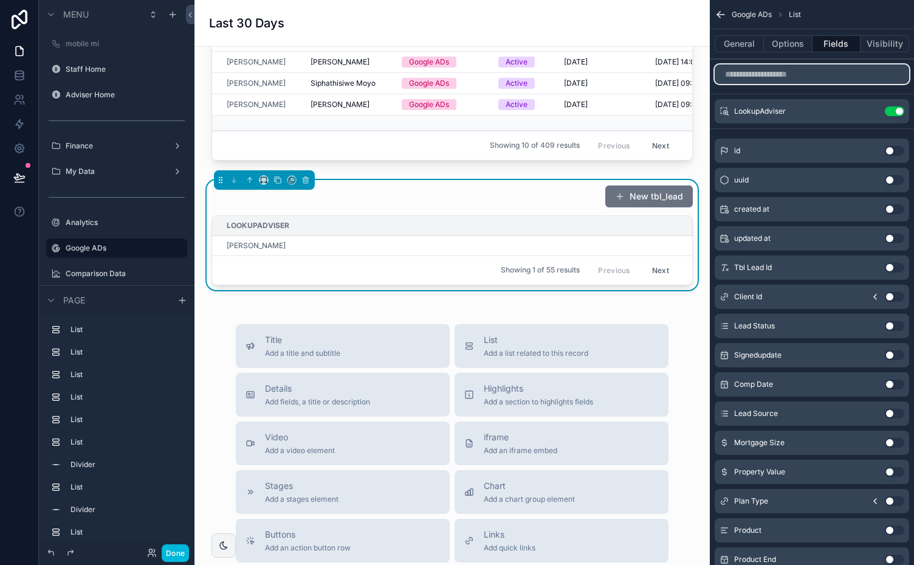
click at [828, 77] on input "scrollable content" at bounding box center [812, 73] width 195 height 19
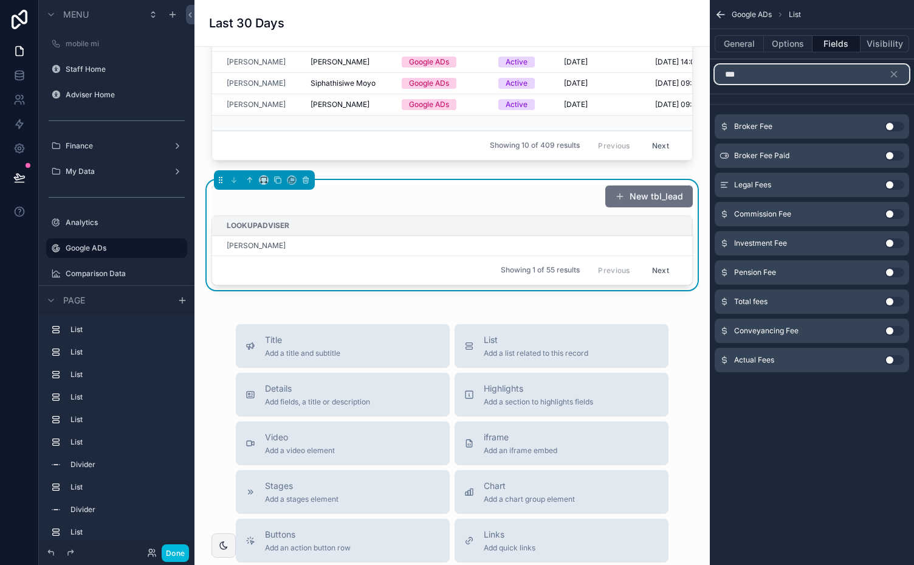
type input "***"
click at [894, 297] on button "Use setting" at bounding box center [894, 302] width 19 height 10
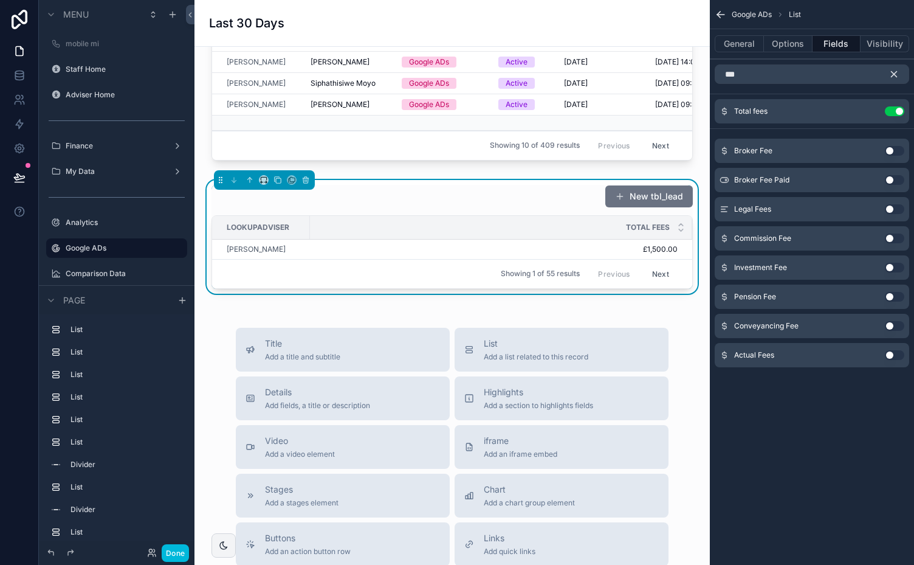
click at [894, 73] on icon "scrollable content" at bounding box center [894, 74] width 5 height 5
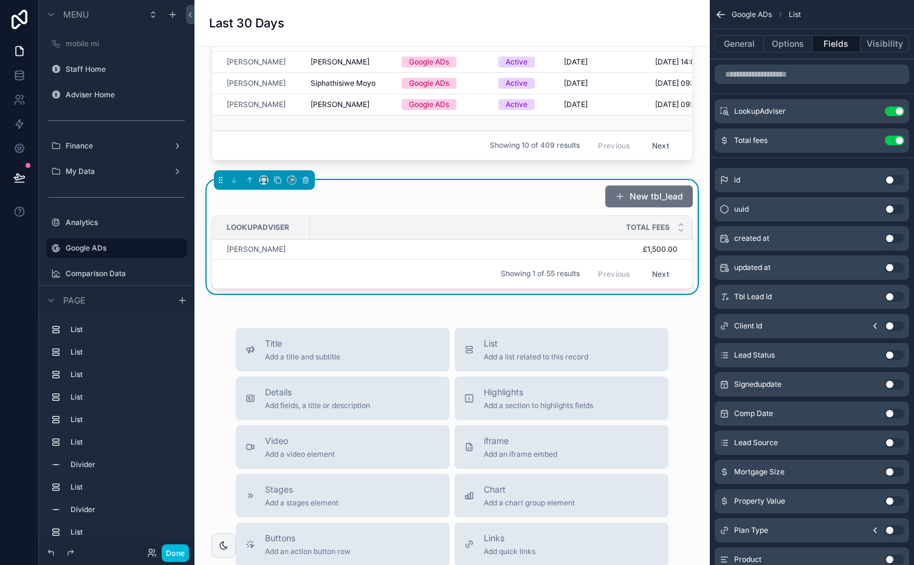
click at [895, 177] on button "Use setting" at bounding box center [894, 180] width 19 height 10
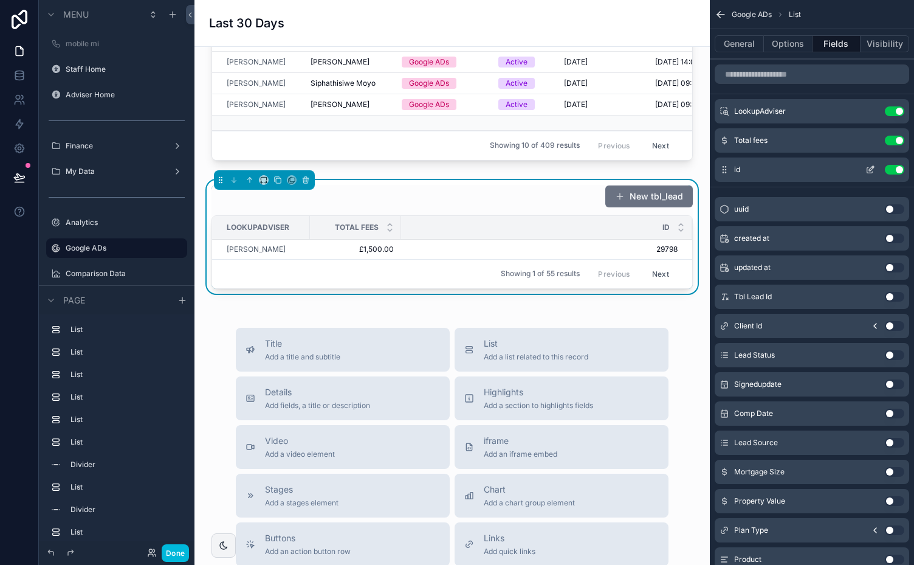
click at [872, 168] on icon "scrollable content" at bounding box center [871, 170] width 10 height 10
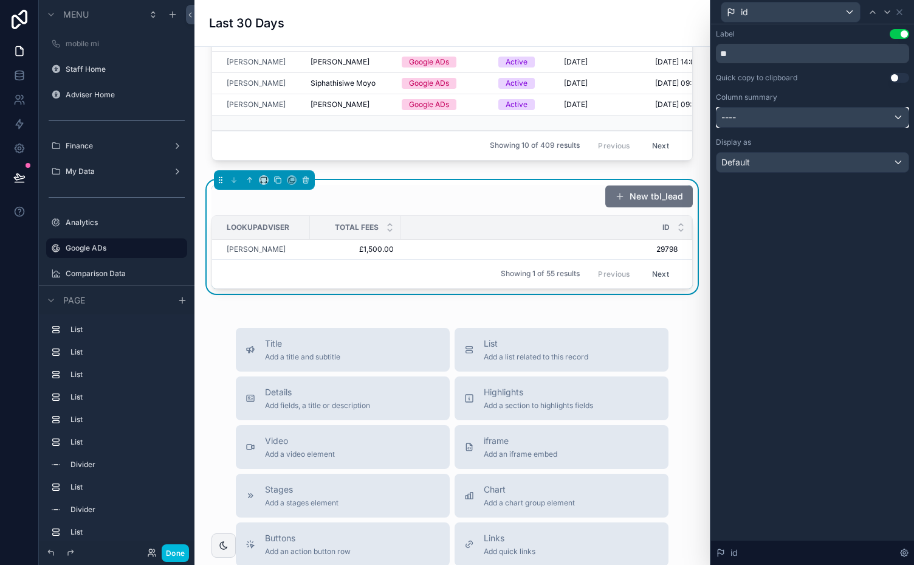
click at [897, 118] on div "----" at bounding box center [813, 117] width 192 height 19
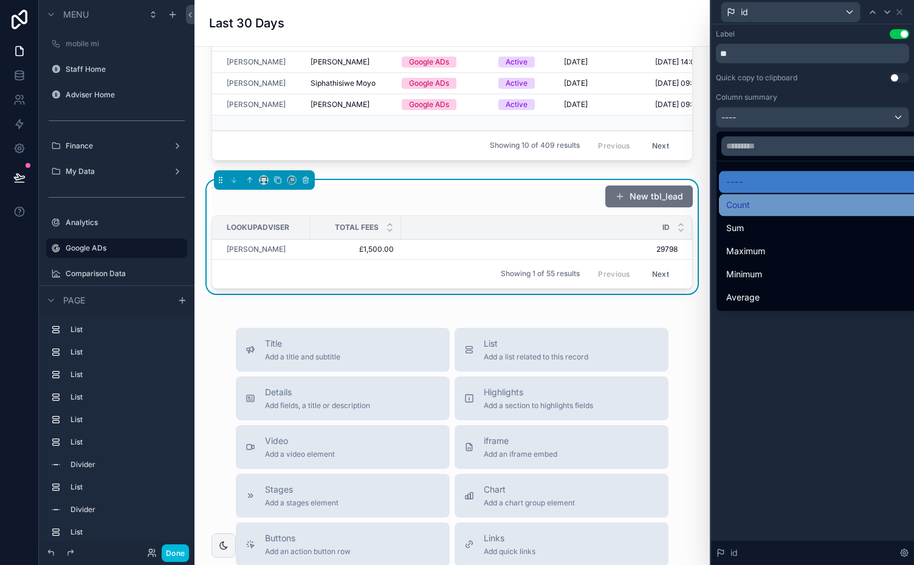
click at [779, 199] on div "Count" at bounding box center [826, 205] width 201 height 15
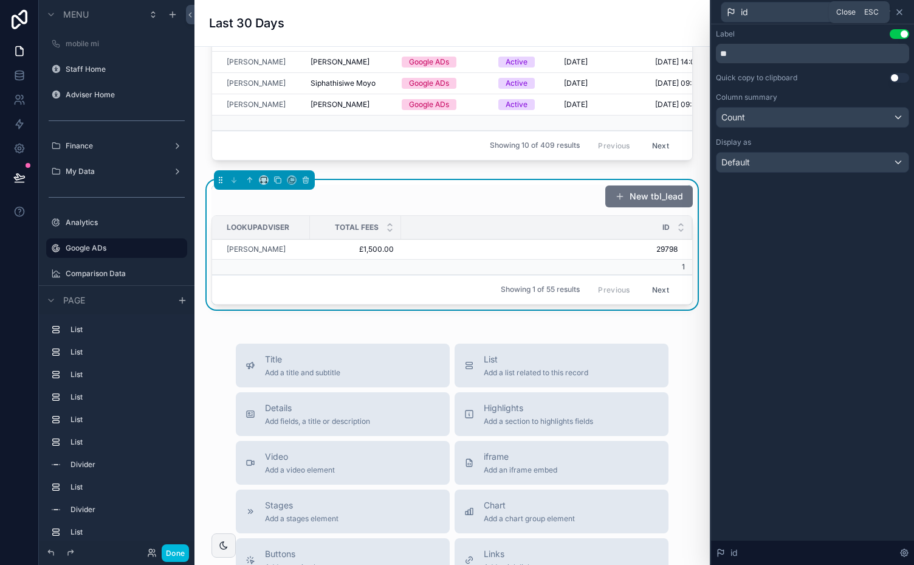
click at [898, 13] on icon at bounding box center [899, 12] width 5 height 5
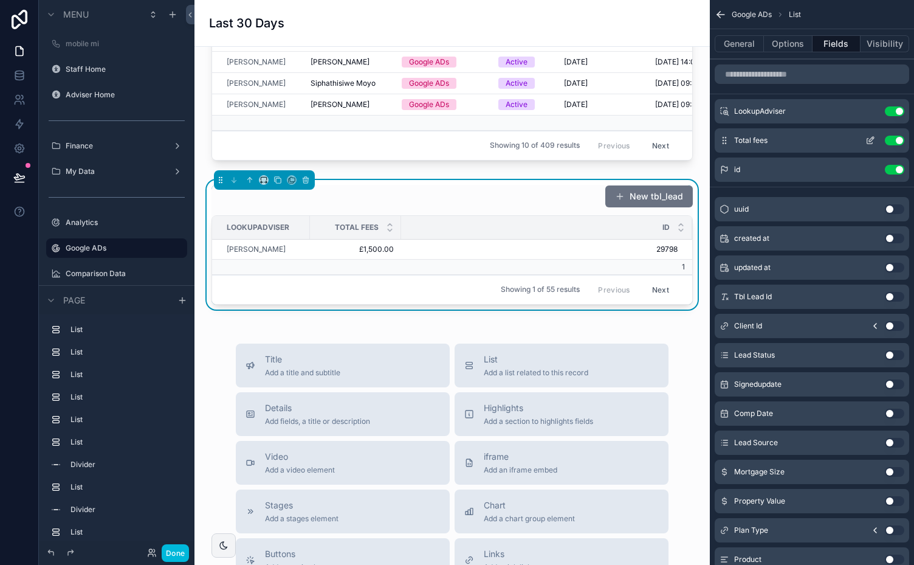
click at [871, 139] on icon "scrollable content" at bounding box center [871, 139] width 5 height 5
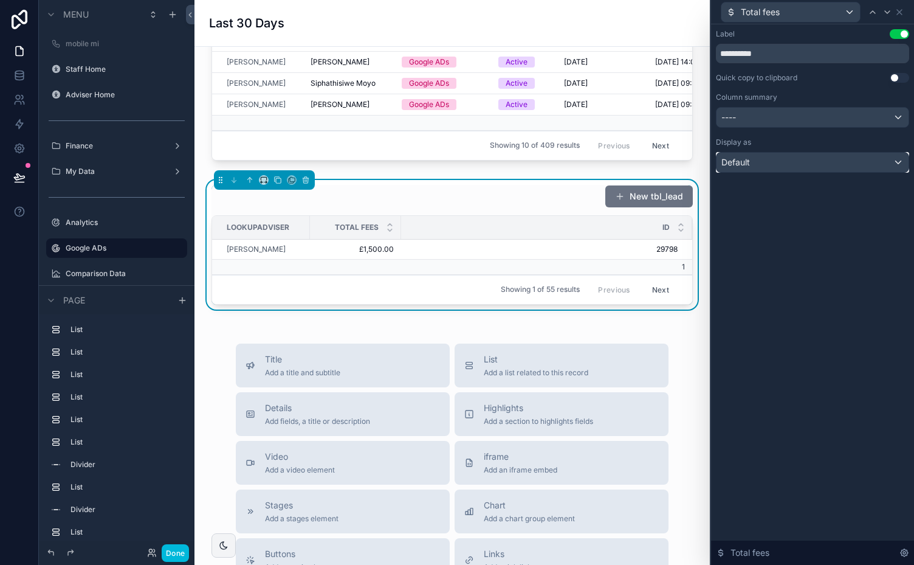
click at [895, 164] on div "Default" at bounding box center [813, 162] width 192 height 19
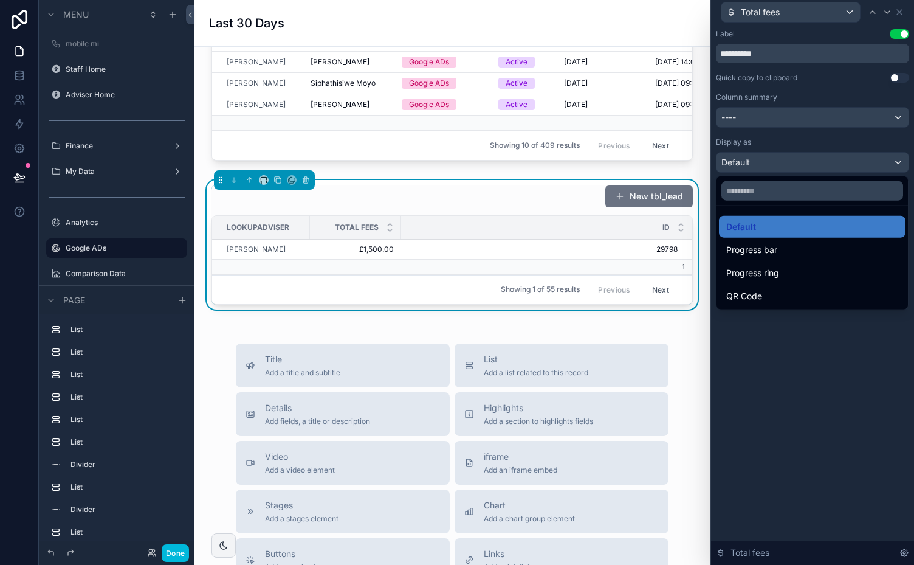
click at [895, 164] on div at bounding box center [812, 282] width 203 height 565
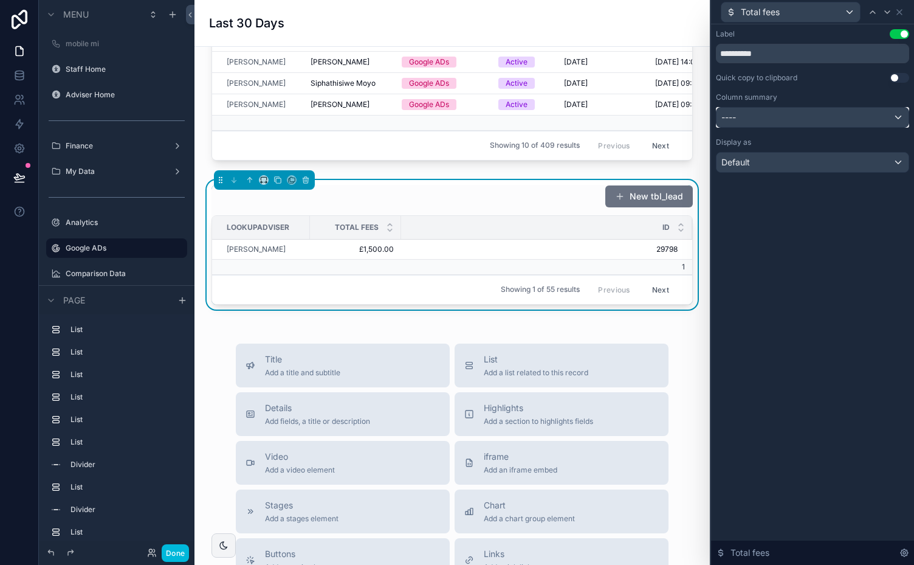
click at [898, 122] on div "----" at bounding box center [813, 117] width 192 height 19
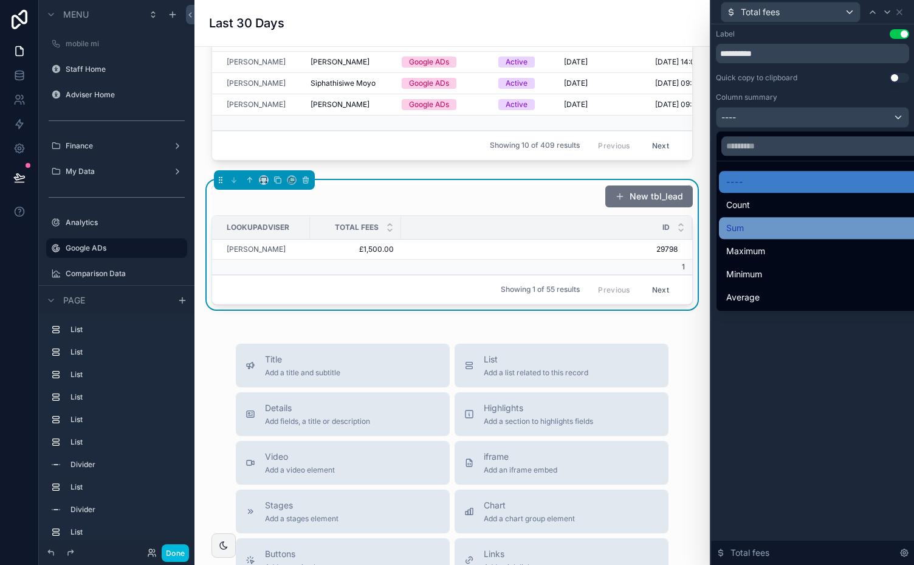
click at [754, 226] on div "Sum" at bounding box center [826, 228] width 201 height 15
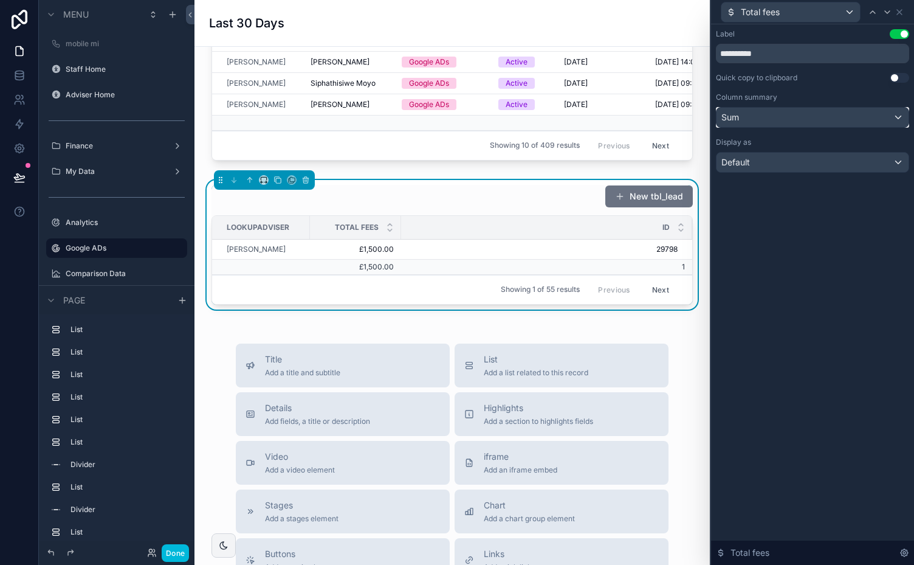
click at [890, 117] on div "Sum" at bounding box center [813, 117] width 192 height 19
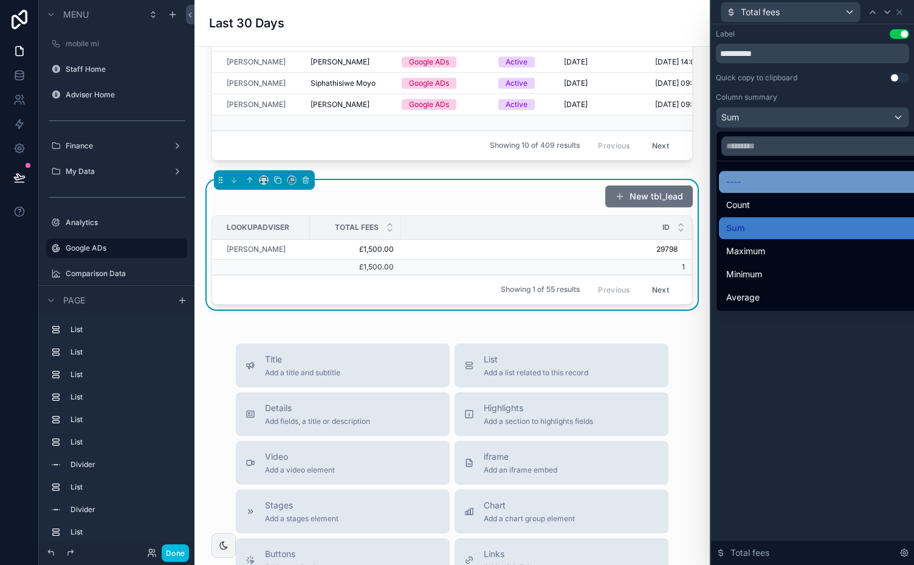
click at [774, 186] on div "----" at bounding box center [826, 181] width 201 height 15
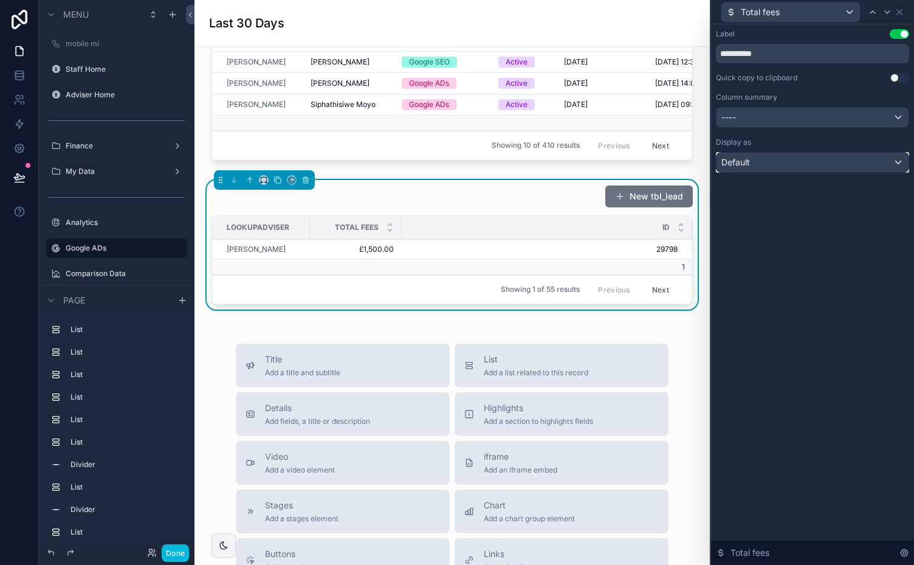
click at [863, 157] on div "Default" at bounding box center [813, 162] width 192 height 19
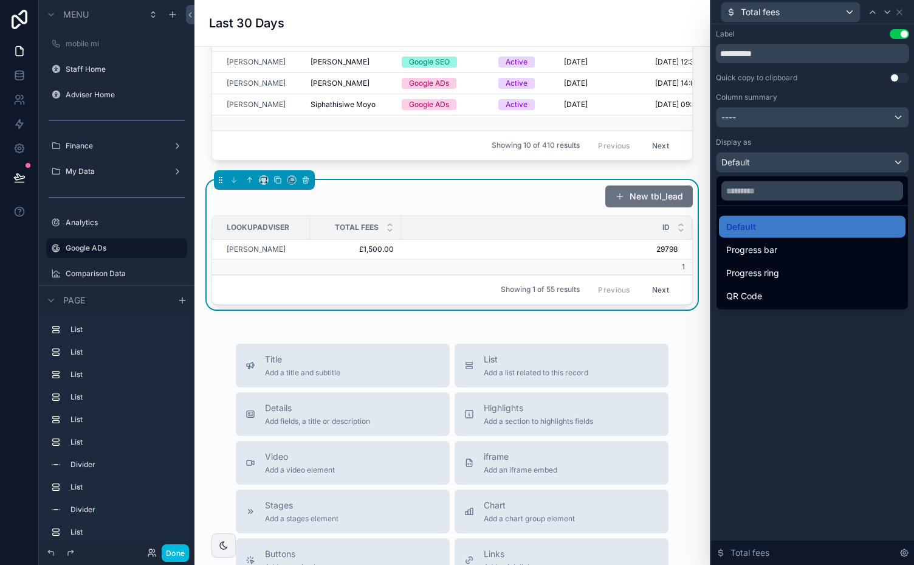
click at [886, 13] on div at bounding box center [812, 282] width 203 height 565
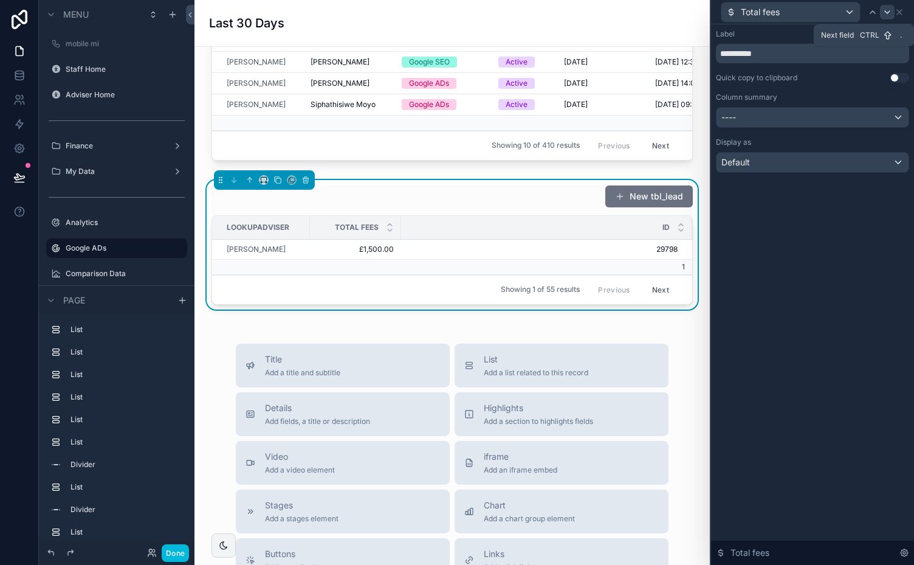
click at [889, 15] on icon at bounding box center [888, 12] width 10 height 10
click at [885, 117] on div "Count" at bounding box center [813, 117] width 192 height 19
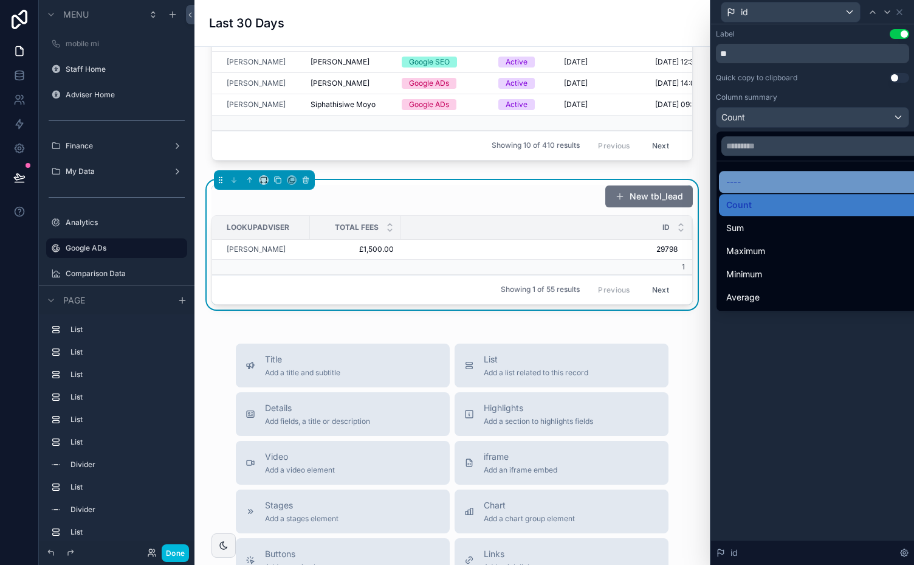
click at [765, 180] on div "----" at bounding box center [826, 181] width 201 height 15
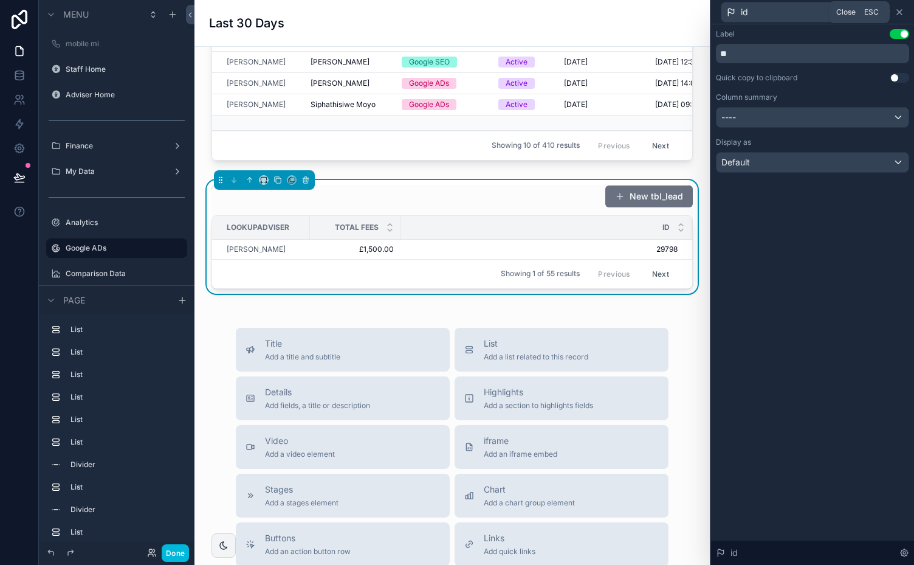
click at [903, 15] on icon at bounding box center [900, 12] width 10 height 10
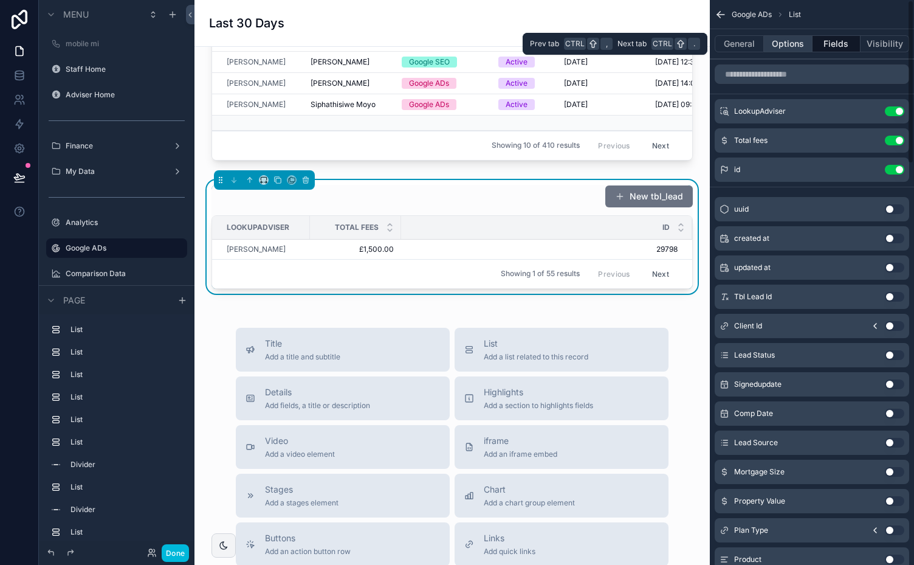
click at [783, 39] on button "Options" at bounding box center [788, 43] width 49 height 17
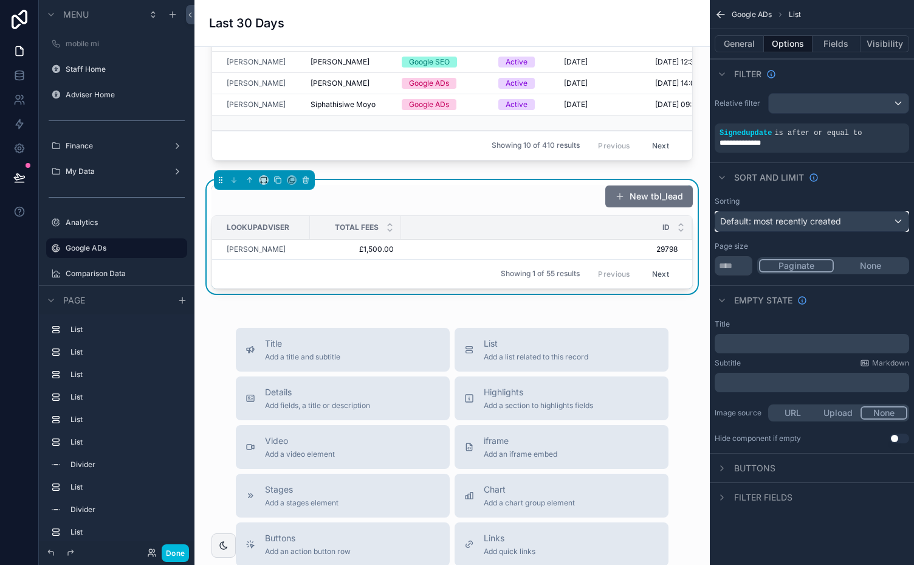
click at [878, 216] on div "Default: most recently created" at bounding box center [811, 221] width 193 height 19
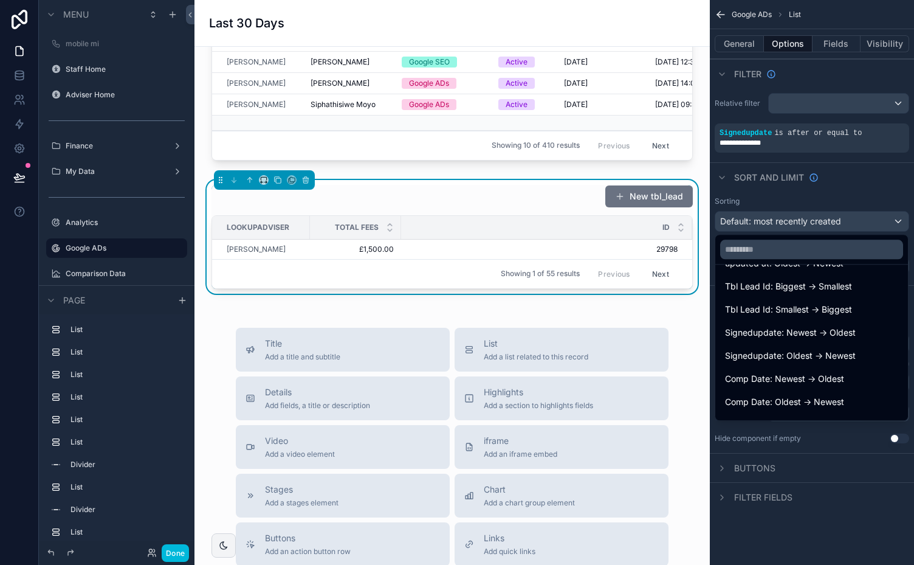
scroll to position [122, 0]
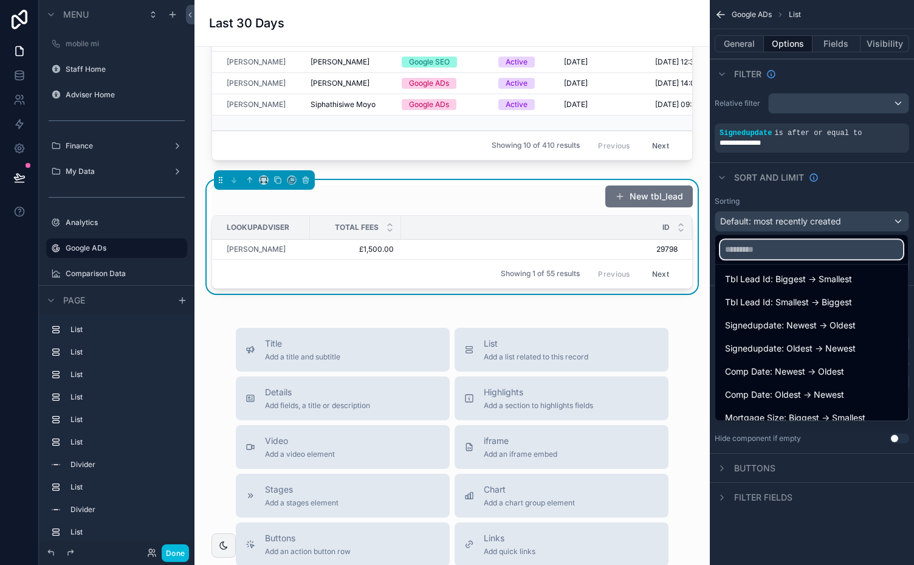
click at [834, 244] on input "text" at bounding box center [811, 249] width 183 height 19
type input "***"
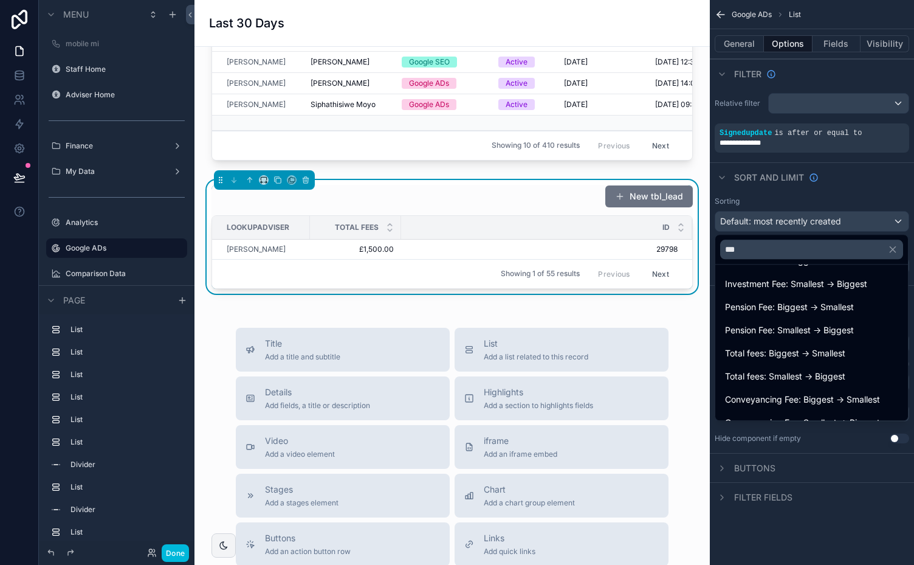
scroll to position [227, 0]
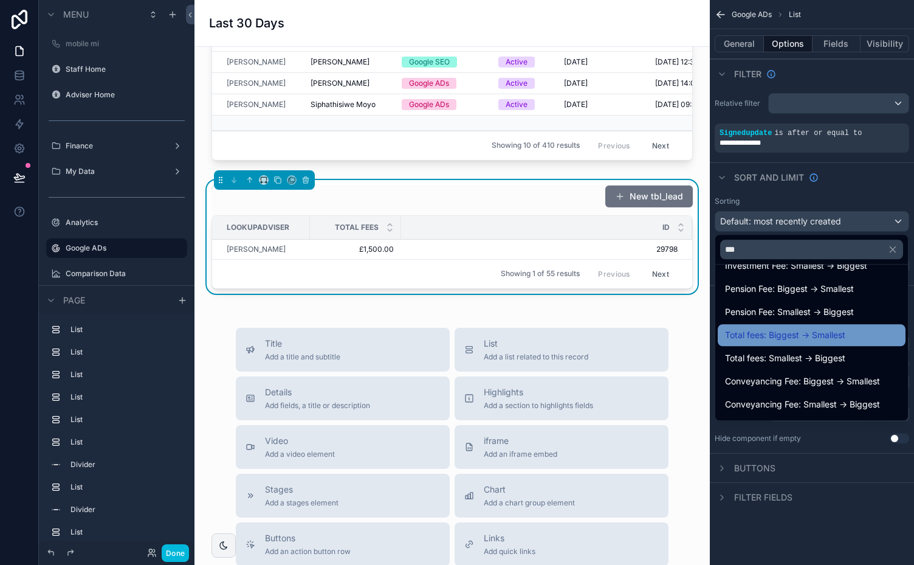
click at [855, 334] on div "Total fees: Biggest -> Smallest" at bounding box center [811, 335] width 173 height 15
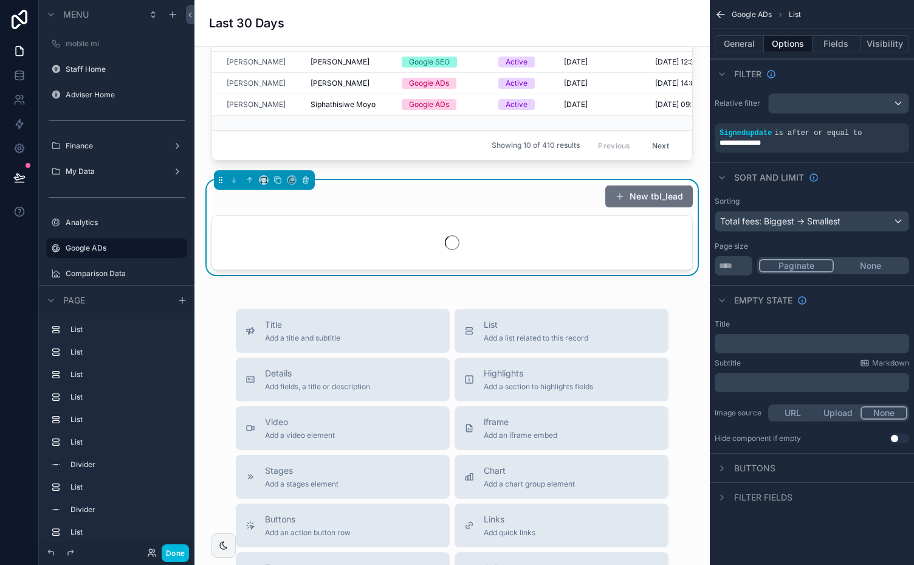
scroll to position [253, 0]
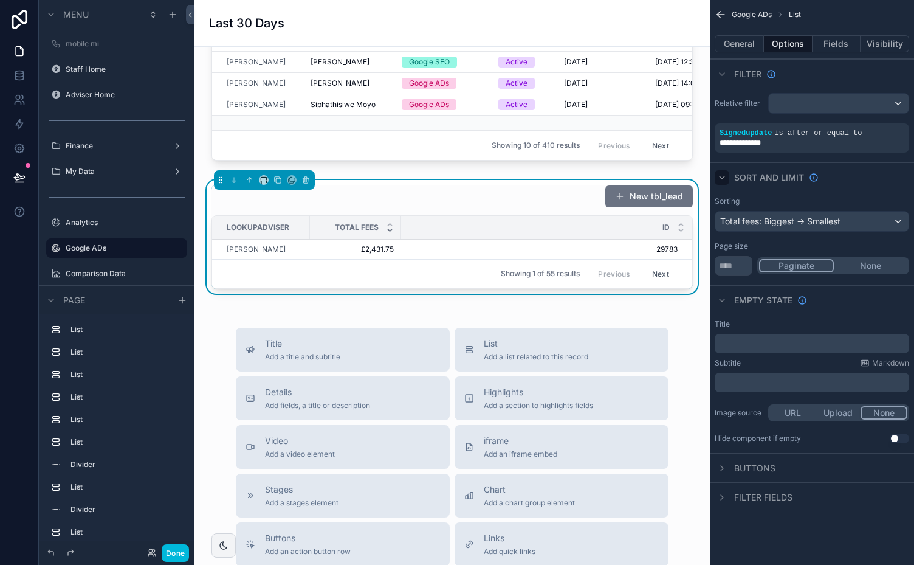
click at [723, 176] on icon "scrollable content" at bounding box center [722, 177] width 5 height 2
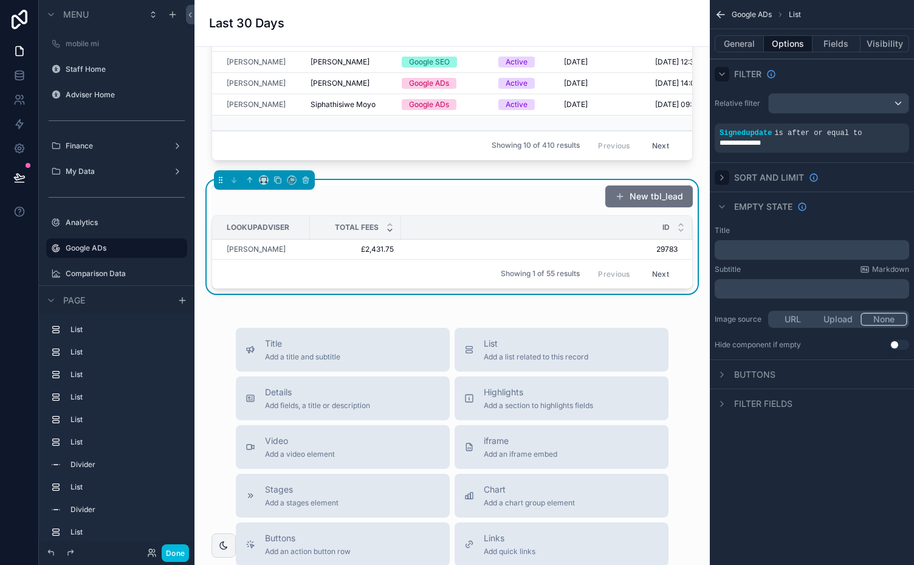
click at [722, 72] on icon "scrollable content" at bounding box center [722, 74] width 10 height 10
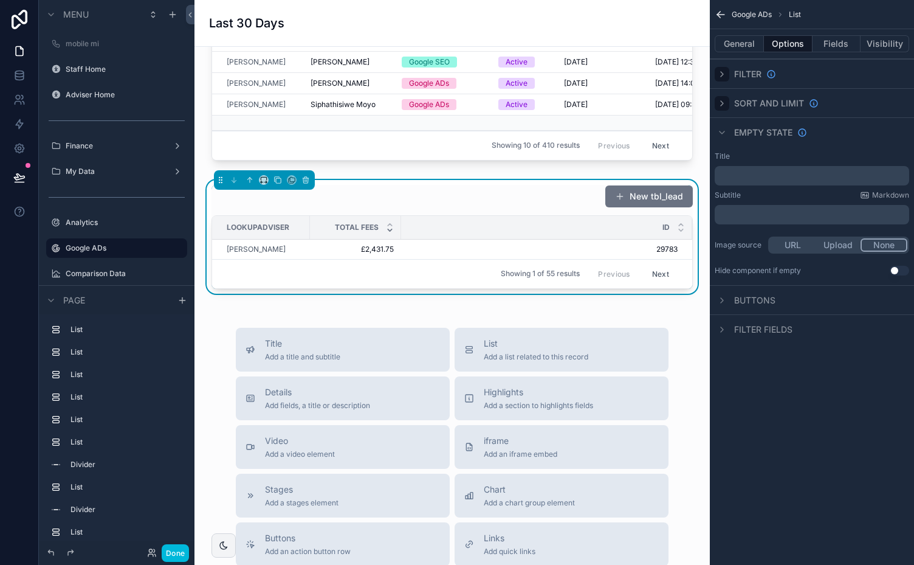
click at [720, 73] on icon "scrollable content" at bounding box center [722, 74] width 10 height 10
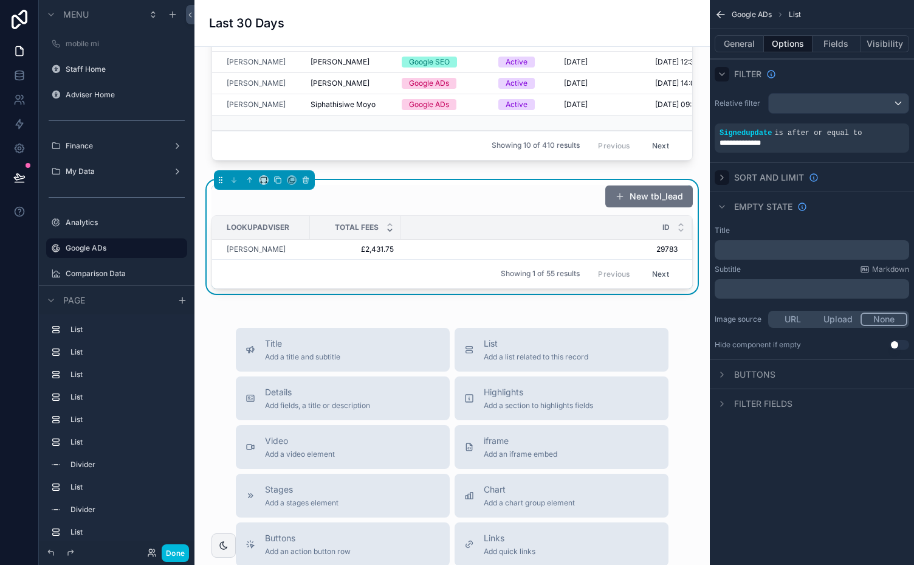
click at [720, 73] on icon "scrollable content" at bounding box center [722, 74] width 5 height 2
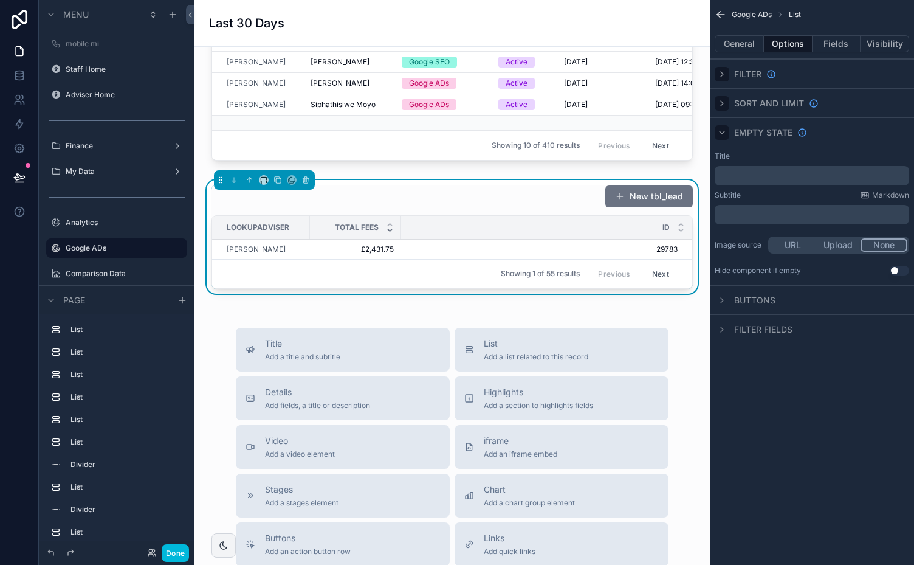
click at [722, 132] on icon "scrollable content" at bounding box center [722, 133] width 10 height 10
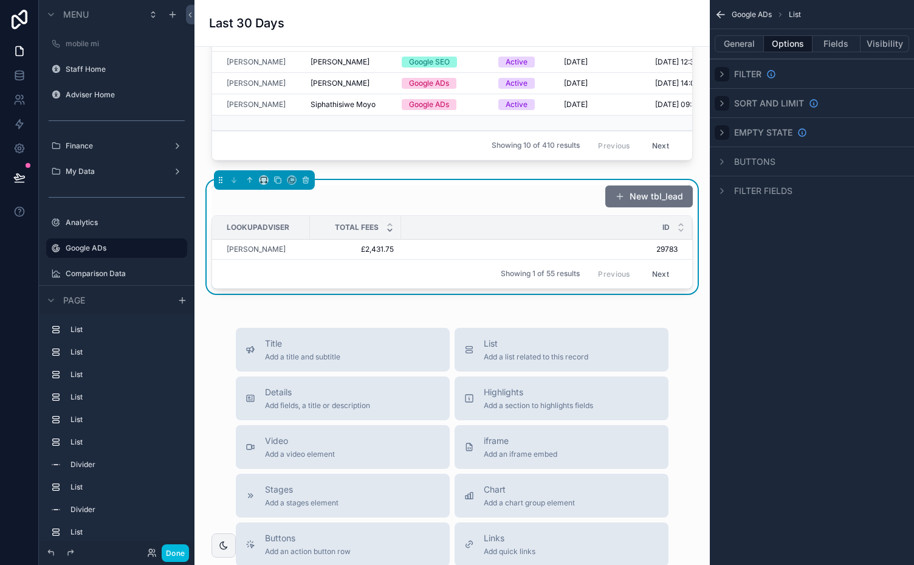
click at [722, 109] on div "scrollable content" at bounding box center [722, 103] width 15 height 15
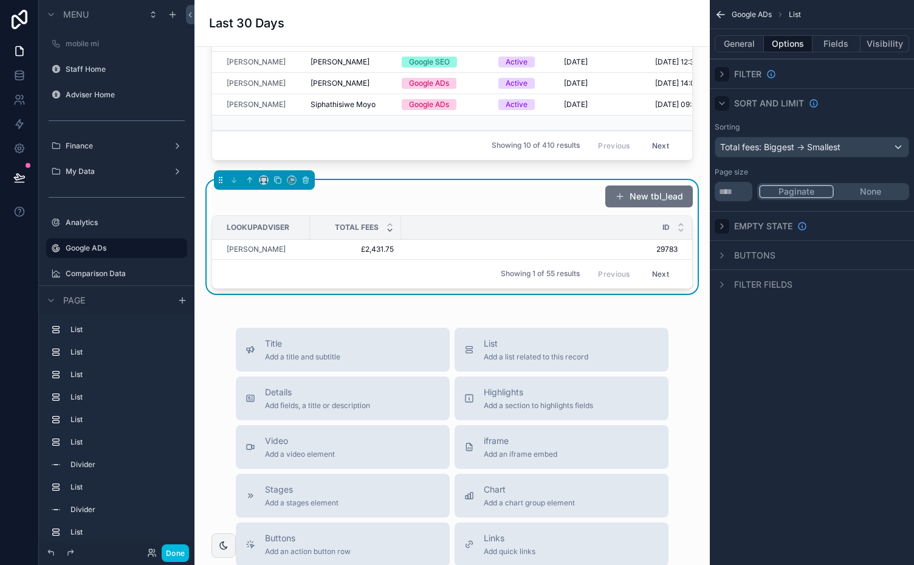
click at [722, 109] on div "scrollable content" at bounding box center [722, 103] width 15 height 15
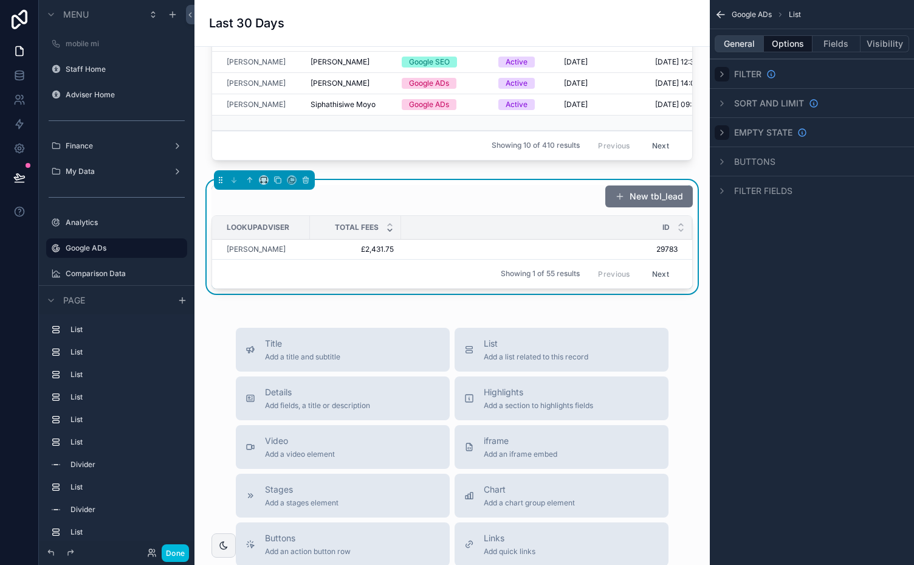
click at [743, 45] on button "General" at bounding box center [739, 43] width 49 height 17
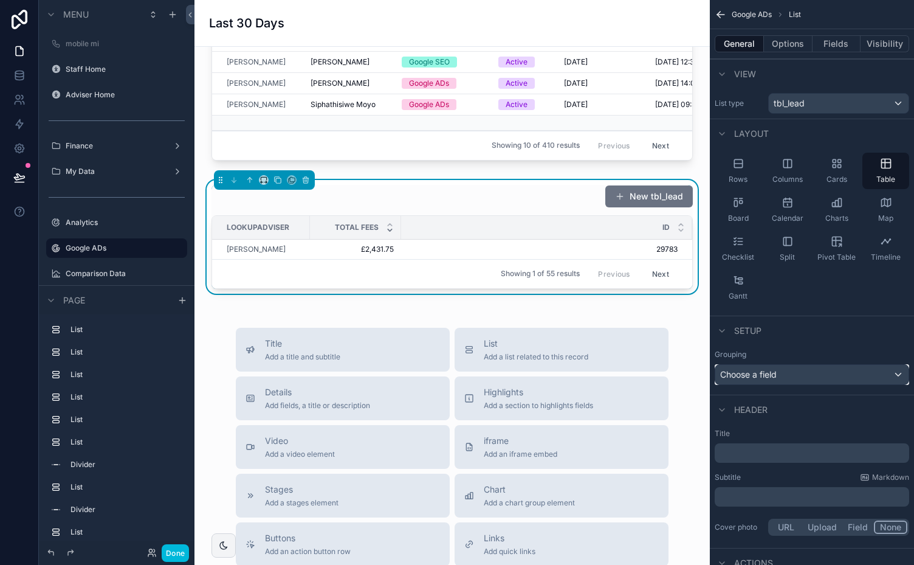
click at [892, 374] on div "Choose a field" at bounding box center [811, 374] width 193 height 19
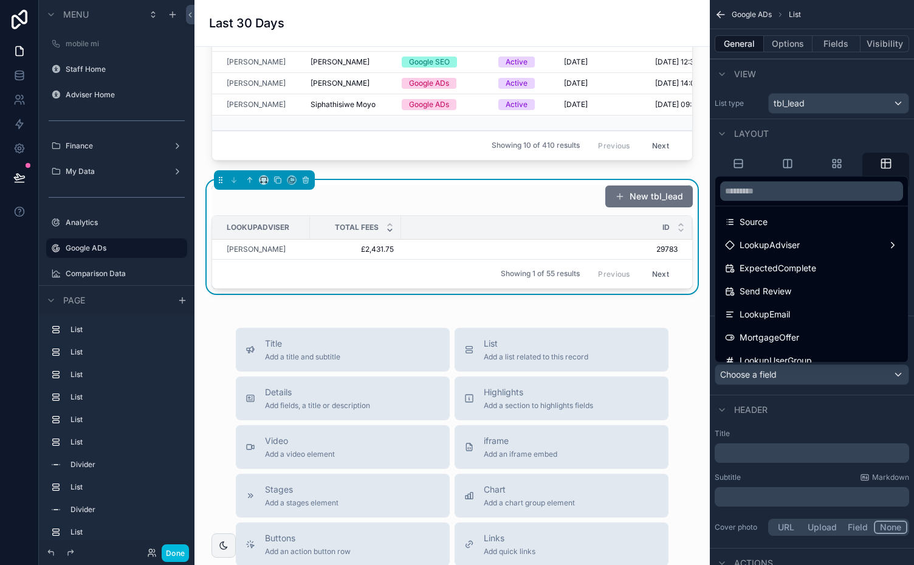
scroll to position [872, 0]
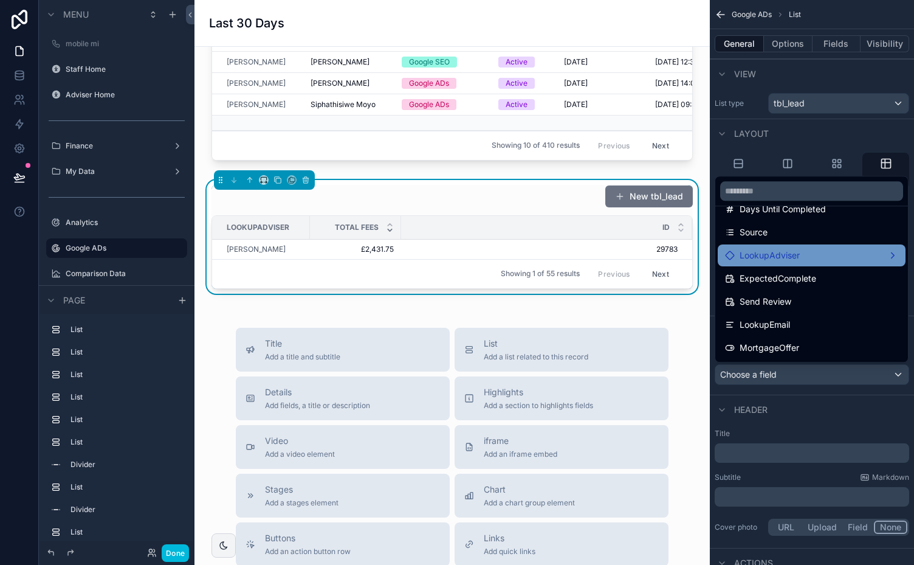
click at [883, 255] on div "LookupAdviser" at bounding box center [811, 255] width 173 height 15
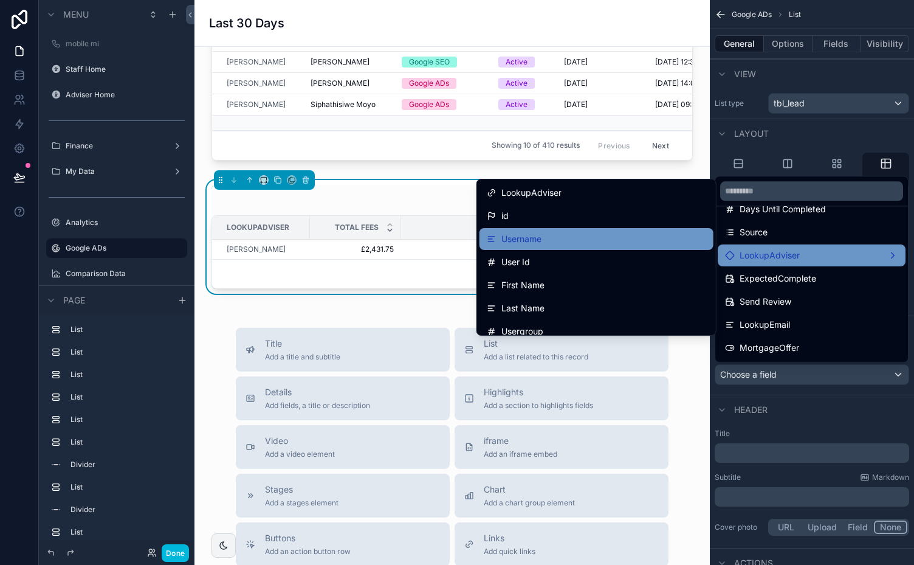
click at [588, 240] on div "Username" at bounding box center [596, 239] width 219 height 15
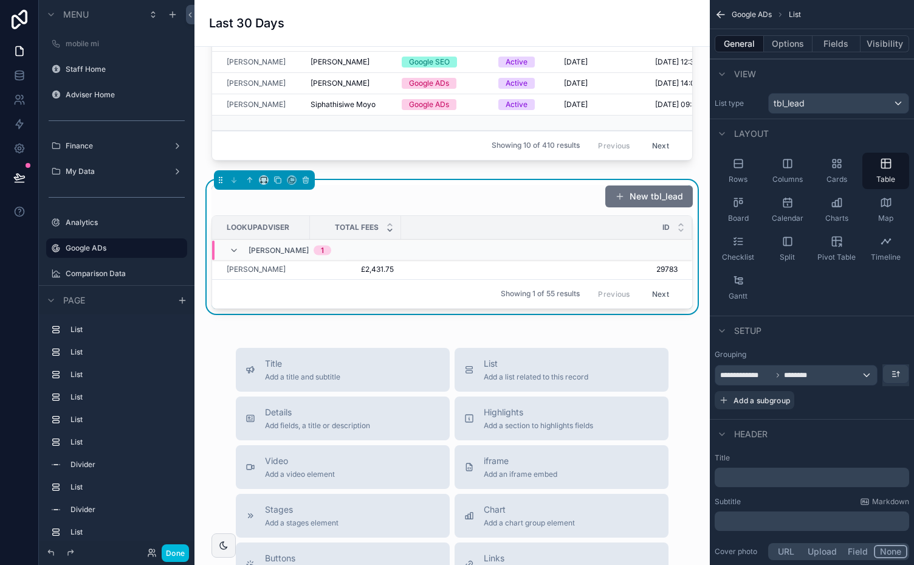
scroll to position [253, 0]
click at [232, 255] on icon "scrollable content" at bounding box center [234, 250] width 10 height 10
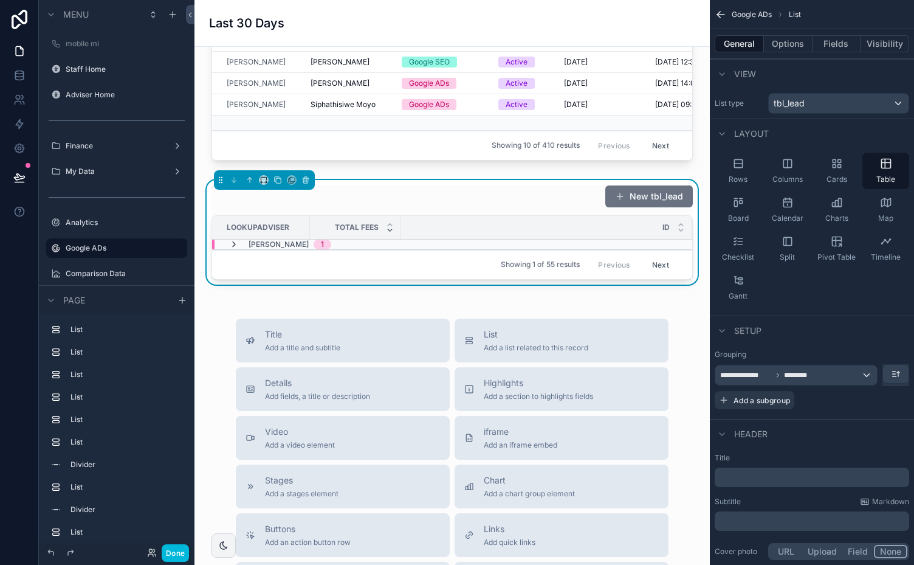
click at [233, 247] on icon "scrollable content" at bounding box center [234, 245] width 10 height 10
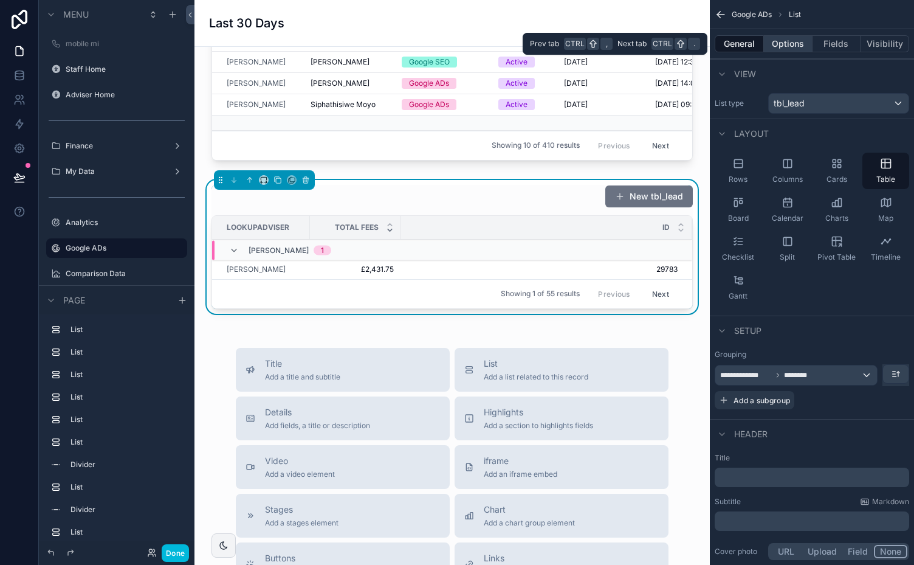
click at [781, 41] on button "Options" at bounding box center [788, 43] width 49 height 17
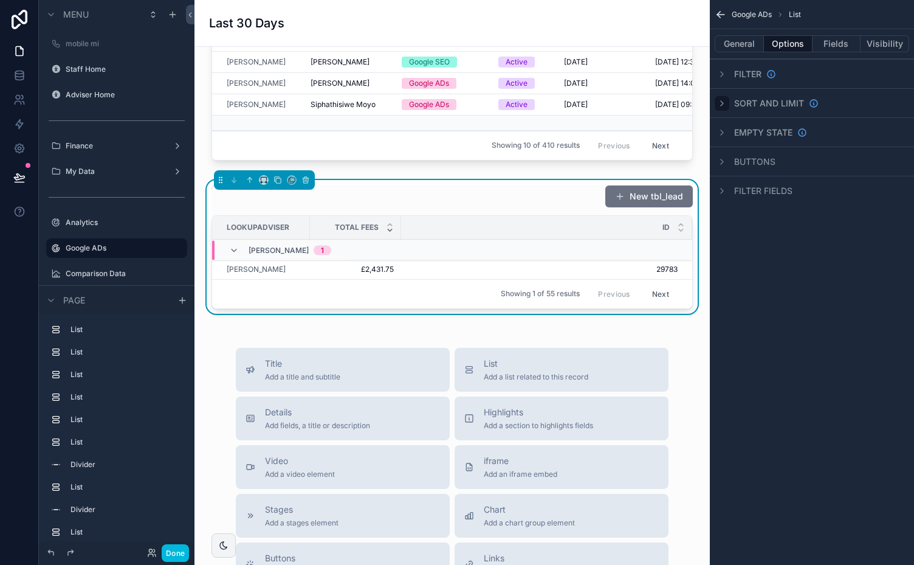
click at [720, 103] on icon "scrollable content" at bounding box center [722, 103] width 10 height 10
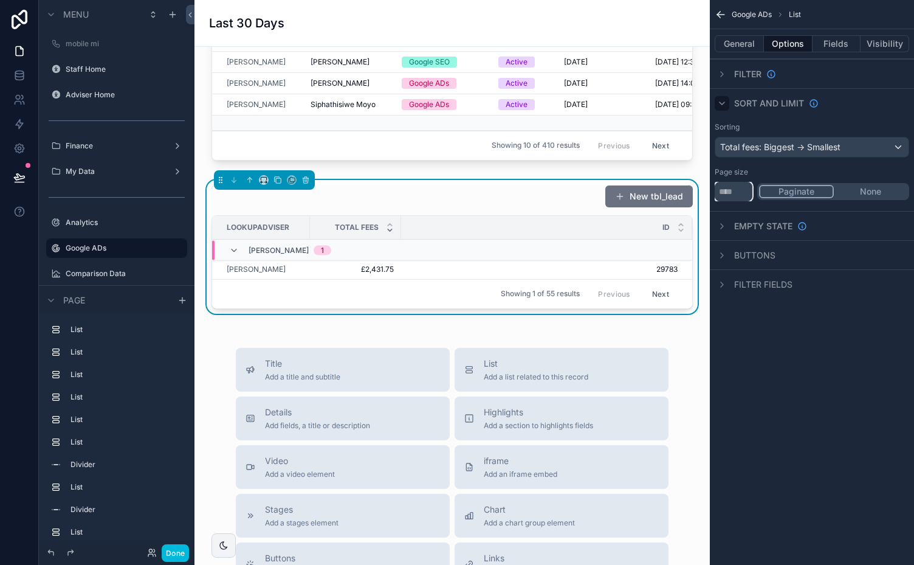
drag, startPoint x: 732, startPoint y: 189, endPoint x: 695, endPoint y: 191, distance: 36.5
click at [695, 191] on div "mobile mi Staff Home Adviser Home Finance My Data Analytics Google ADs Comparis…" at bounding box center [555, 282] width 720 height 565
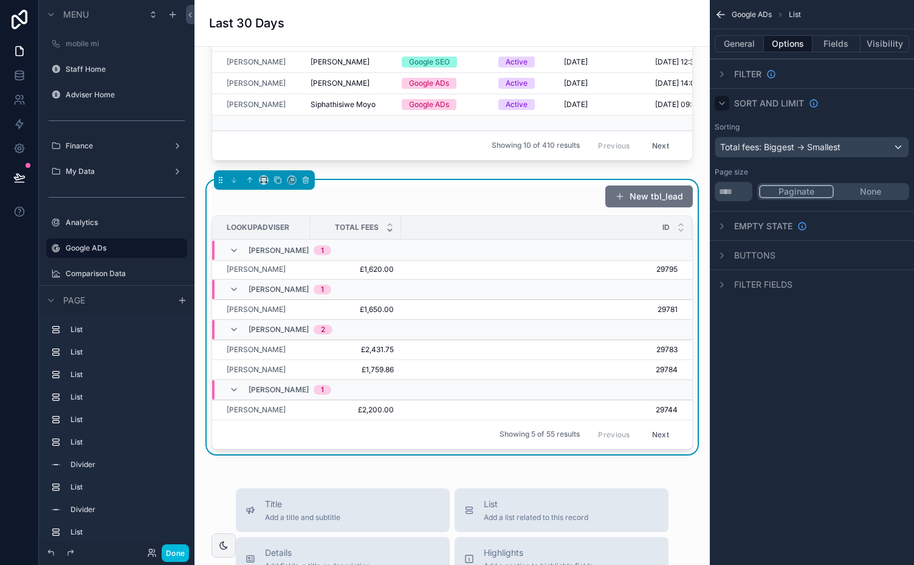
click at [869, 189] on button "None" at bounding box center [871, 191] width 74 height 13
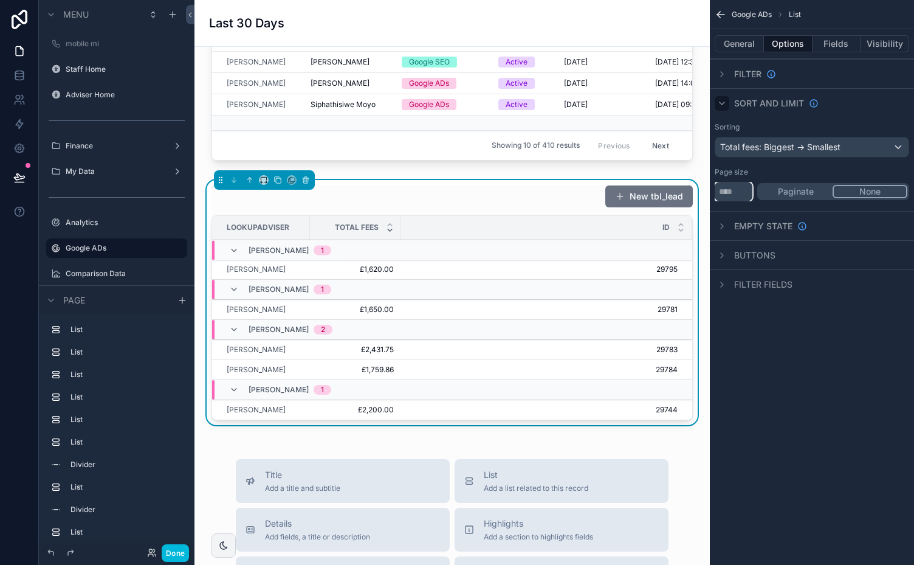
drag, startPoint x: 728, startPoint y: 190, endPoint x: 707, endPoint y: 195, distance: 21.4
click at [707, 195] on div "mobile mi Staff Home Adviser Home Finance My Data Analytics Google ADs Comparis…" at bounding box center [555, 282] width 720 height 565
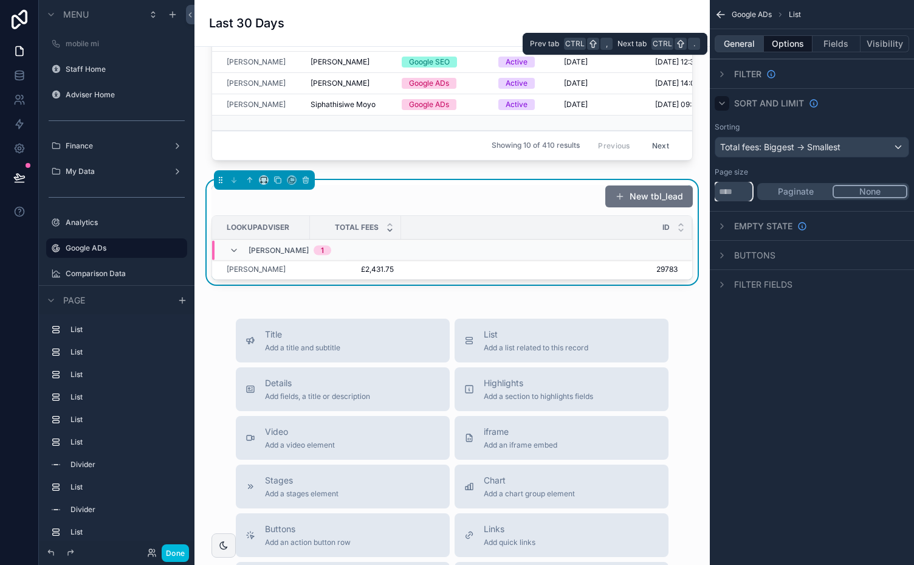
type input "*"
click at [746, 39] on button "General" at bounding box center [739, 43] width 49 height 17
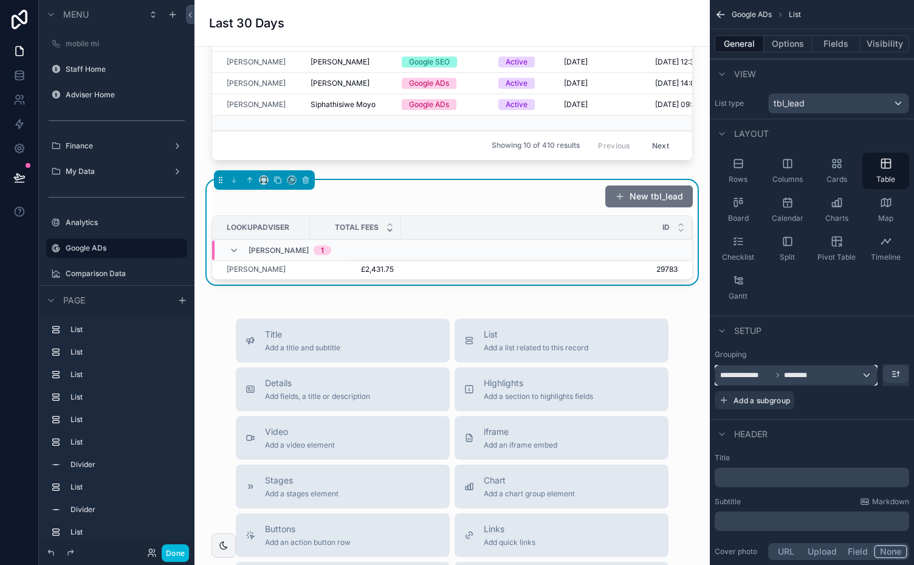
click at [866, 375] on div "**********" at bounding box center [796, 374] width 162 height 19
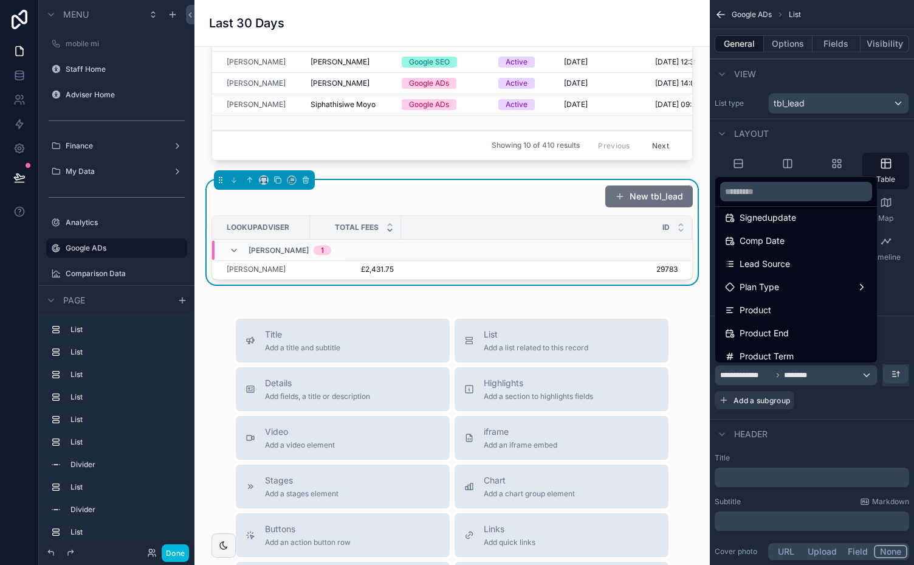
scroll to position [0, 0]
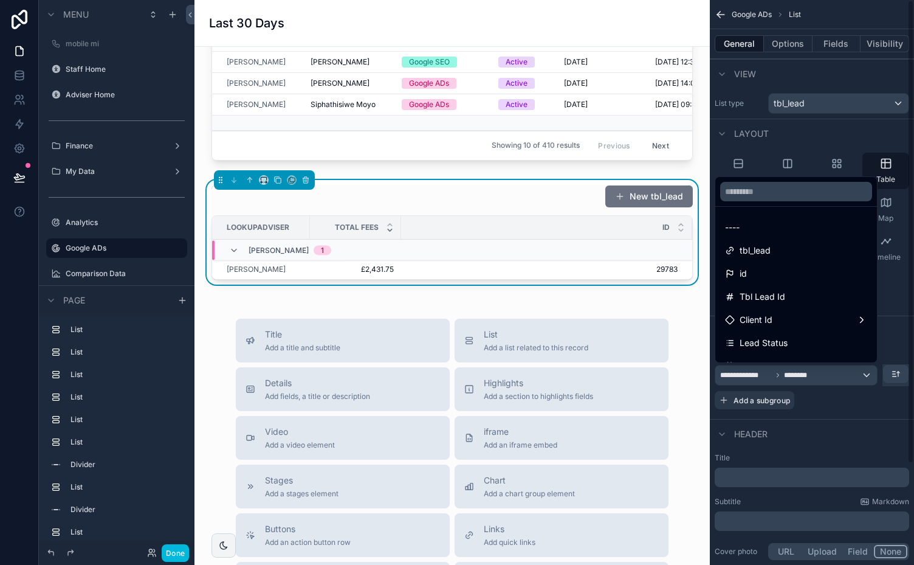
click at [840, 129] on div "scrollable content" at bounding box center [457, 282] width 914 height 565
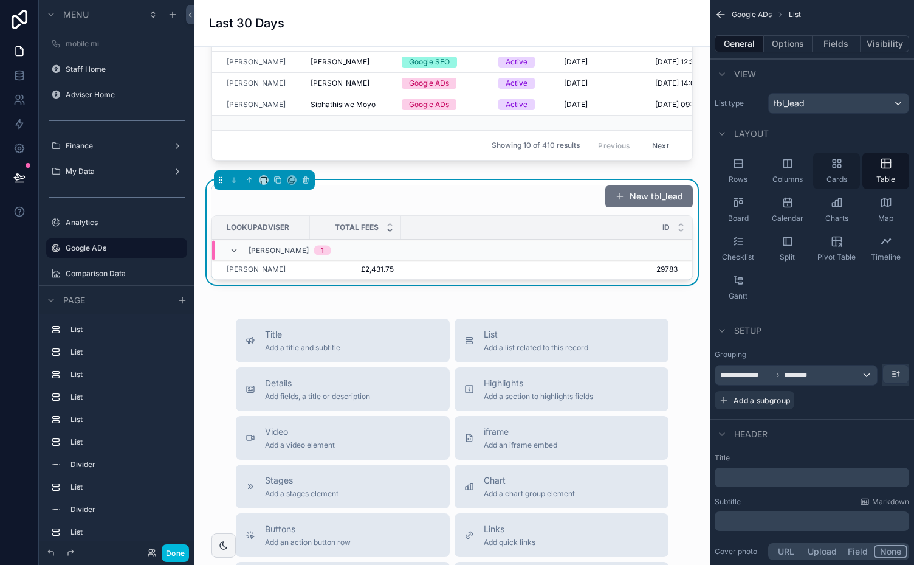
click at [835, 167] on icon "scrollable content" at bounding box center [834, 166] width 3 height 3
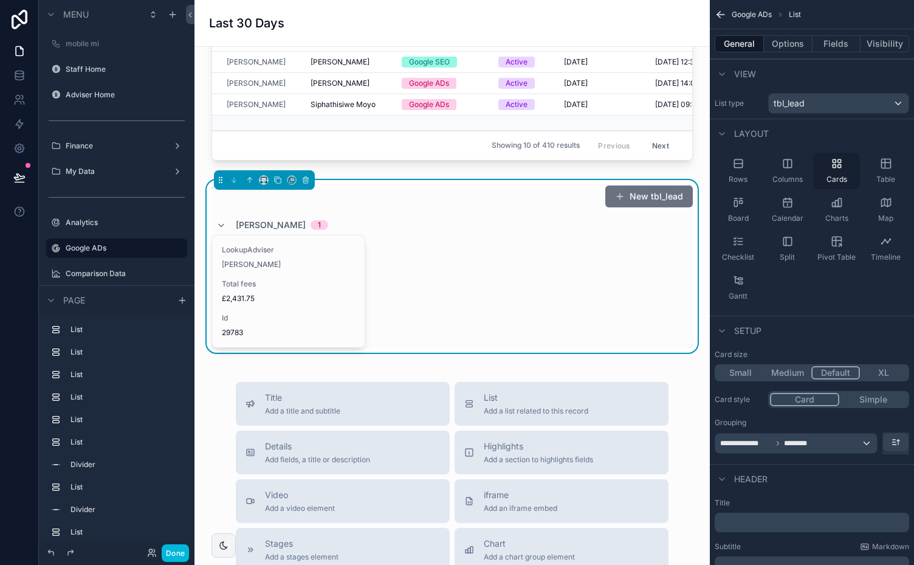
scroll to position [253, 0]
click at [737, 166] on icon "scrollable content" at bounding box center [739, 163] width 12 height 12
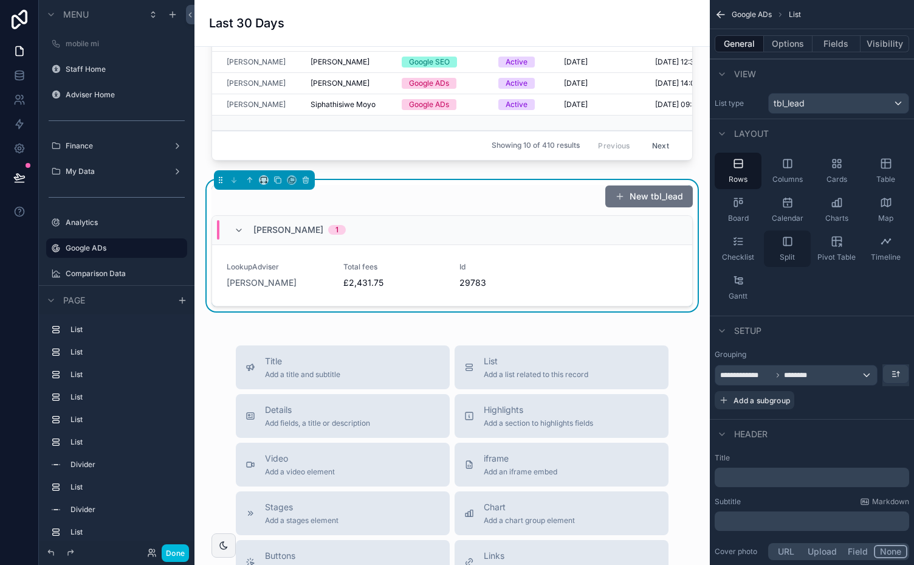
click at [789, 242] on icon "scrollable content" at bounding box center [788, 241] width 12 height 12
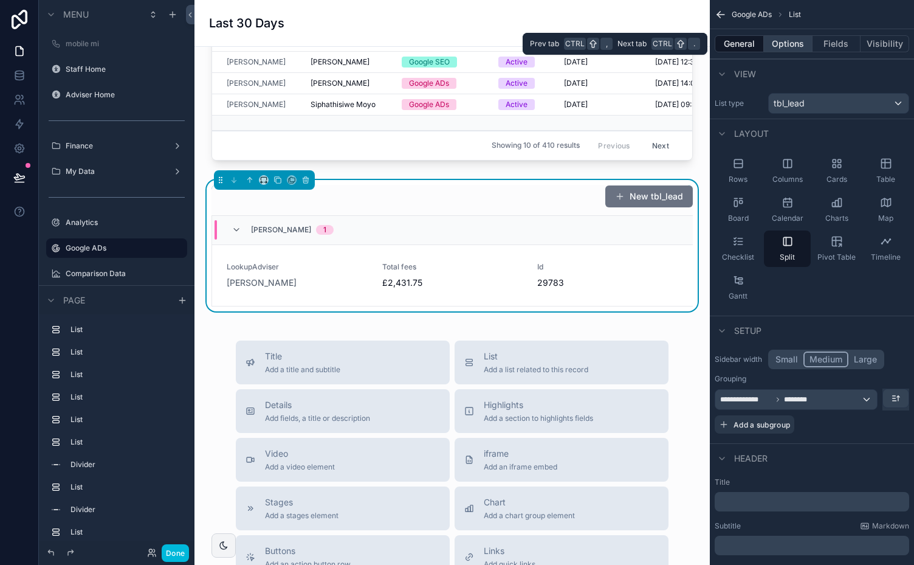
click at [787, 43] on button "Options" at bounding box center [788, 43] width 49 height 17
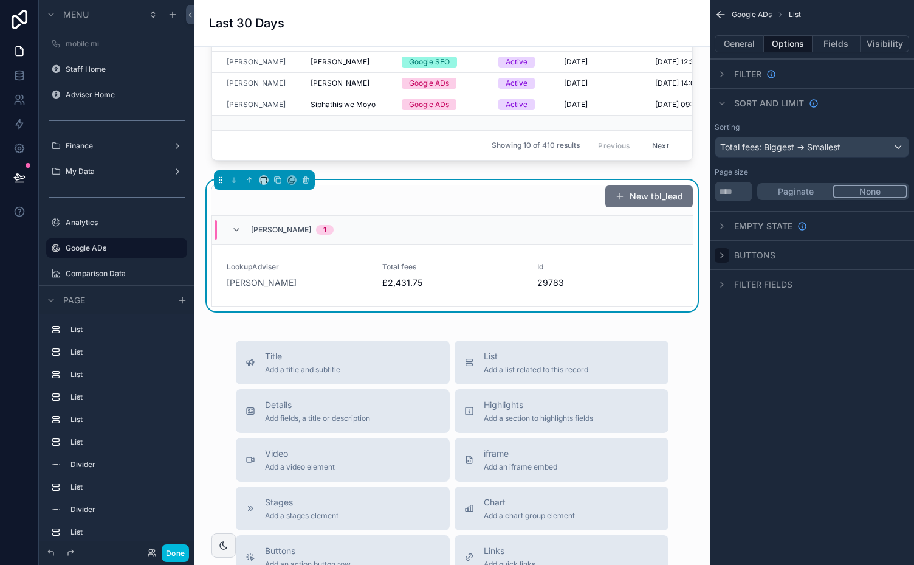
click at [721, 254] on icon "scrollable content" at bounding box center [722, 255] width 10 height 10
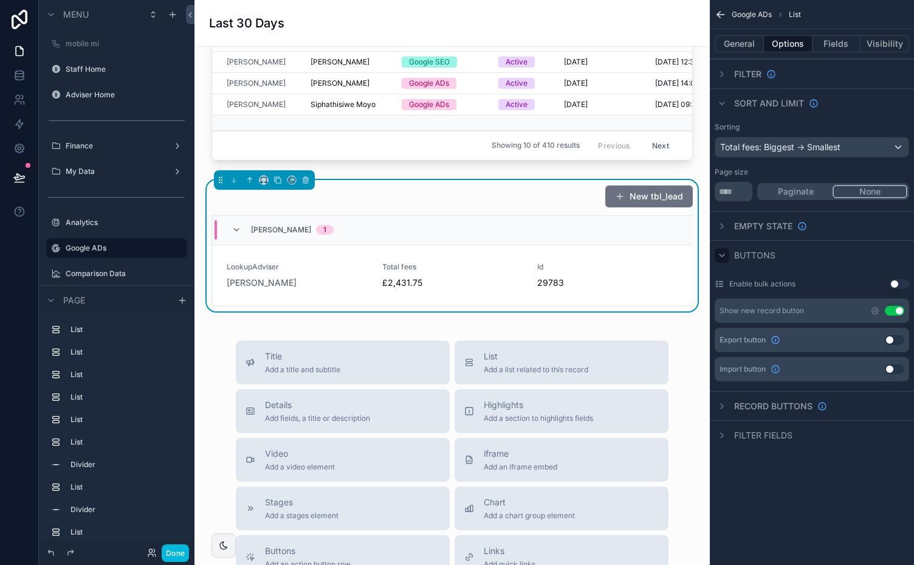
click at [890, 311] on button "Use setting" at bounding box center [894, 311] width 19 height 10
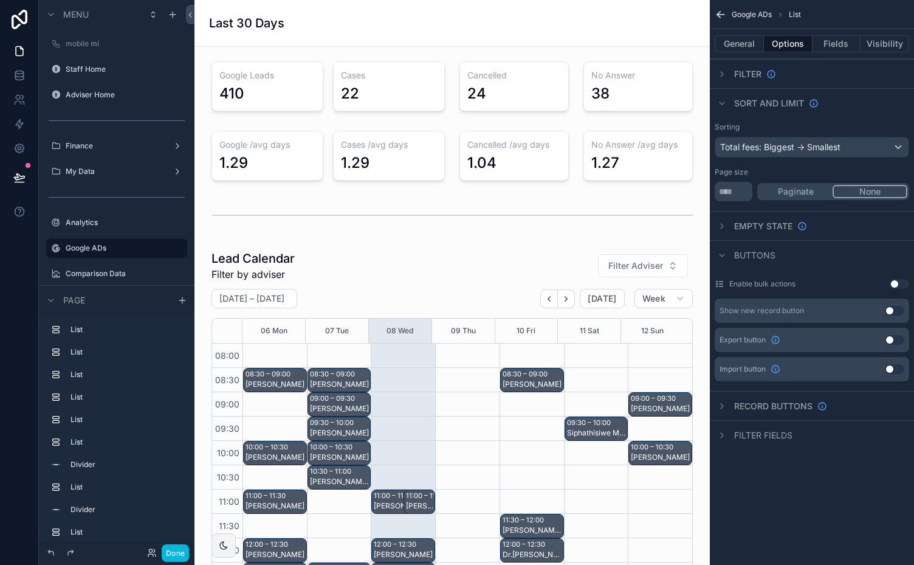
scroll to position [253, 0]
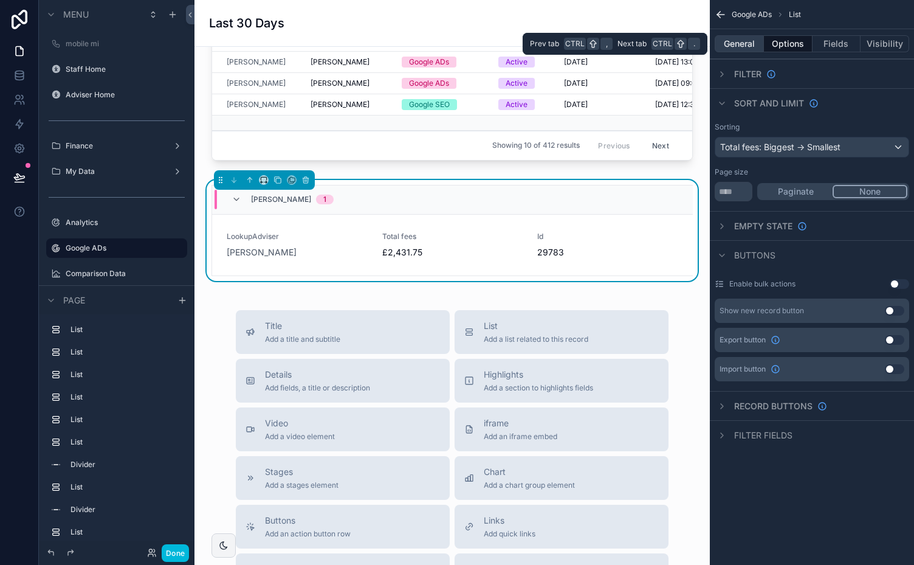
click at [738, 38] on button "General" at bounding box center [739, 43] width 49 height 17
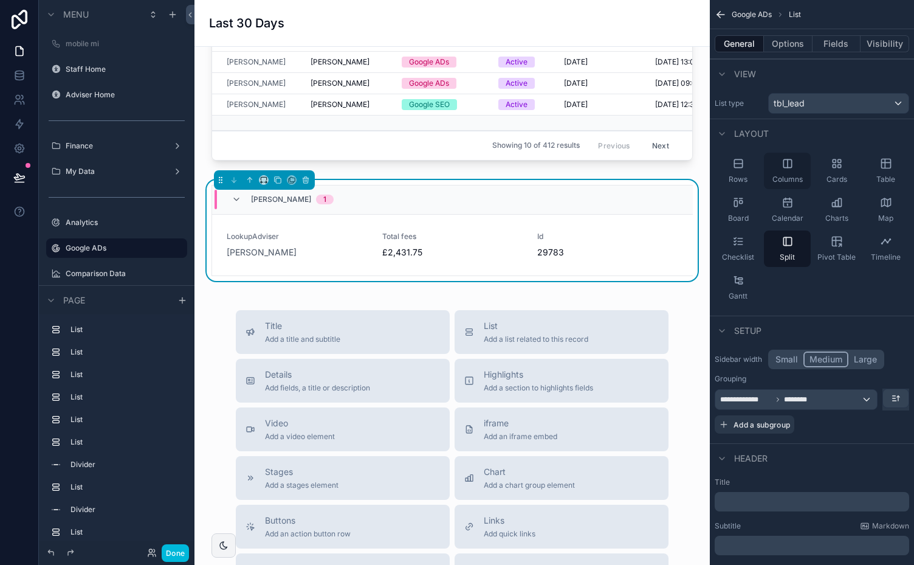
click at [792, 167] on icon "scrollable content" at bounding box center [788, 163] width 12 height 12
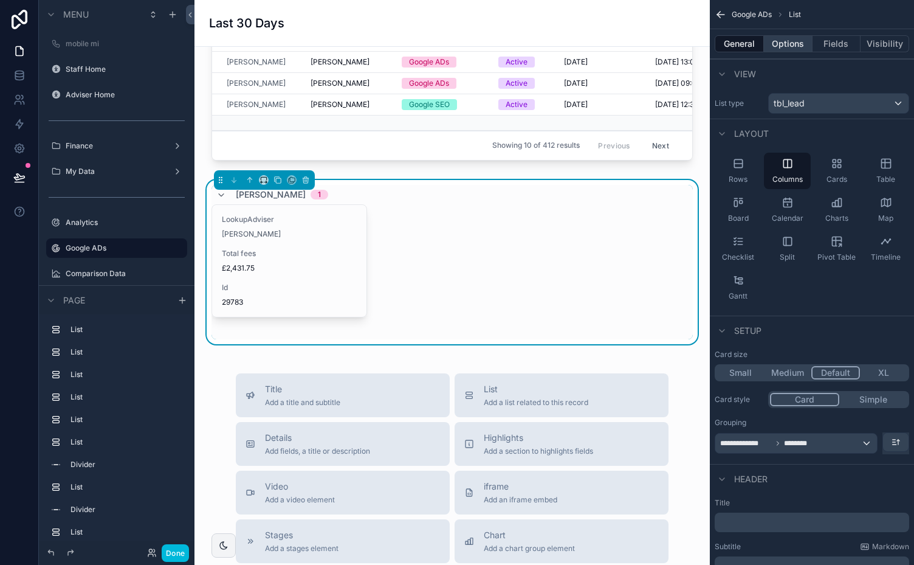
click at [783, 43] on button "Options" at bounding box center [788, 43] width 49 height 17
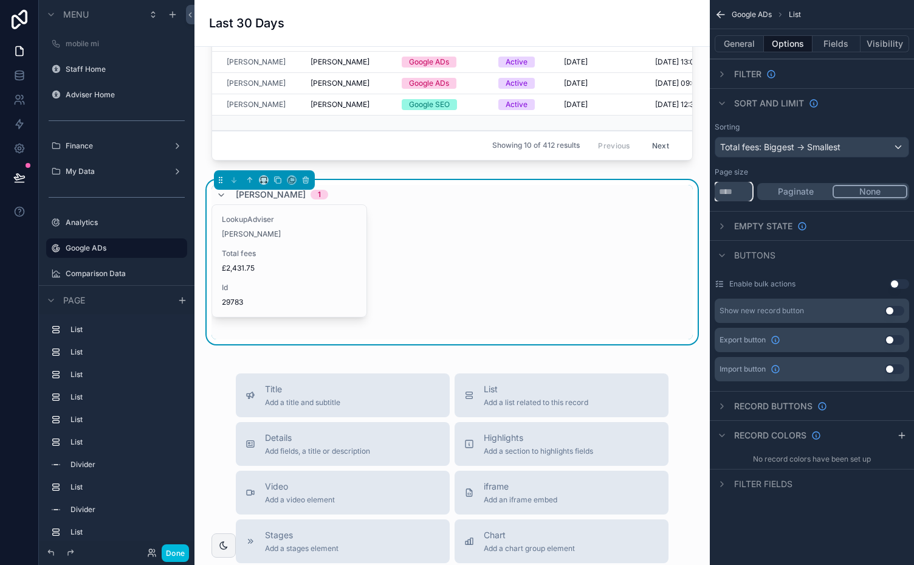
drag, startPoint x: 732, startPoint y: 191, endPoint x: 711, endPoint y: 190, distance: 20.7
click at [711, 190] on div "Sorting Total fees: Biggest -> Smallest Page size * Paginate None" at bounding box center [812, 161] width 204 height 89
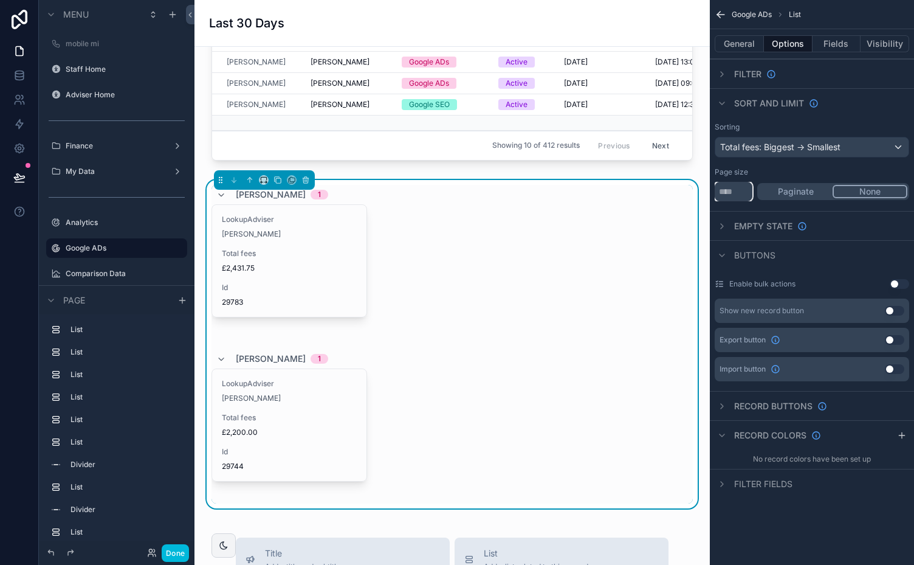
drag, startPoint x: 733, startPoint y: 188, endPoint x: 715, endPoint y: 196, distance: 19.9
click at [715, 196] on input "*" at bounding box center [734, 191] width 38 height 19
type input "*"
click at [838, 44] on button "Fields" at bounding box center [837, 43] width 49 height 17
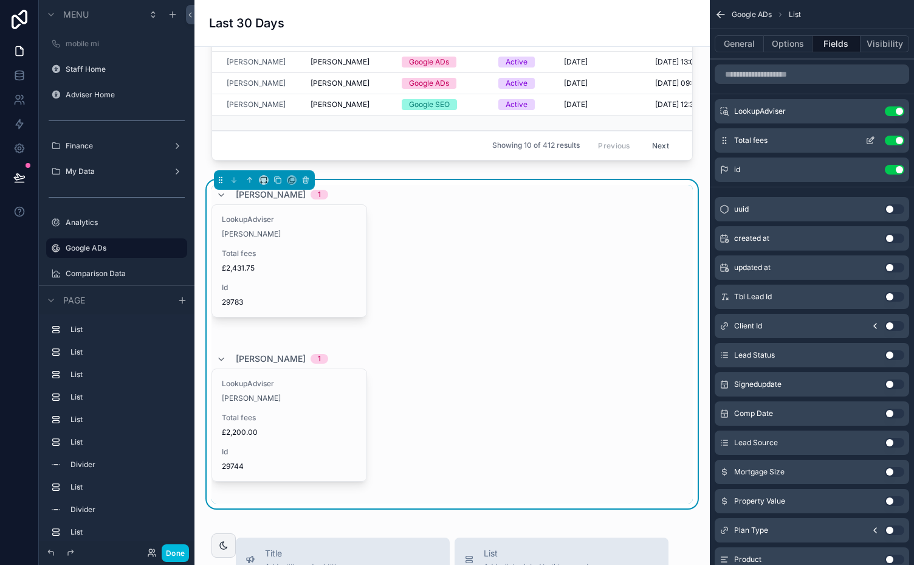
click at [873, 137] on icon "scrollable content" at bounding box center [871, 141] width 10 height 10
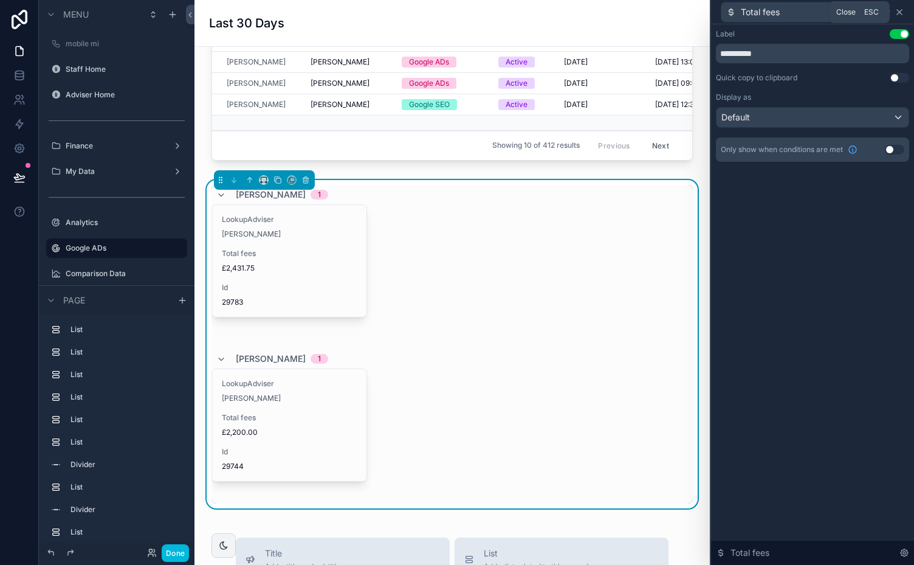
click at [899, 10] on icon at bounding box center [900, 12] width 10 height 10
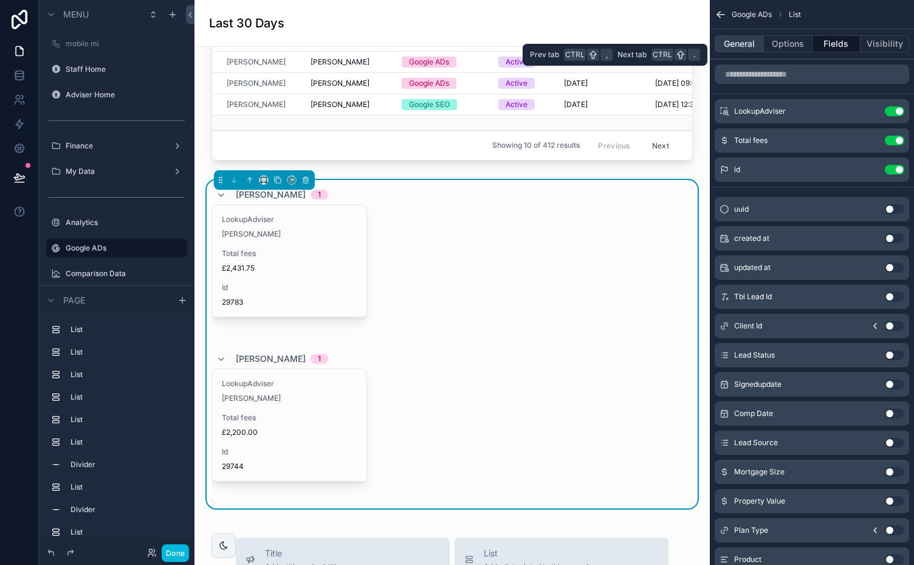
click at [743, 42] on button "General" at bounding box center [739, 43] width 49 height 17
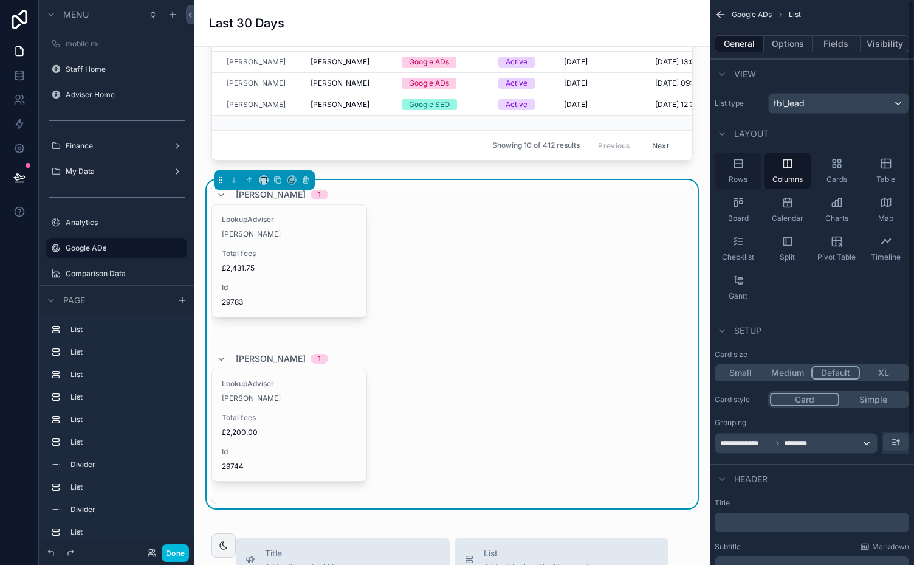
click at [740, 164] on icon "scrollable content" at bounding box center [738, 164] width 8 height 0
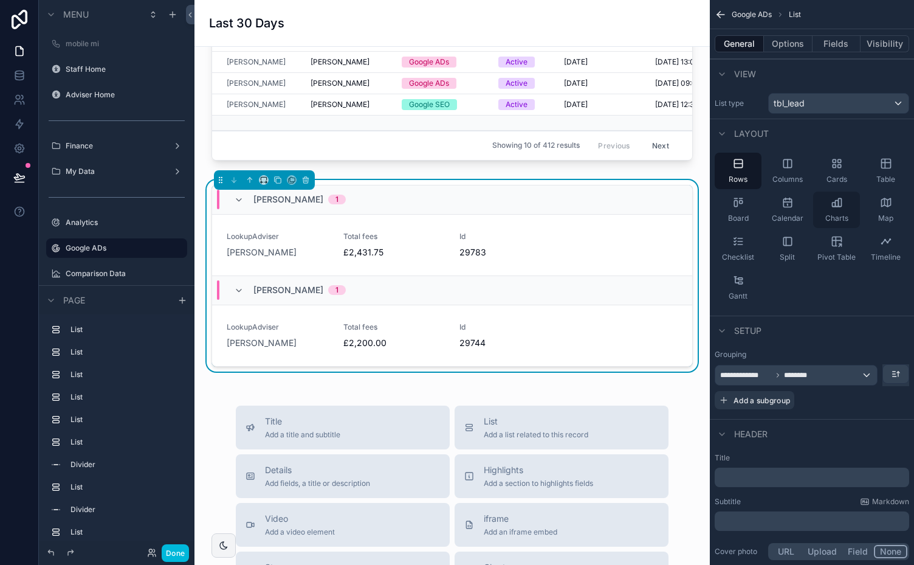
click at [836, 205] on icon "scrollable content" at bounding box center [837, 202] width 12 height 12
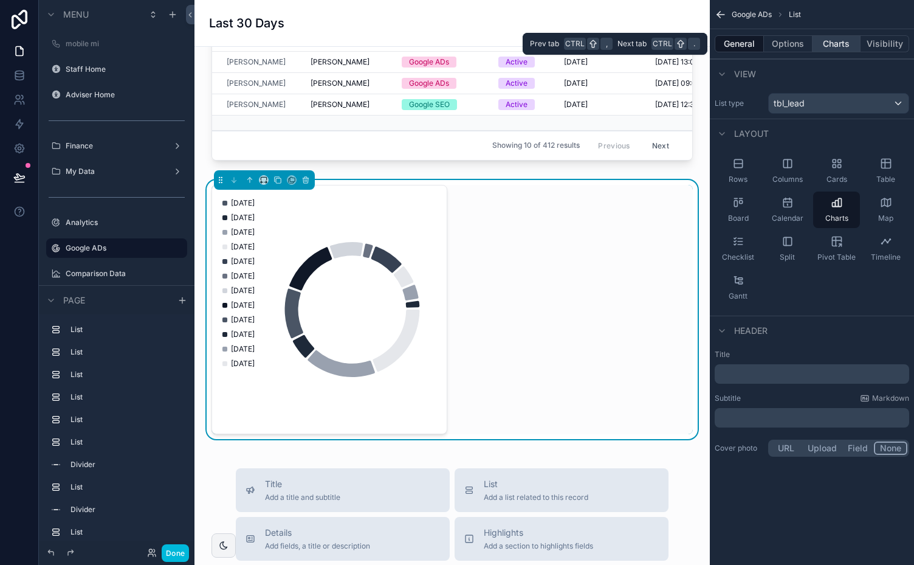
click at [843, 46] on button "Charts" at bounding box center [837, 43] width 49 height 17
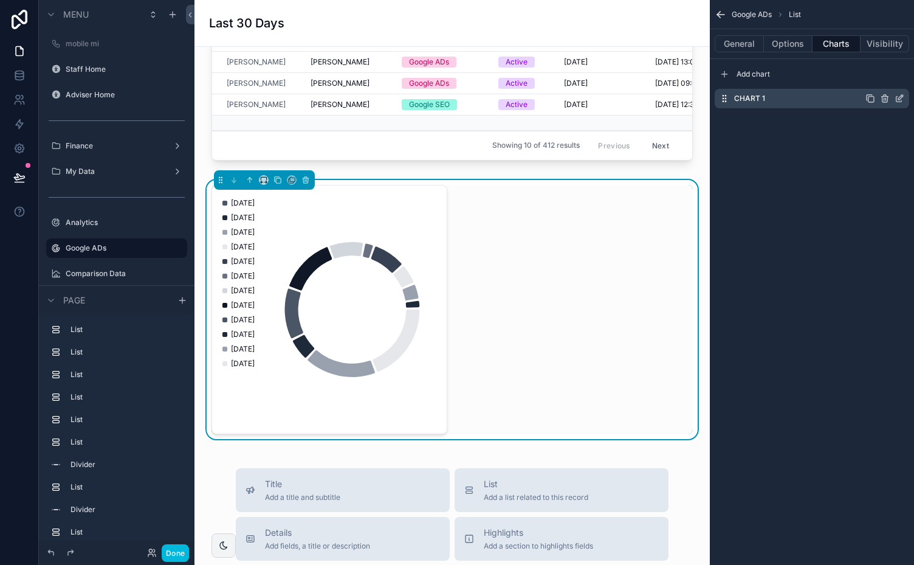
click at [898, 97] on icon "scrollable content" at bounding box center [900, 99] width 10 height 10
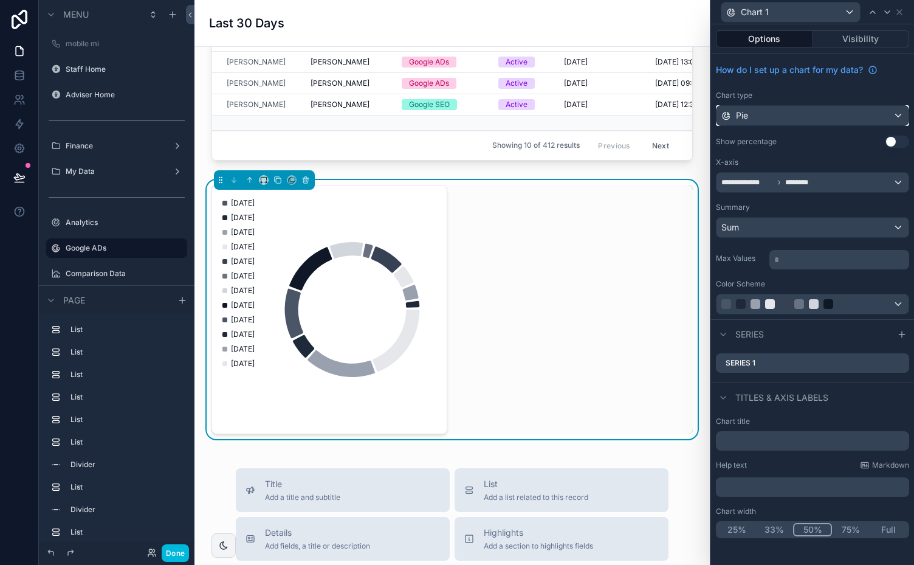
click at [887, 117] on div "Pie" at bounding box center [813, 115] width 192 height 19
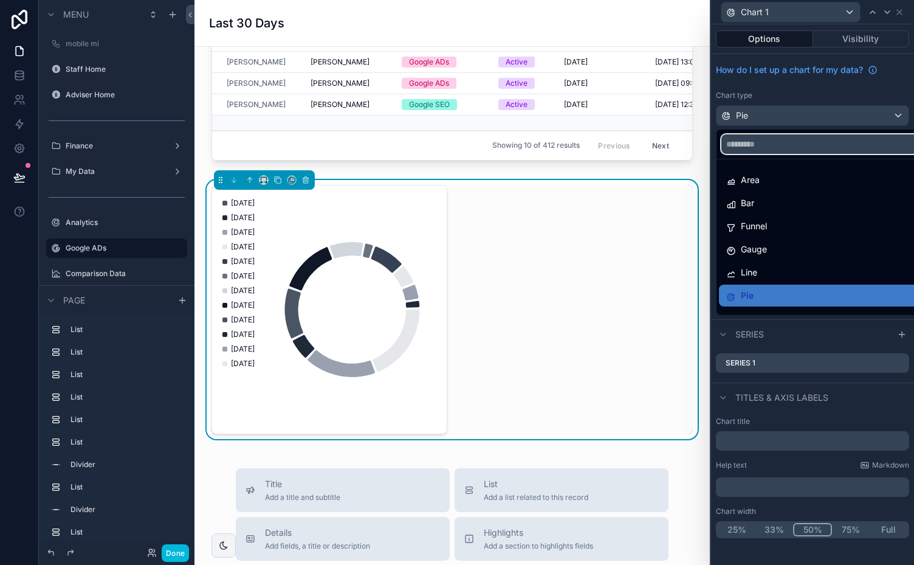
click at [808, 142] on input "text" at bounding box center [827, 143] width 211 height 19
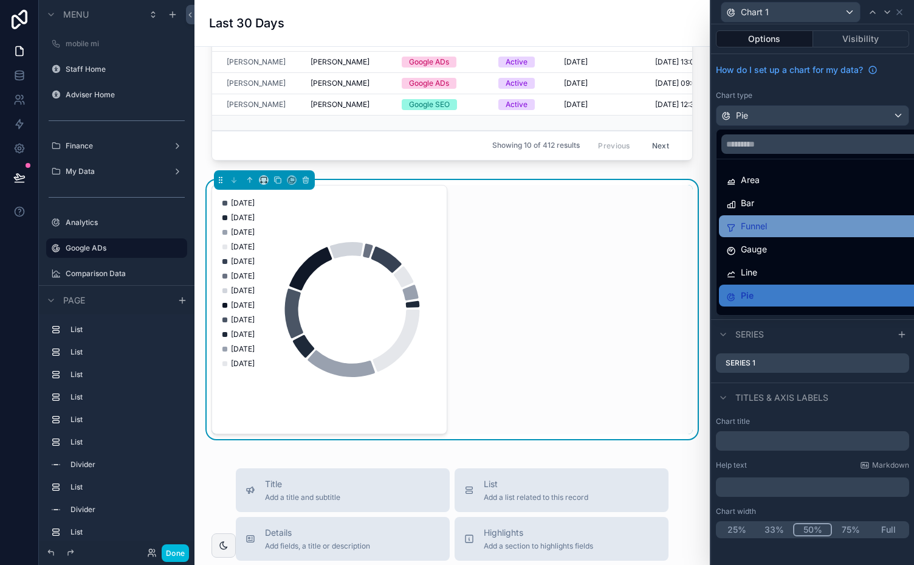
click at [755, 219] on span "Funnel" at bounding box center [754, 226] width 26 height 15
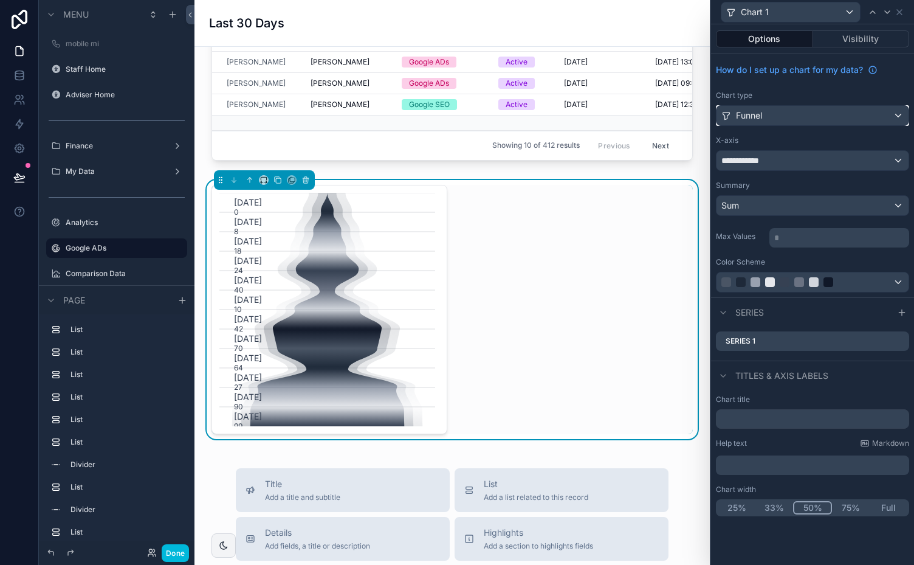
click at [892, 112] on div "Funnel" at bounding box center [813, 115] width 192 height 19
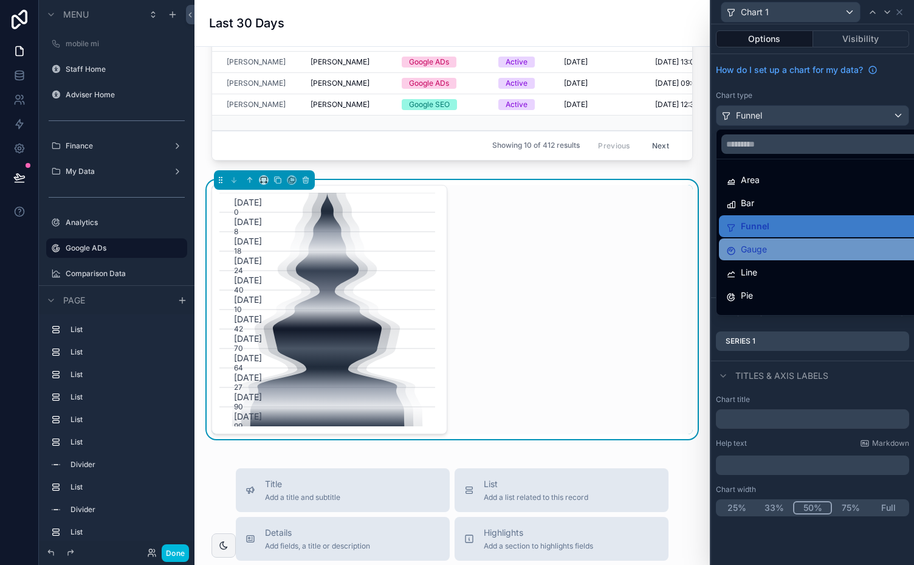
click at [756, 247] on span "Gauge" at bounding box center [754, 249] width 26 height 15
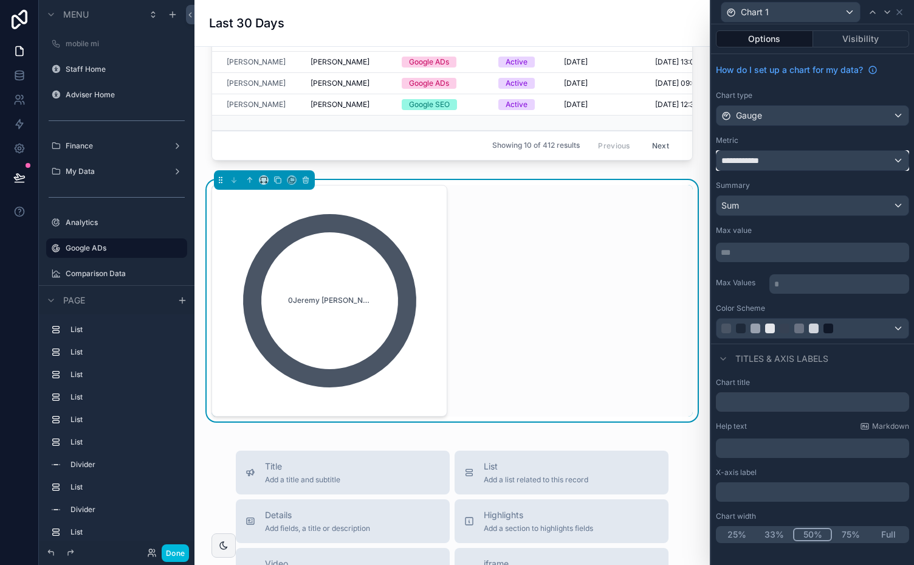
click at [890, 161] on div "**********" at bounding box center [813, 160] width 192 height 19
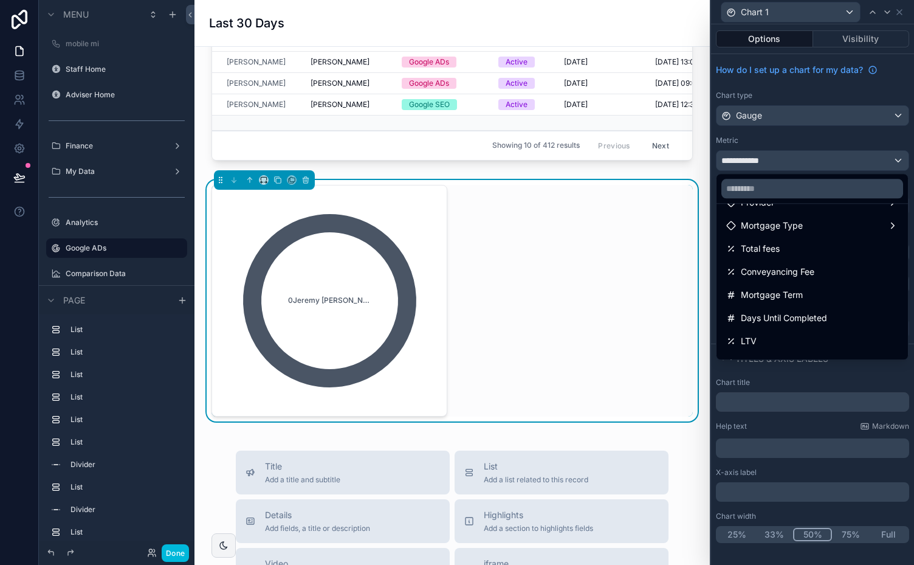
scroll to position [367, 0]
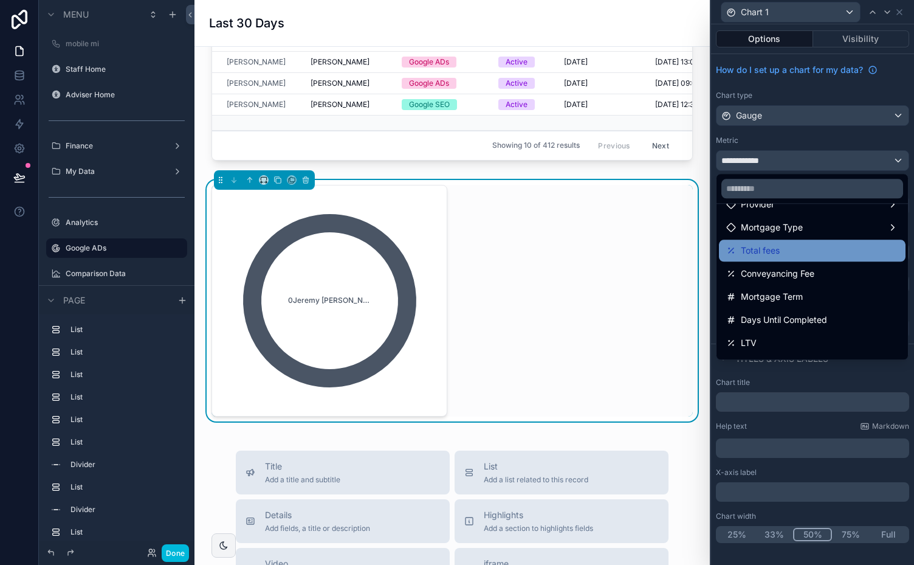
click at [789, 249] on div "Total fees" at bounding box center [812, 250] width 172 height 15
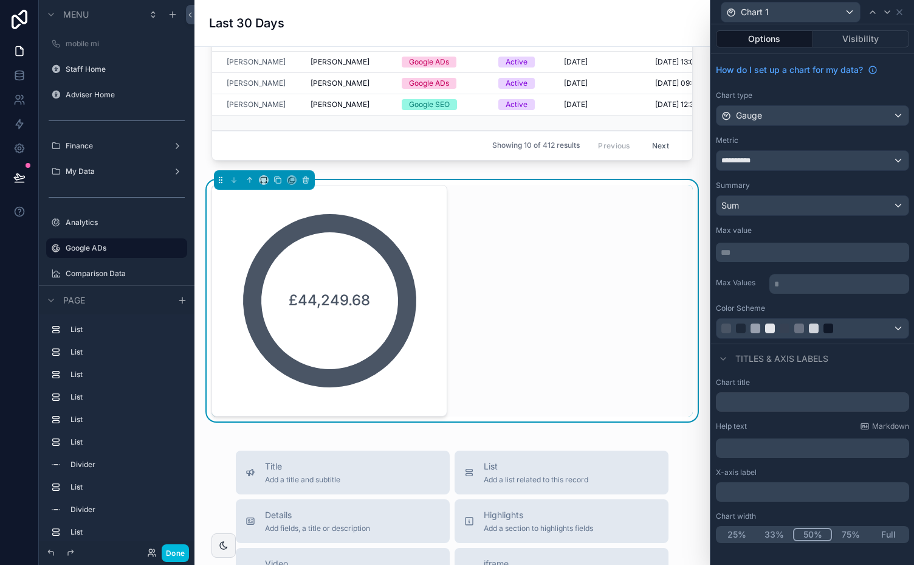
scroll to position [253, 0]
drag, startPoint x: 783, startPoint y: 287, endPoint x: 764, endPoint y: 289, distance: 19.5
click at [764, 289] on div "Max Values * ﻿" at bounding box center [812, 283] width 193 height 22
click at [789, 250] on p "*** ﻿" at bounding box center [814, 252] width 186 height 12
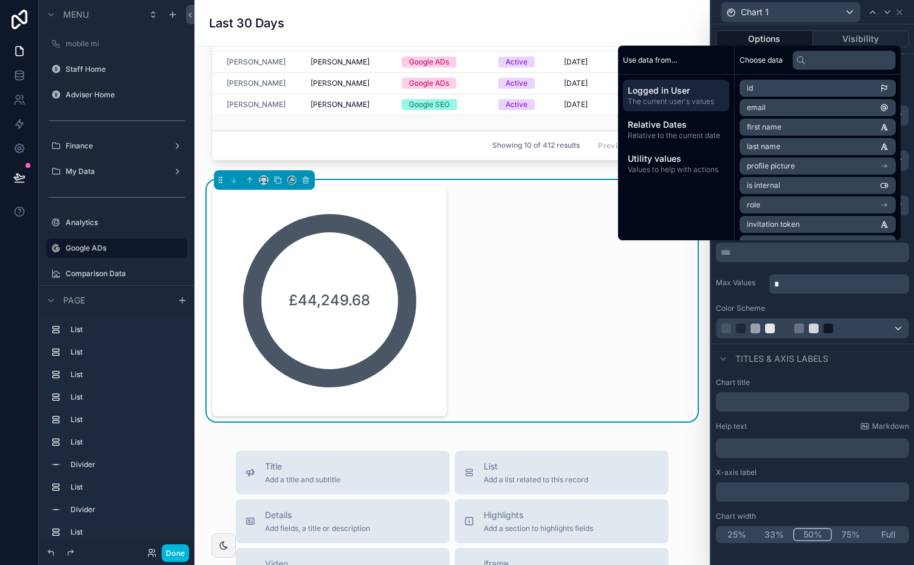
click at [759, 274] on div "Max Values *" at bounding box center [812, 283] width 193 height 22
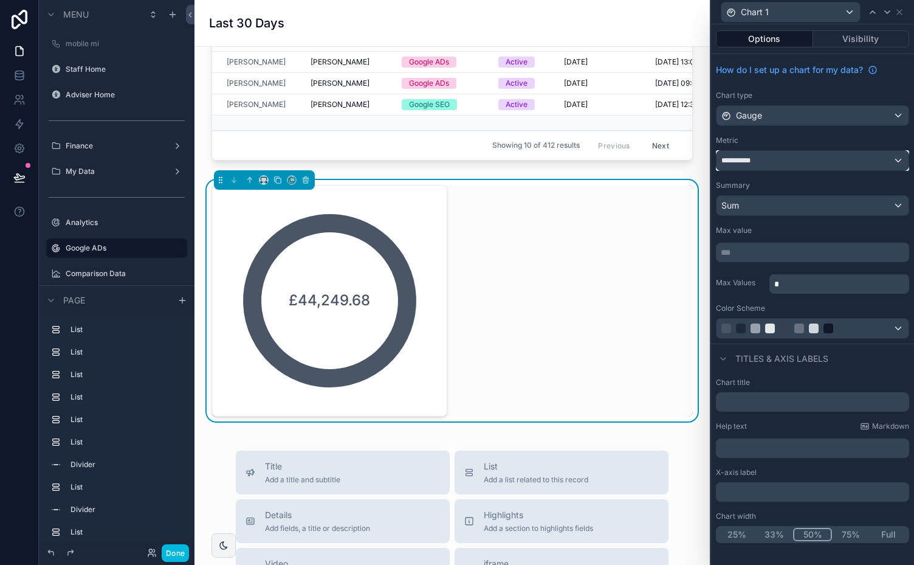
click at [896, 162] on div "**********" at bounding box center [813, 160] width 192 height 19
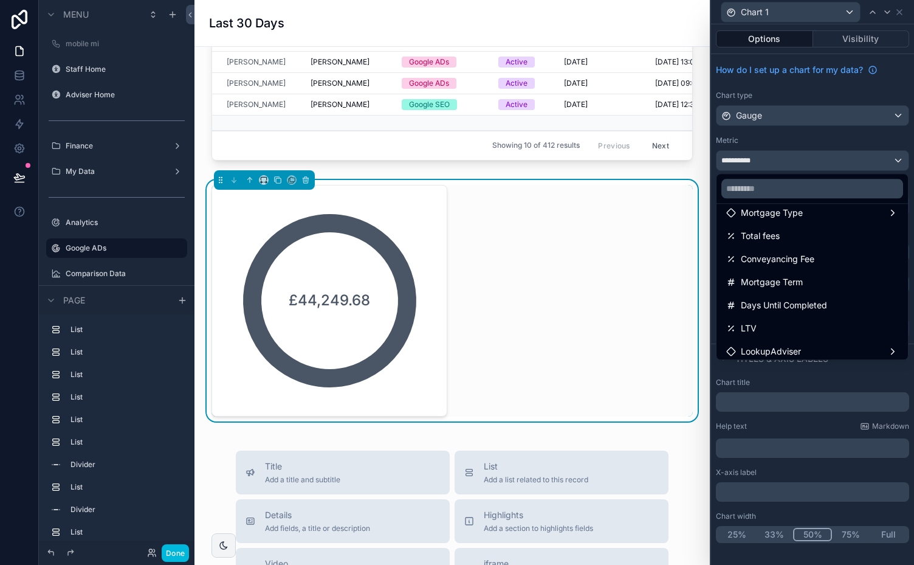
scroll to position [433, 0]
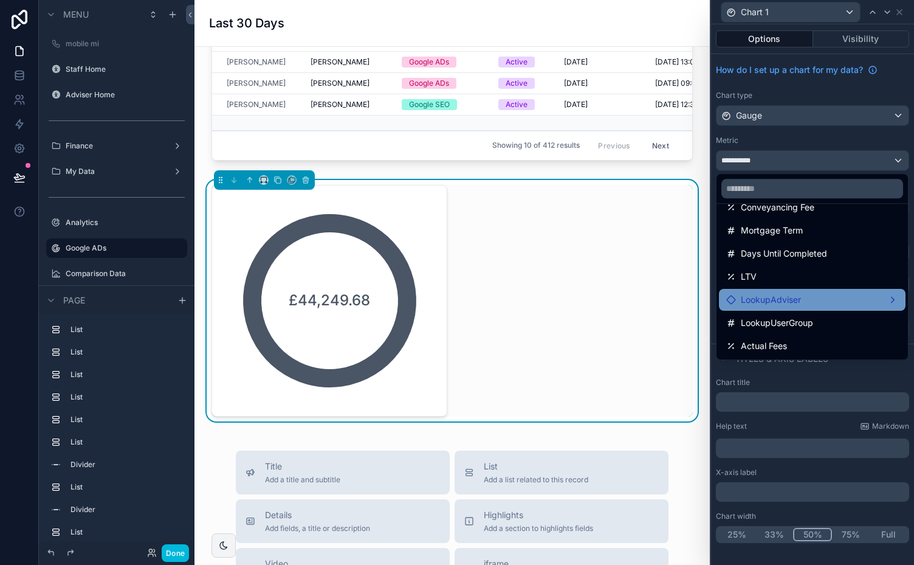
click at [884, 299] on div "LookupAdviser" at bounding box center [812, 299] width 172 height 15
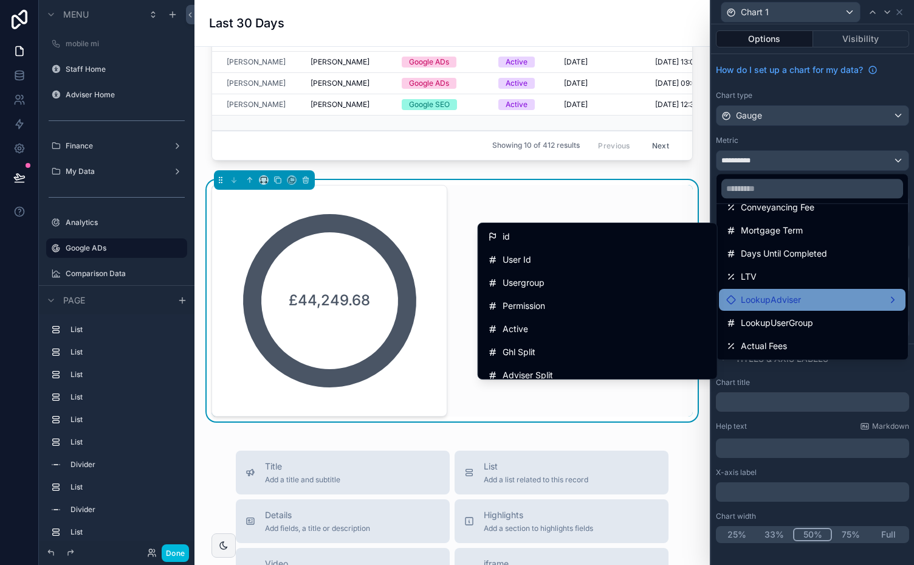
click at [833, 138] on div at bounding box center [812, 282] width 203 height 565
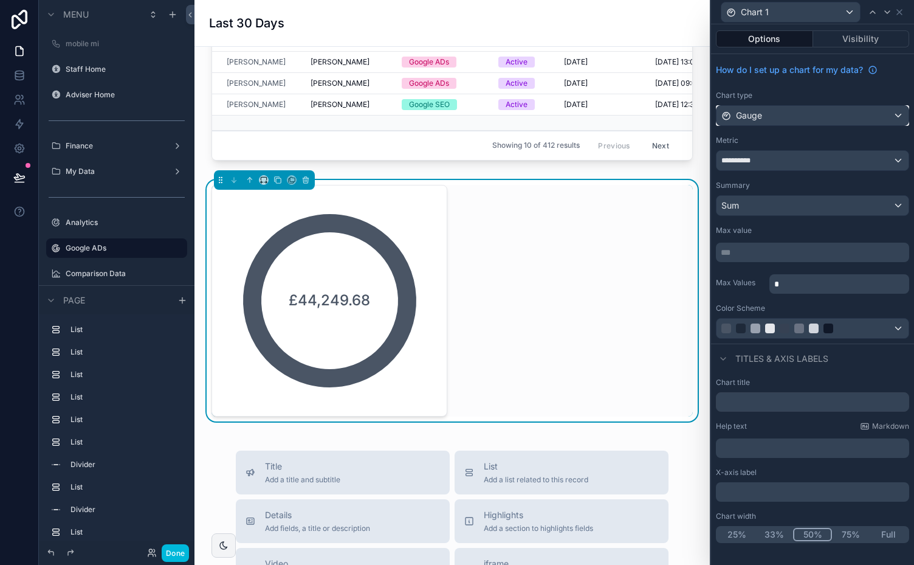
click at [872, 110] on div "Gauge" at bounding box center [813, 115] width 192 height 19
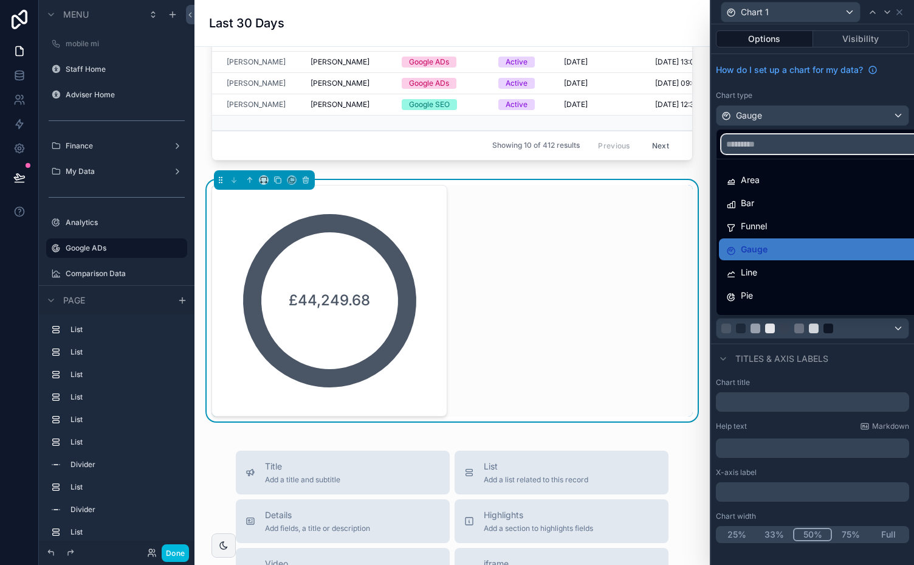
click at [817, 137] on input "text" at bounding box center [827, 143] width 211 height 19
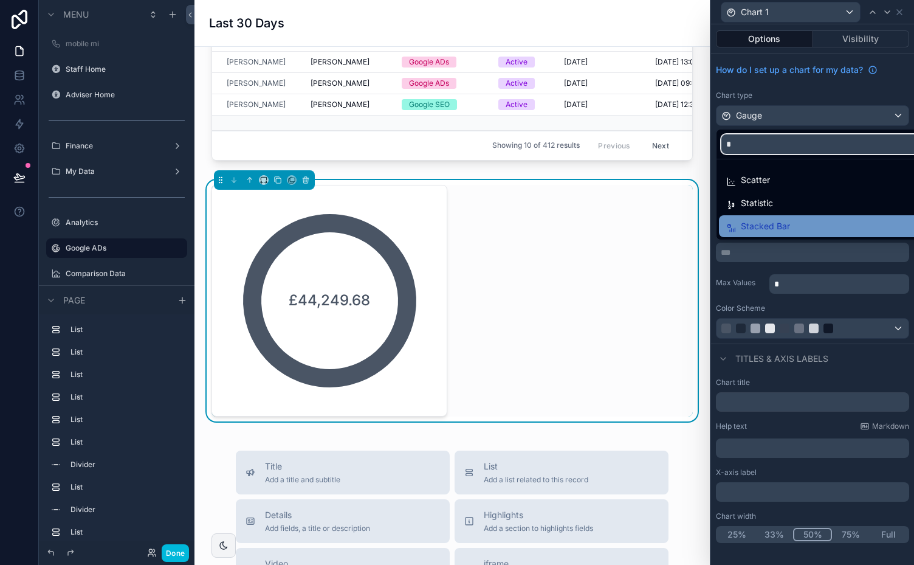
type input "*"
click at [782, 222] on span "Stacked Bar" at bounding box center [765, 226] width 49 height 15
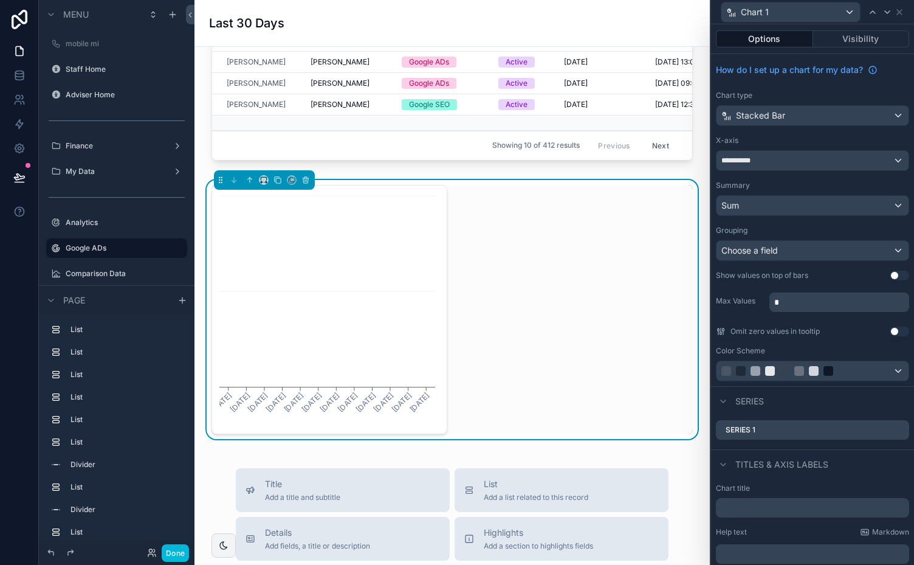
scroll to position [253, 0]
drag, startPoint x: 784, startPoint y: 300, endPoint x: 757, endPoint y: 310, distance: 28.7
click at [757, 310] on div "**********" at bounding box center [812, 220] width 203 height 332
click at [836, 245] on div "Choose a field" at bounding box center [813, 250] width 192 height 19
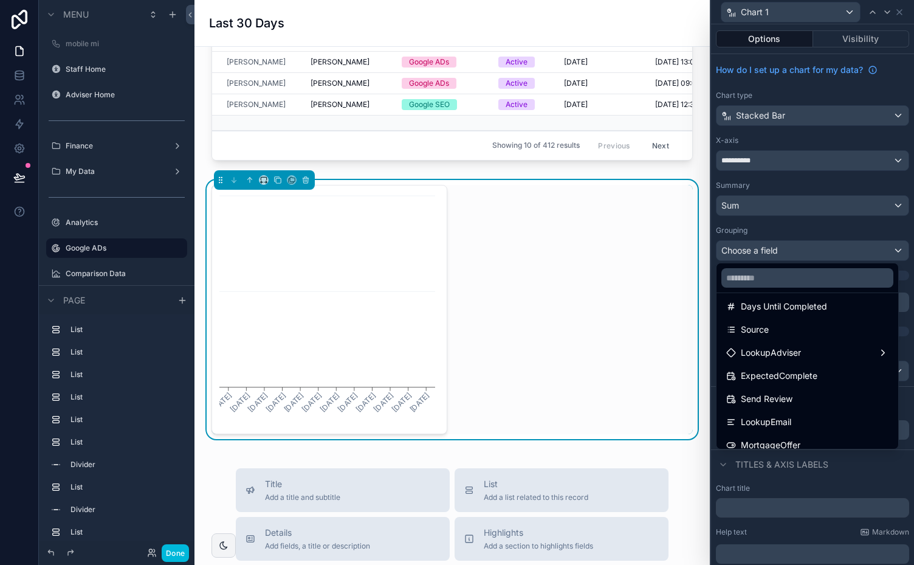
scroll to position [869, 0]
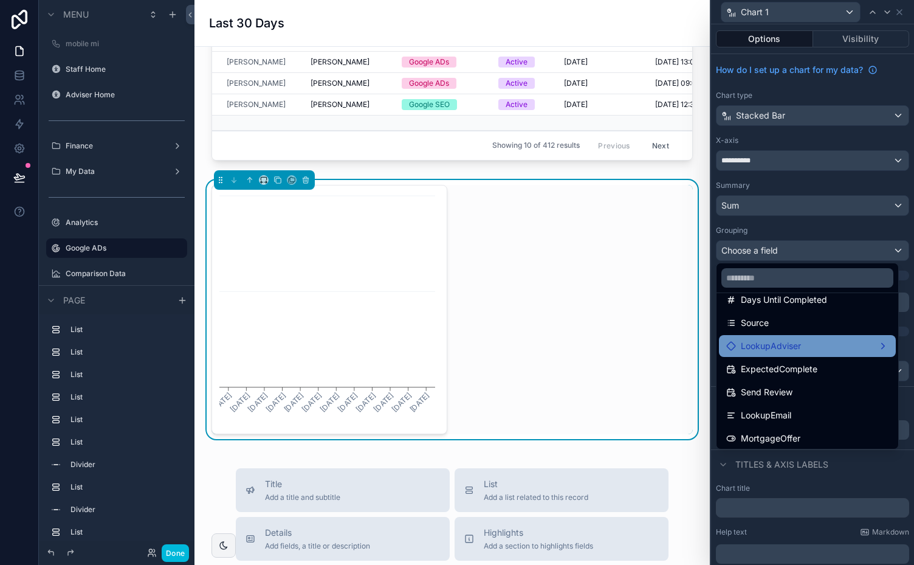
click at [871, 342] on div "LookupAdviser" at bounding box center [807, 346] width 162 height 15
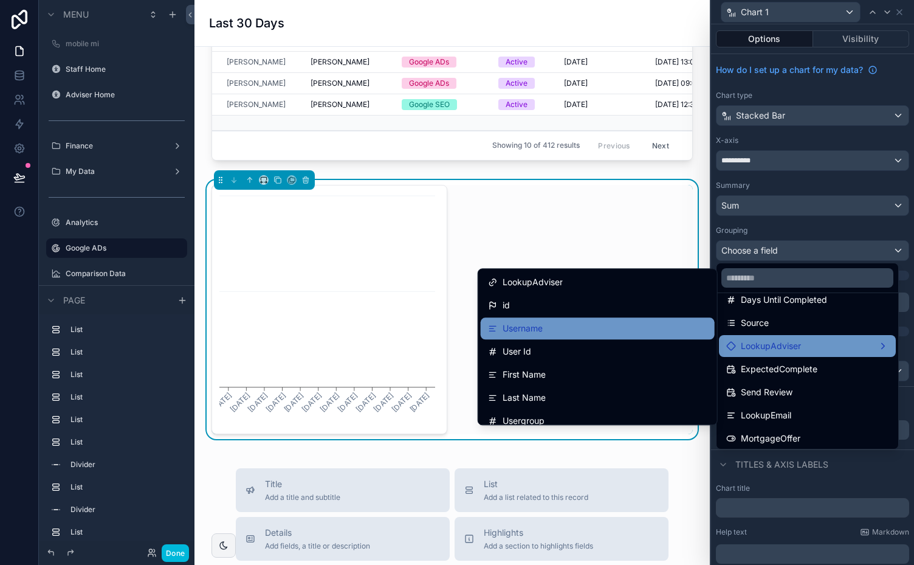
click at [625, 326] on div "Username" at bounding box center [597, 328] width 219 height 15
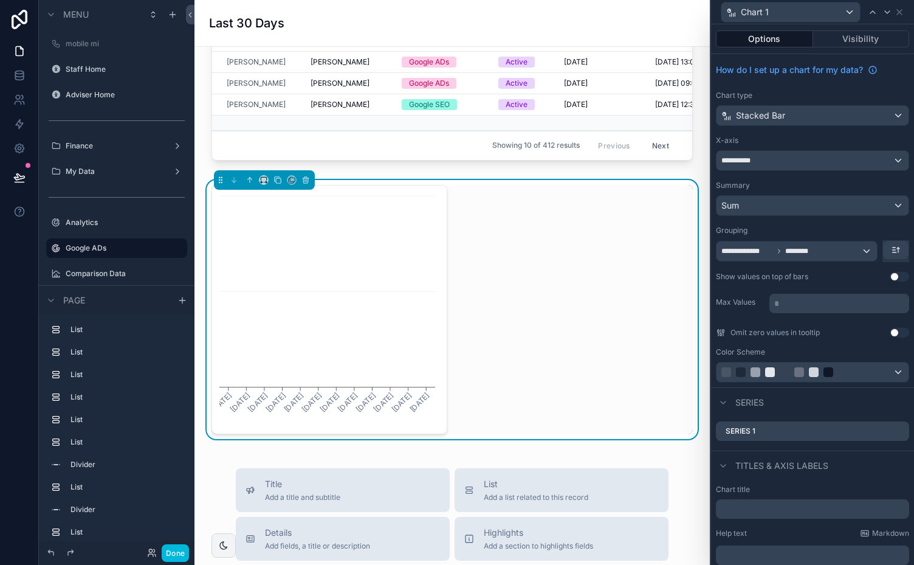
scroll to position [253, 0]
click at [305, 184] on icon "scrollable content" at bounding box center [306, 180] width 9 height 9
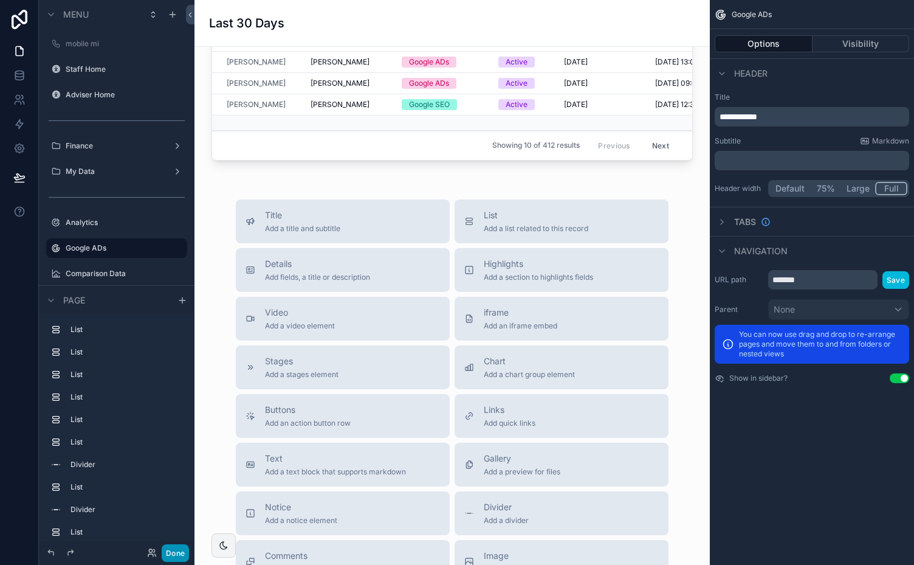
click at [175, 559] on button "Done" at bounding box center [175, 553] width 27 height 18
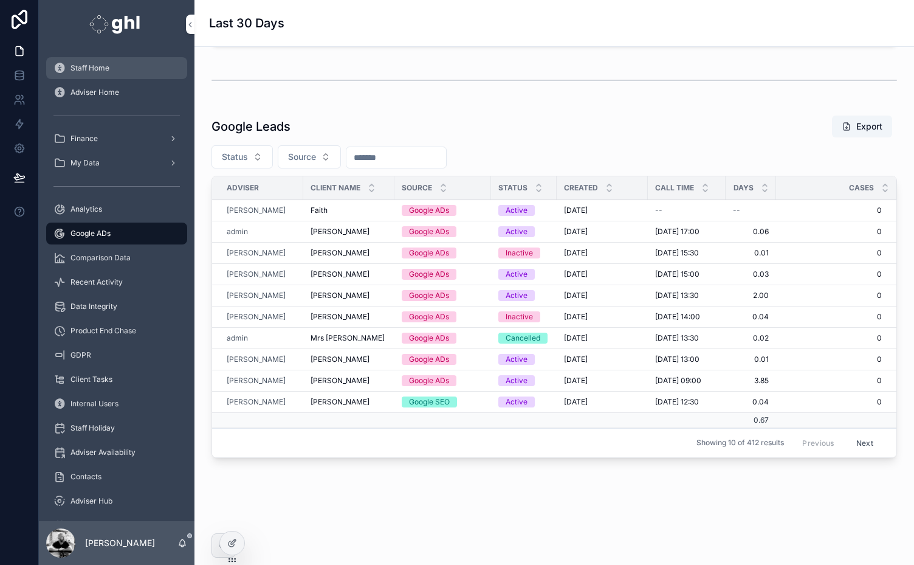
click at [95, 68] on span "Staff Home" at bounding box center [90, 68] width 39 height 10
